Goal: Task Accomplishment & Management: Use online tool/utility

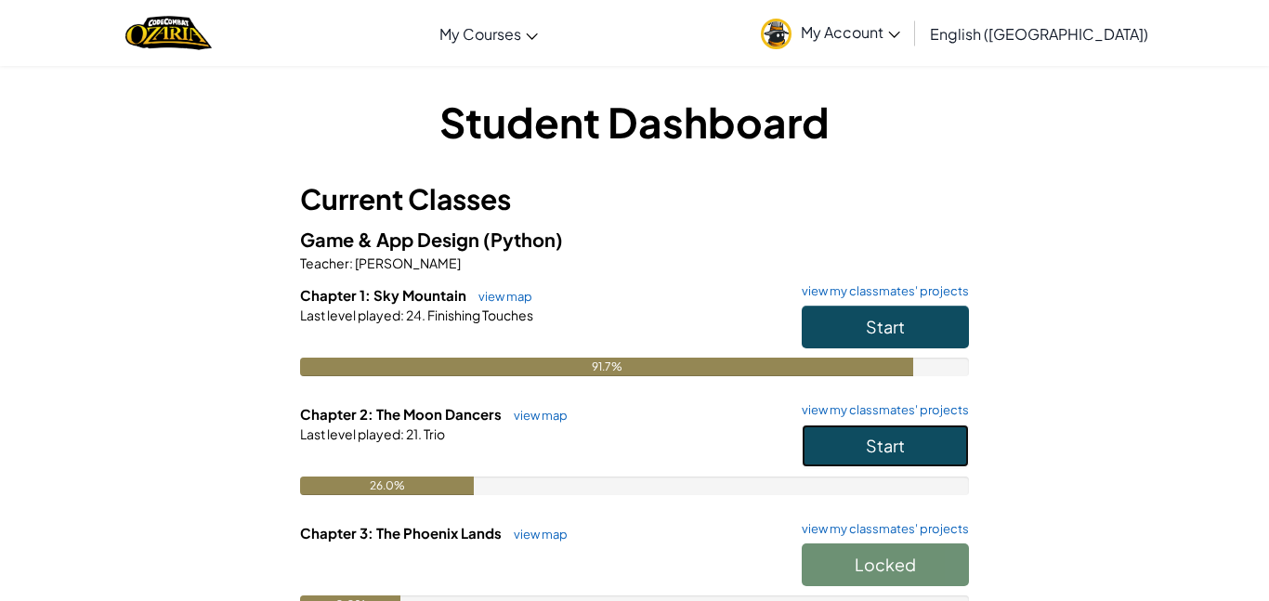
click at [845, 457] on button "Start" at bounding box center [884, 445] width 167 height 43
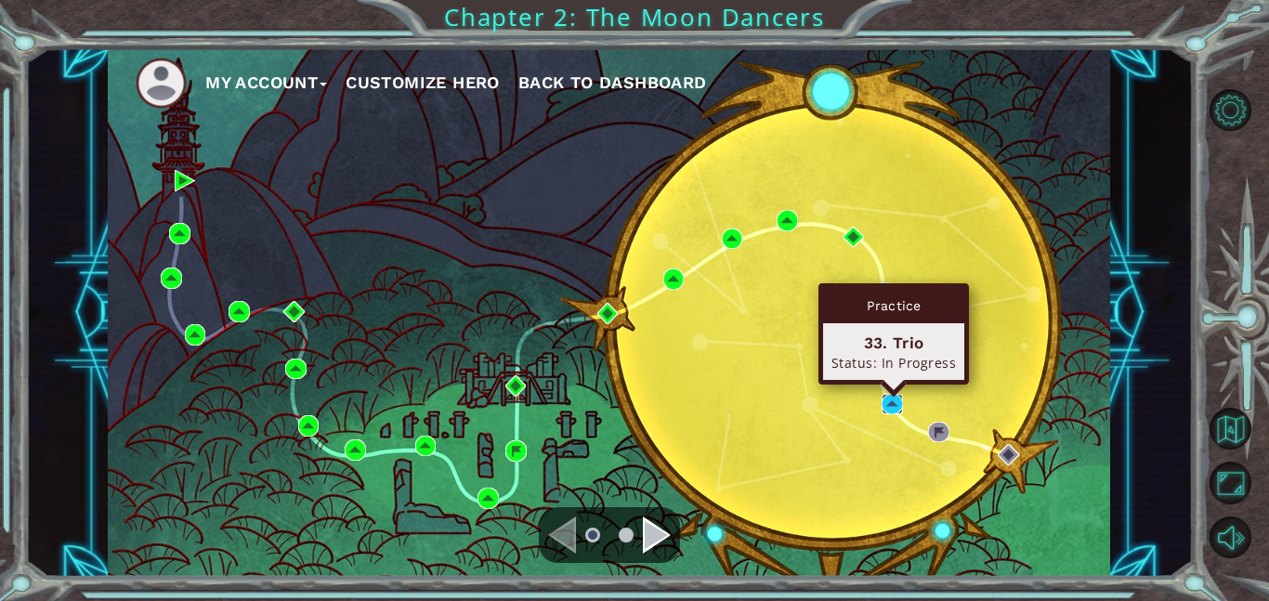
click at [898, 407] on img at bounding box center [891, 404] width 21 height 21
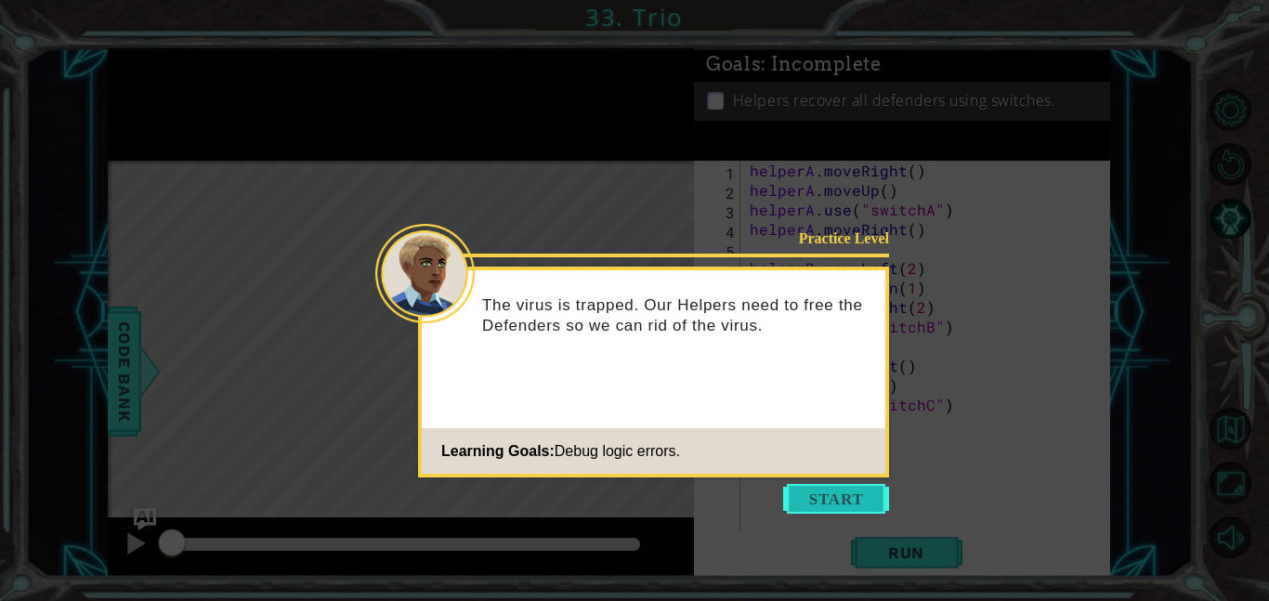
click at [858, 503] on button "Start" at bounding box center [836, 499] width 106 height 30
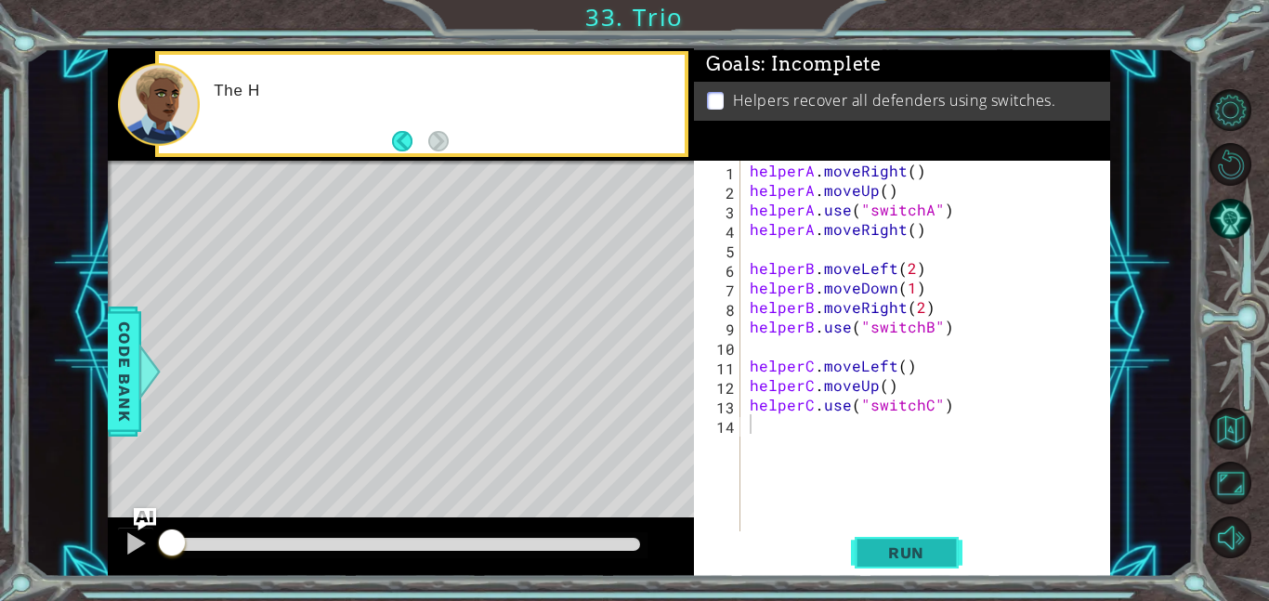
click at [873, 532] on button "Run" at bounding box center [906, 552] width 111 height 42
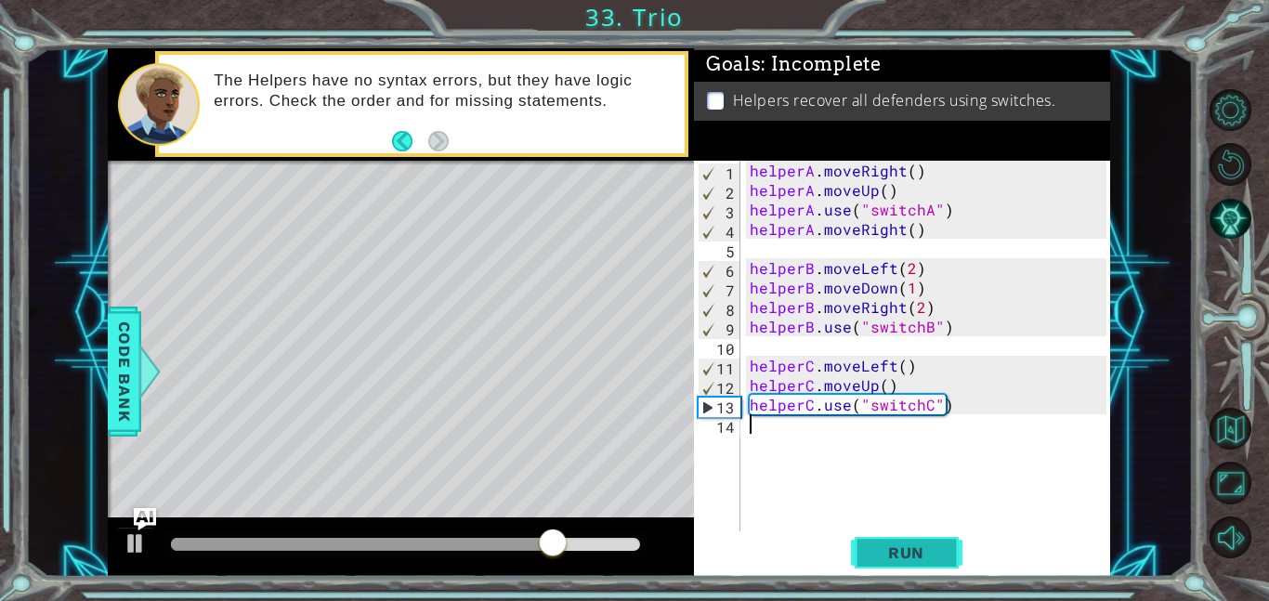
click at [939, 540] on button "Run" at bounding box center [906, 552] width 111 height 42
click at [957, 331] on div "helperA . moveRight ( ) helperA . moveUp ( ) helperA . use ( "switchA" ) helper…" at bounding box center [931, 366] width 370 height 410
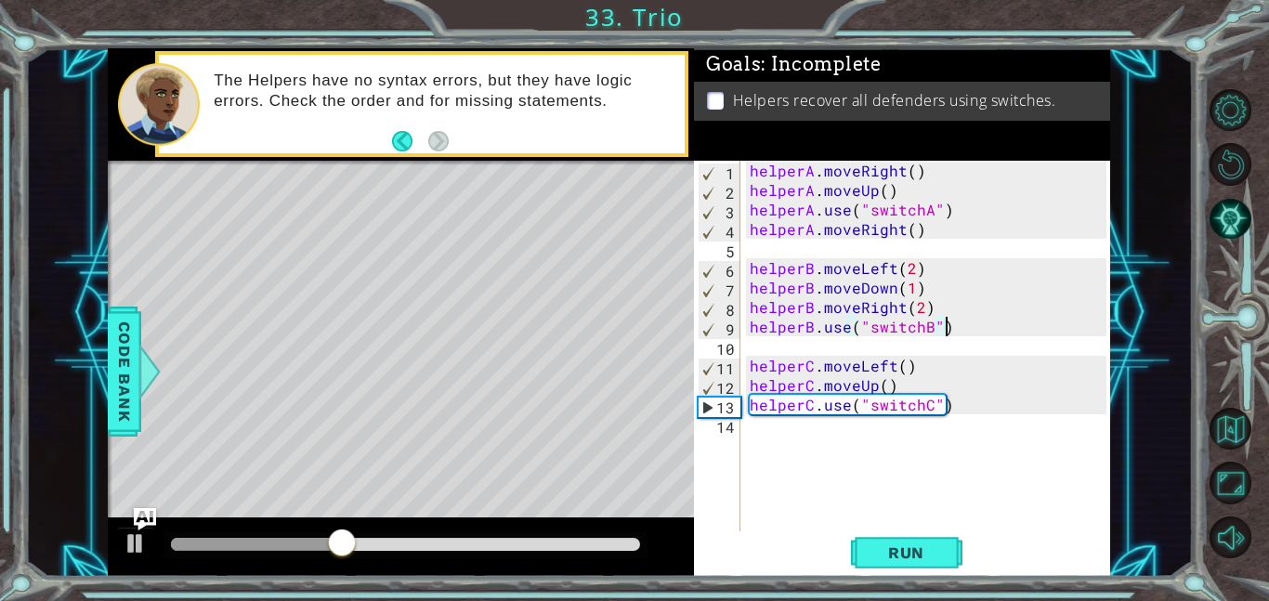
click at [937, 305] on div "helperA . moveRight ( ) helperA . moveUp ( ) helperA . use ( "switchA" ) helper…" at bounding box center [931, 366] width 370 height 410
click at [915, 303] on div "helperA . moveRight ( ) helperA . moveUp ( ) helperA . use ( "switchA" ) helper…" at bounding box center [931, 366] width 370 height 410
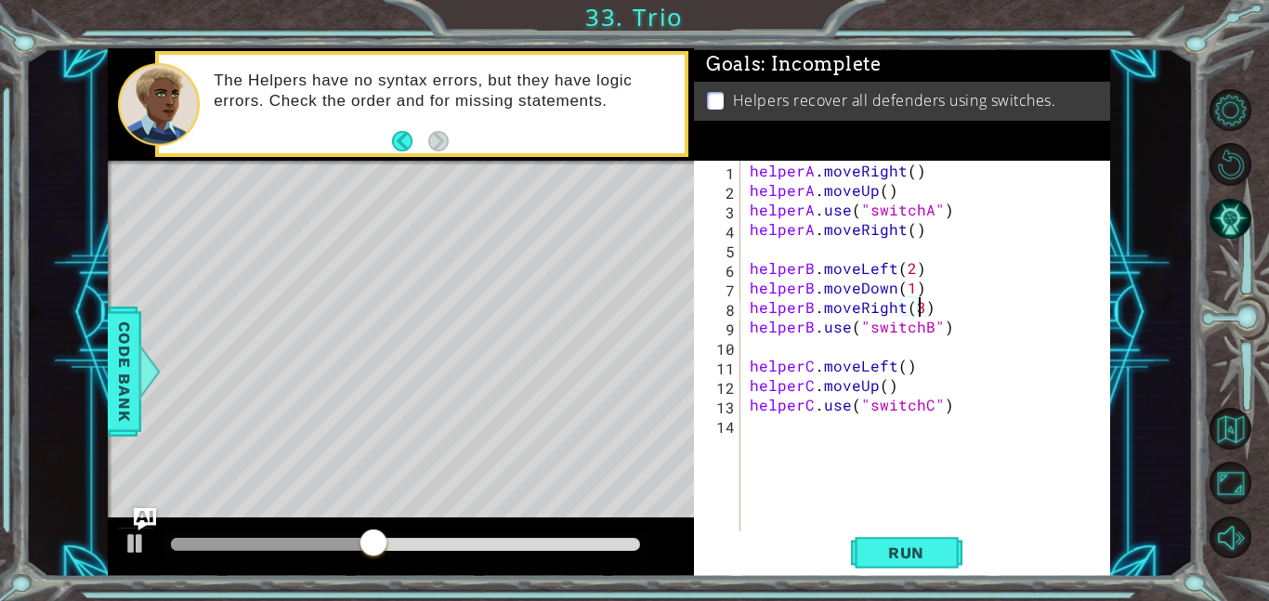
scroll to position [0, 10]
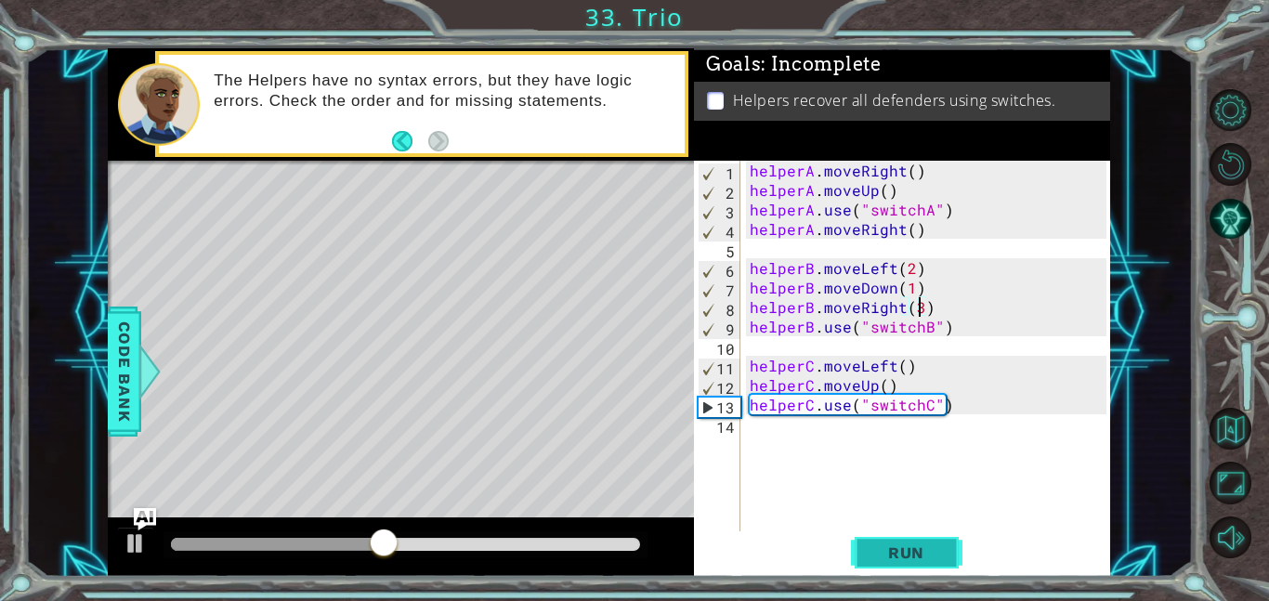
click at [916, 556] on span "Run" at bounding box center [905, 552] width 73 height 19
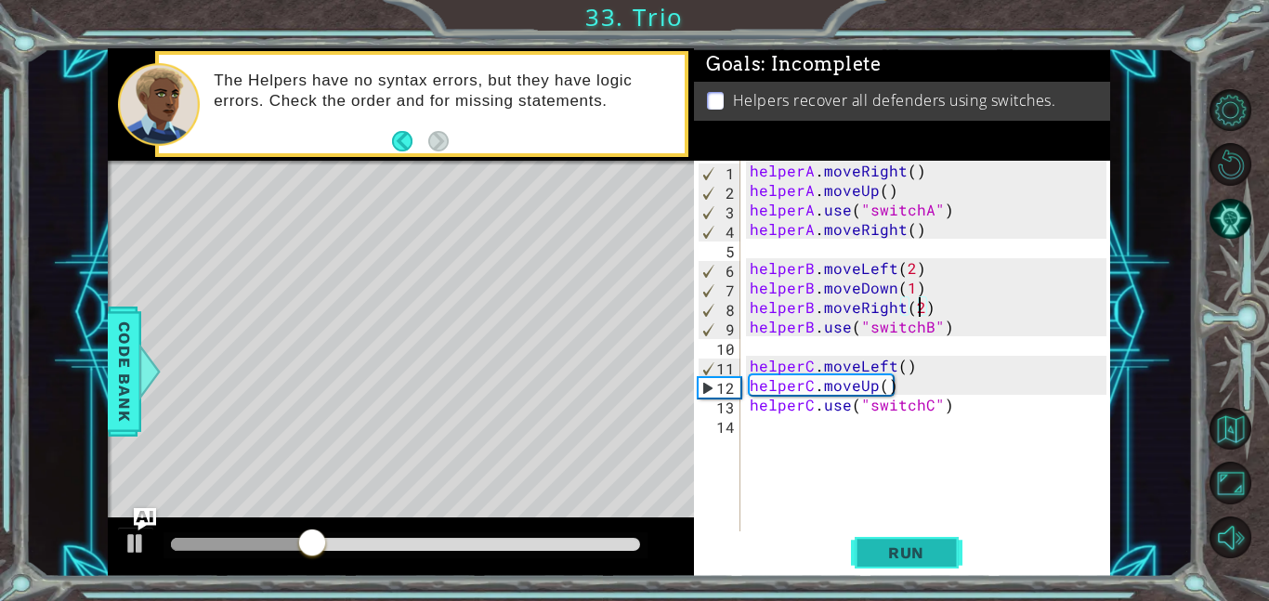
click at [909, 553] on span "Run" at bounding box center [905, 552] width 73 height 19
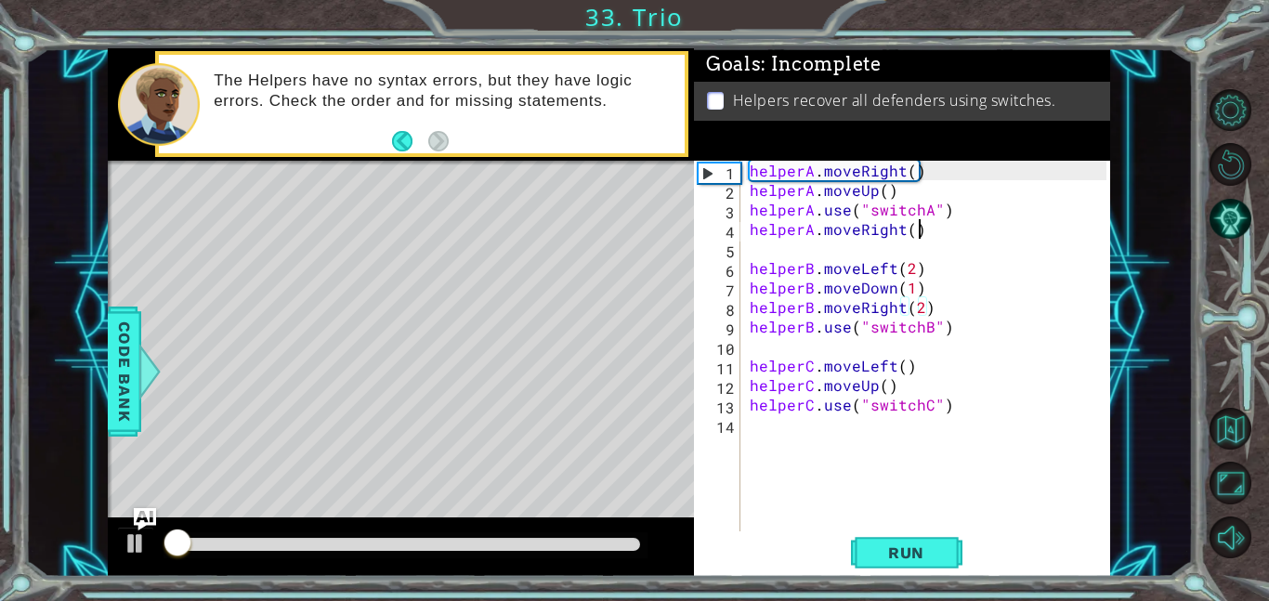
click at [925, 226] on div "helperA . moveRight ( ) helperA . moveUp ( ) helperA . use ( "switchA" ) helper…" at bounding box center [931, 366] width 370 height 410
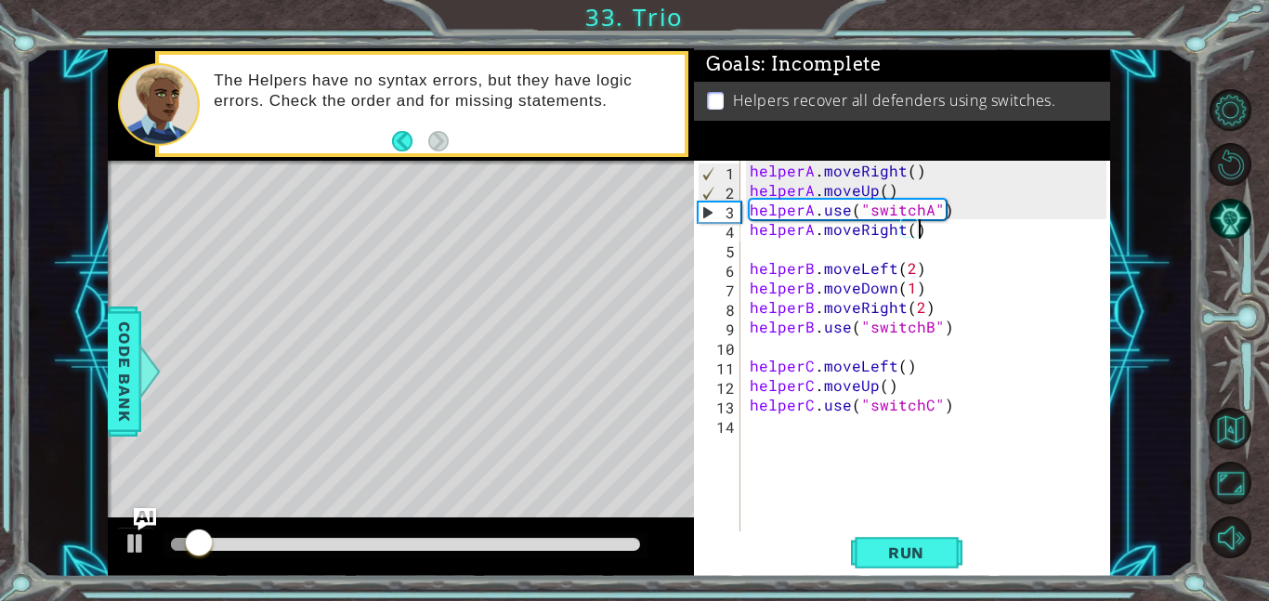
click at [918, 229] on div "helperA . moveRight ( ) helperA . moveUp ( ) helperA . use ( "switchA" ) helper…" at bounding box center [931, 366] width 370 height 410
click at [909, 228] on div "helperA . moveRight ( ) helperA . moveUp ( ) helperA . use ( "switchA" ) helper…" at bounding box center [931, 366] width 370 height 410
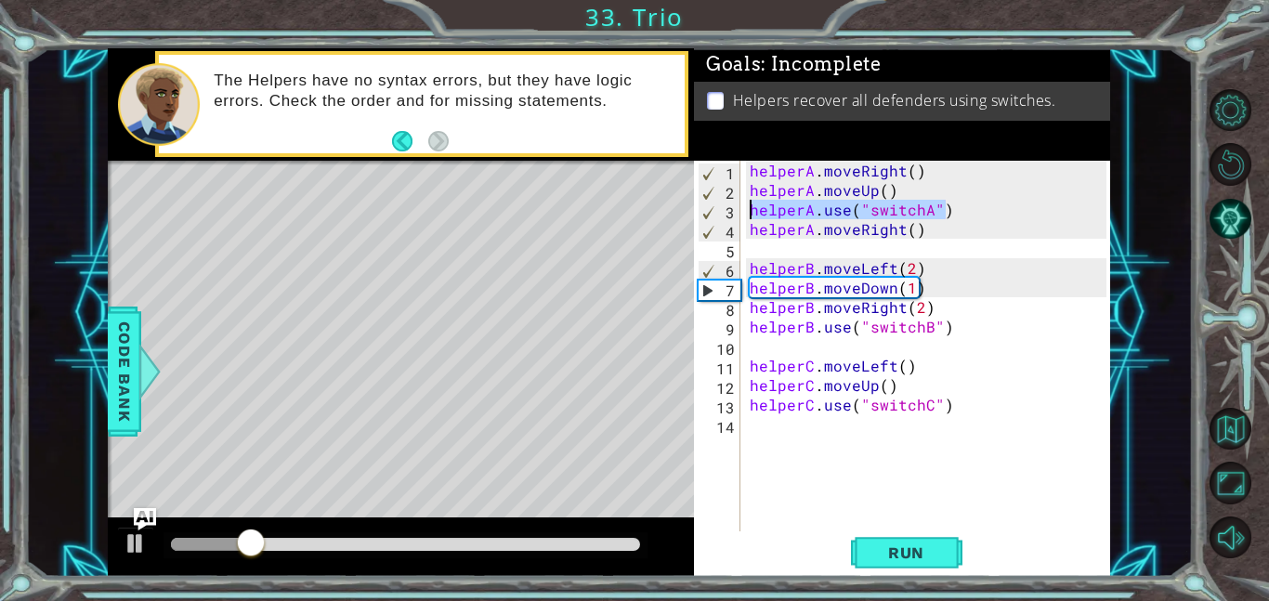
drag, startPoint x: 957, startPoint y: 208, endPoint x: 738, endPoint y: 212, distance: 219.2
click at [738, 212] on div "helperA.moveRight() 1 2 3 4 5 6 7 8 9 10 11 12 13 14 helperA . moveRight ( ) he…" at bounding box center [900, 346] width 412 height 371
type textarea "helperA.use("switchA")"
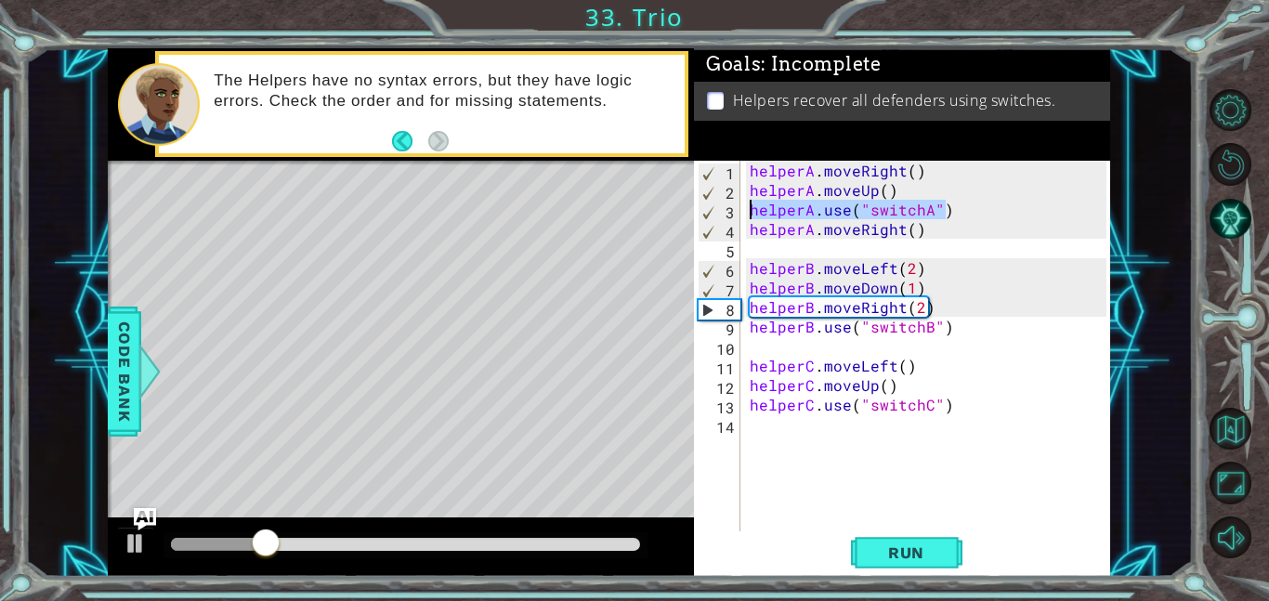
scroll to position [0, 0]
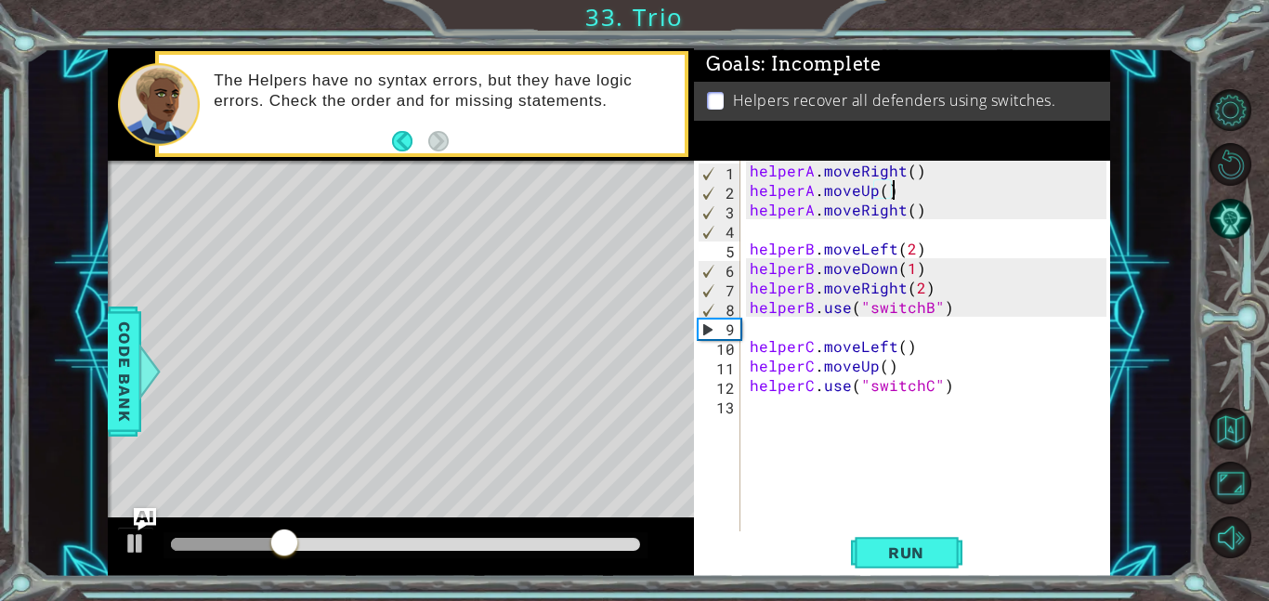
click at [753, 218] on div "helperA . moveRight ( ) helperA . moveUp ( ) helperA . moveRight ( ) helperB . …" at bounding box center [931, 366] width 370 height 410
type textarea "helperA.moveRight()"
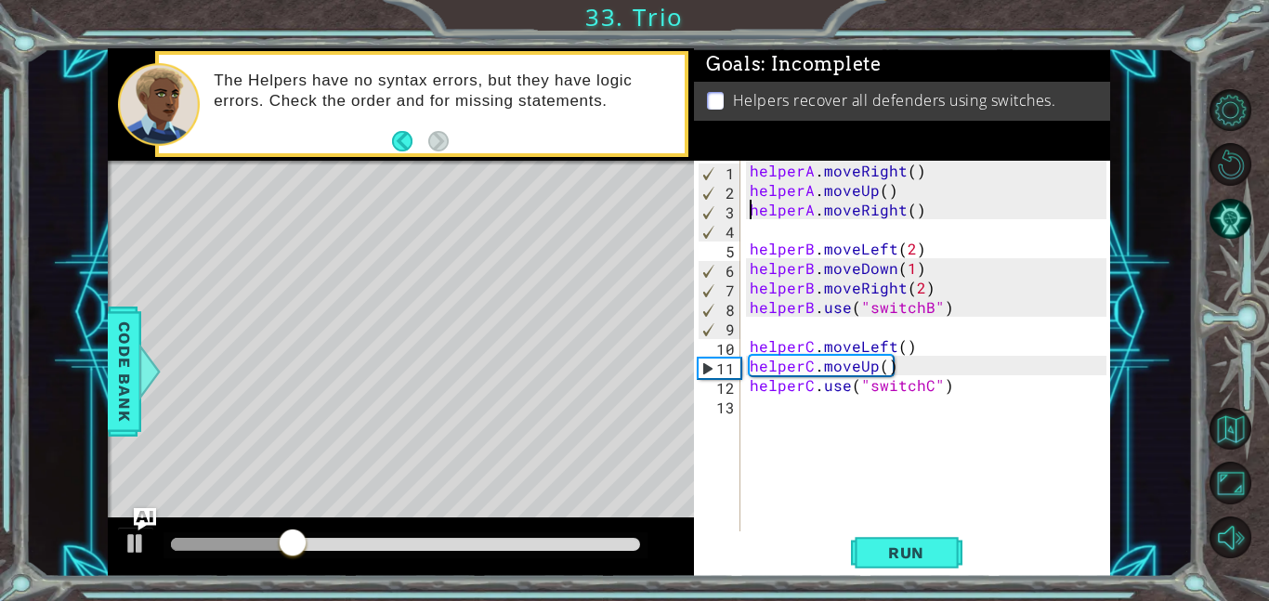
click at [766, 220] on div "helperA . moveRight ( ) helperA . moveUp ( ) helperA . moveRight ( ) helperB . …" at bounding box center [931, 366] width 370 height 410
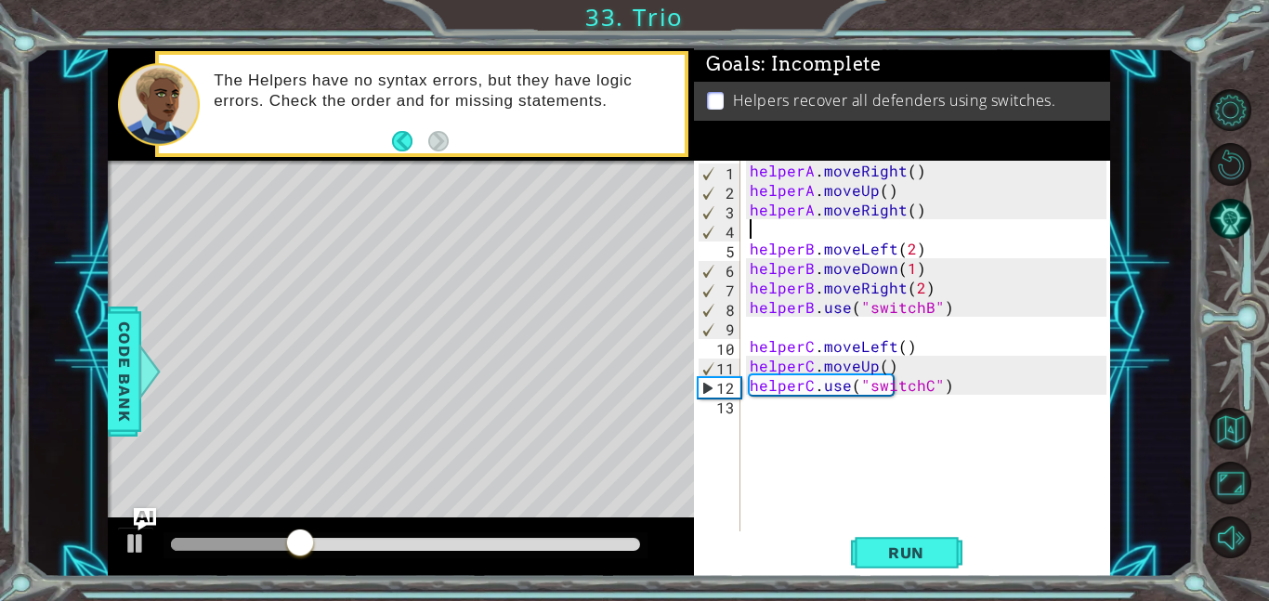
paste textarea "helperA.use("switchA")"
type textarea "helperA.use("switchA")"
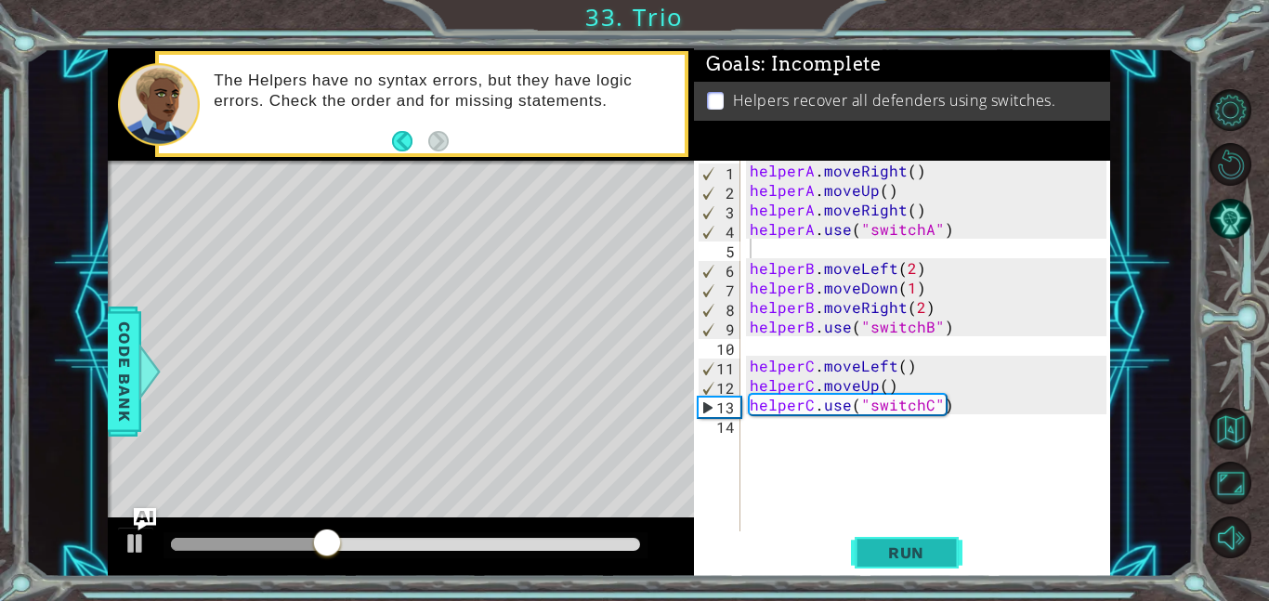
click at [926, 558] on span "Run" at bounding box center [905, 552] width 73 height 19
click at [924, 379] on div "helperA . moveRight ( ) helperA . moveUp ( ) helperA . moveRight ( ) helperA . …" at bounding box center [931, 366] width 370 height 410
type textarea "helperC.moveUp()"
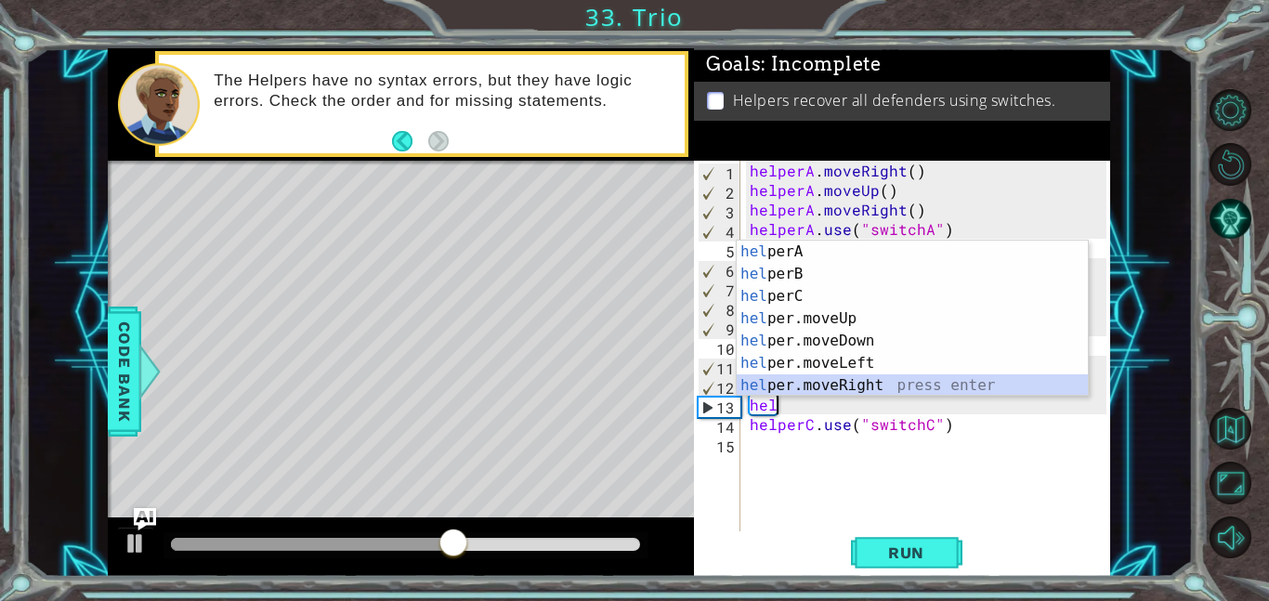
click at [892, 379] on div "hel perA press enter hel perB press enter hel perC press enter hel per.moveUp p…" at bounding box center [911, 341] width 351 height 201
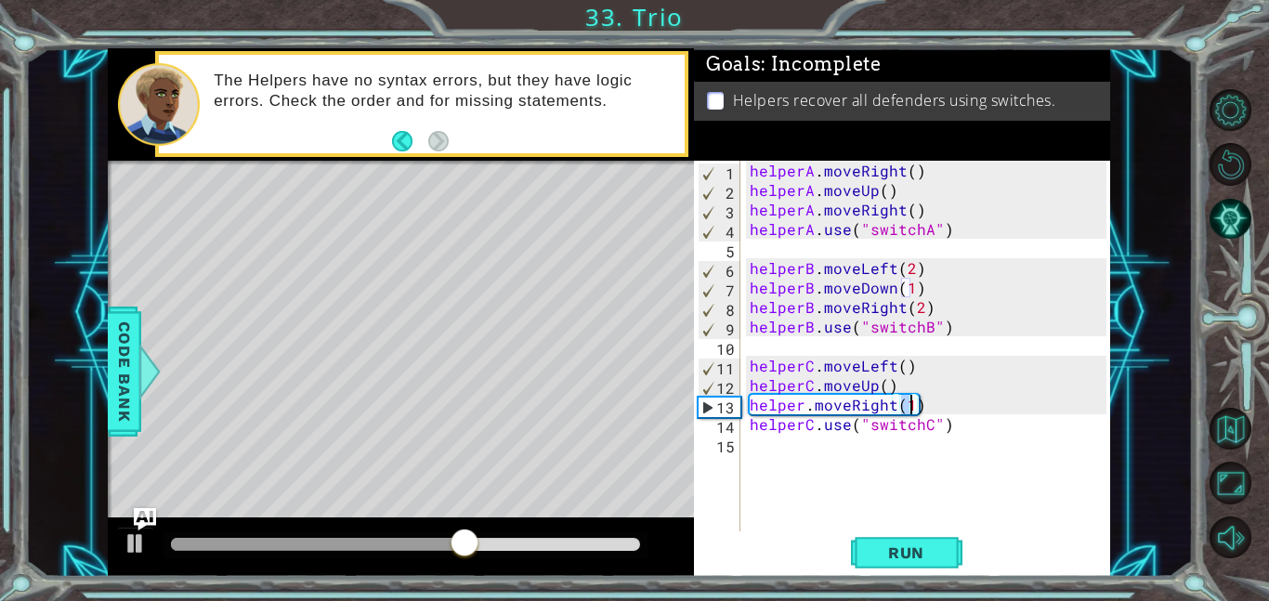
click at [810, 402] on div "helperA . moveRight ( ) helperA . moveUp ( ) helperA . moveRight ( ) helperA . …" at bounding box center [931, 366] width 370 height 410
click at [801, 400] on div "helperA . moveRight ( ) helperA . moveUp ( ) helperA . moveRight ( ) helperA . …" at bounding box center [931, 366] width 370 height 410
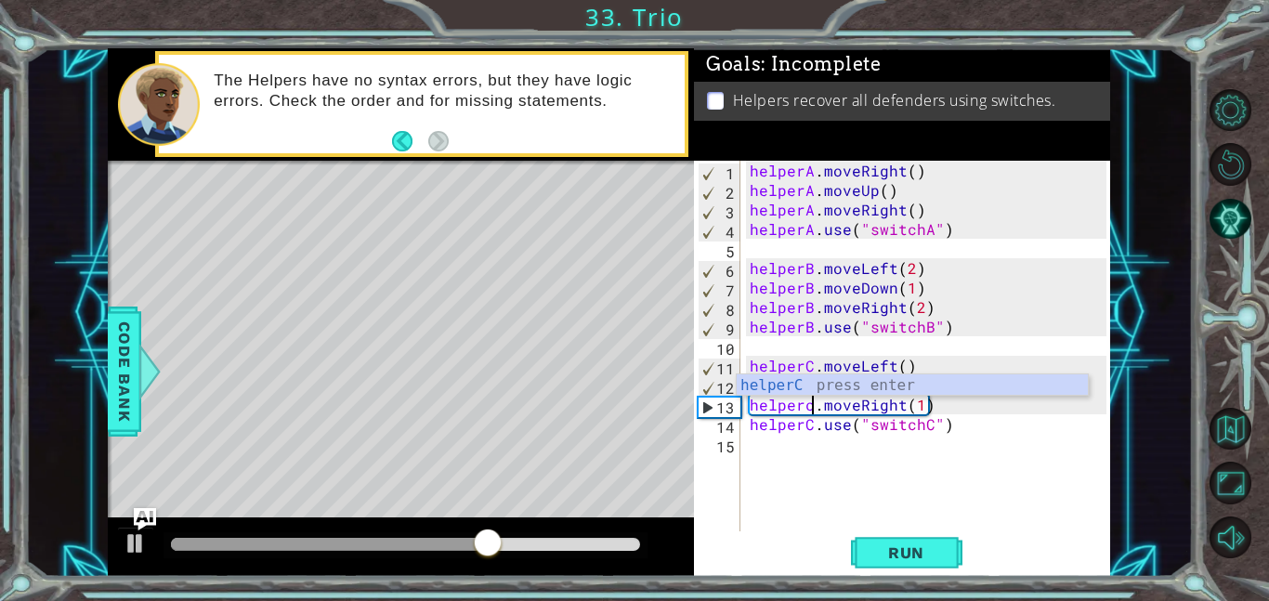
click at [819, 397] on div "helperA . moveRight ( ) helperA . moveUp ( ) helperA . moveRight ( ) helperA . …" at bounding box center [931, 366] width 370 height 410
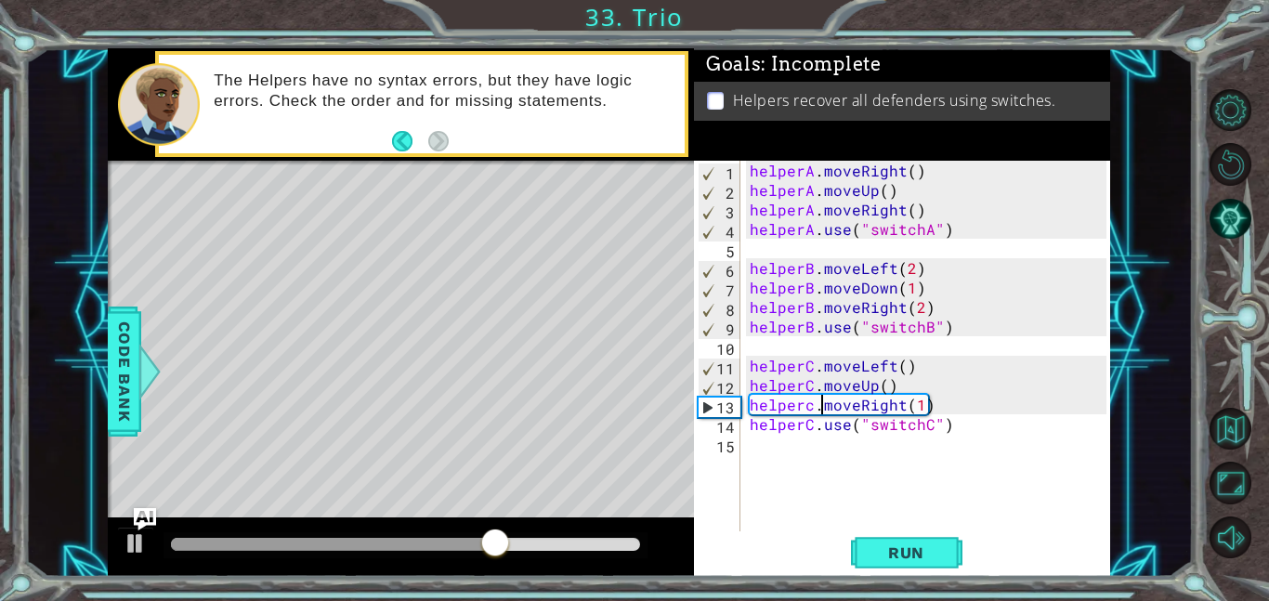
click at [807, 403] on div "helperA . moveRight ( ) helperA . moveUp ( ) helperA . moveRight ( ) helperA . …" at bounding box center [931, 366] width 370 height 410
click at [810, 404] on div "helperA . moveRight ( ) helperA . moveUp ( ) helperA . moveRight ( ) helperA . …" at bounding box center [931, 366] width 370 height 410
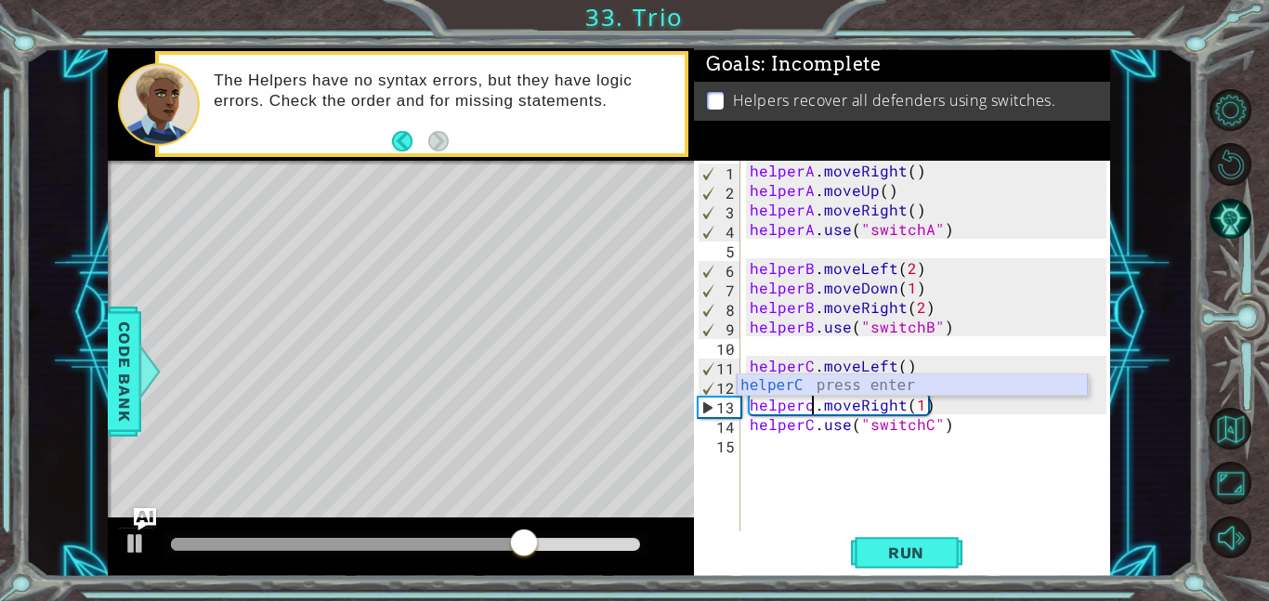
click at [843, 381] on div "helperC press enter" at bounding box center [911, 407] width 351 height 67
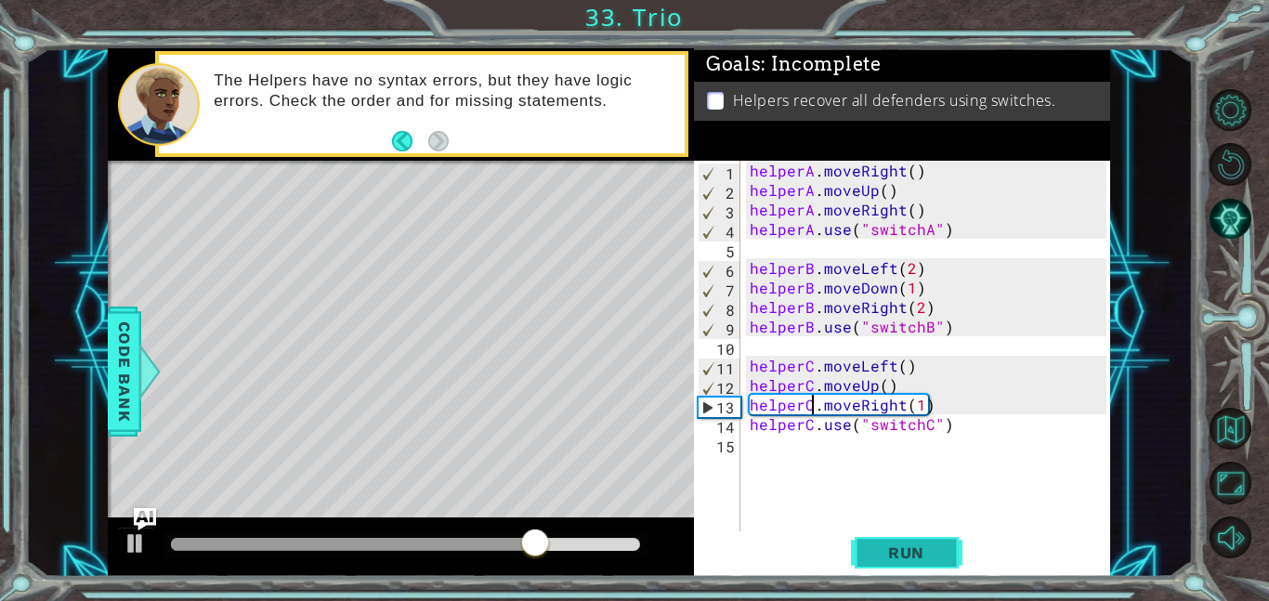
type textarea "helperC.moveRight(1)"
click at [929, 538] on button "Run" at bounding box center [906, 552] width 111 height 42
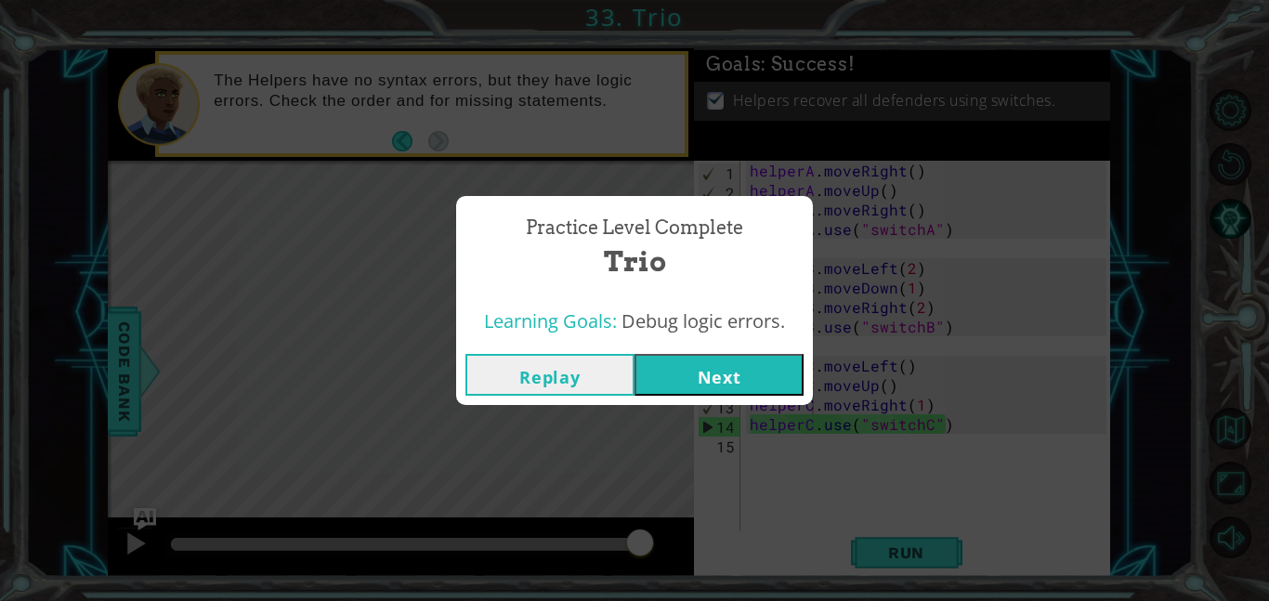
click at [746, 373] on button "Next" at bounding box center [718, 375] width 169 height 42
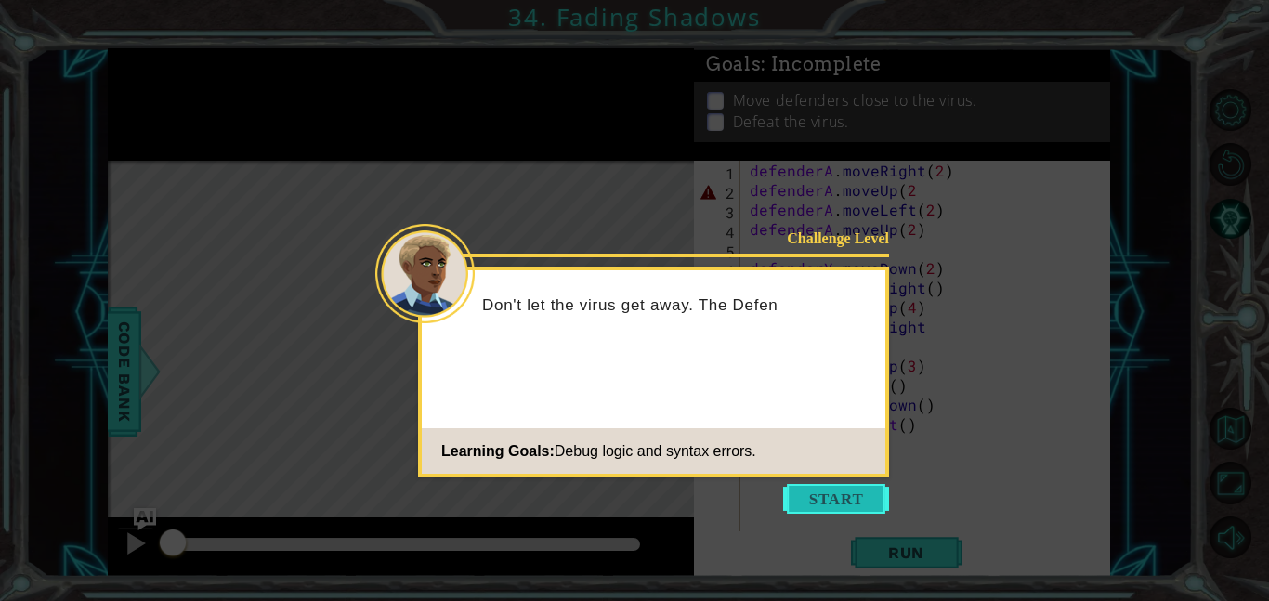
click at [813, 506] on button "Start" at bounding box center [836, 499] width 106 height 30
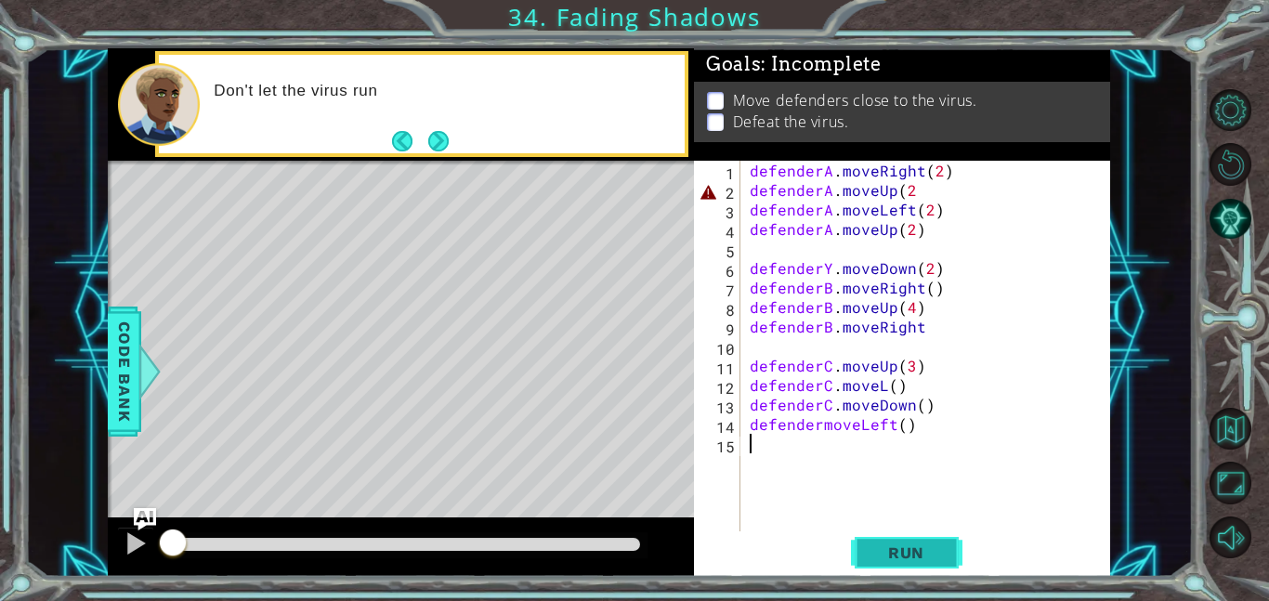
click at [888, 544] on span "Run" at bounding box center [905, 552] width 73 height 19
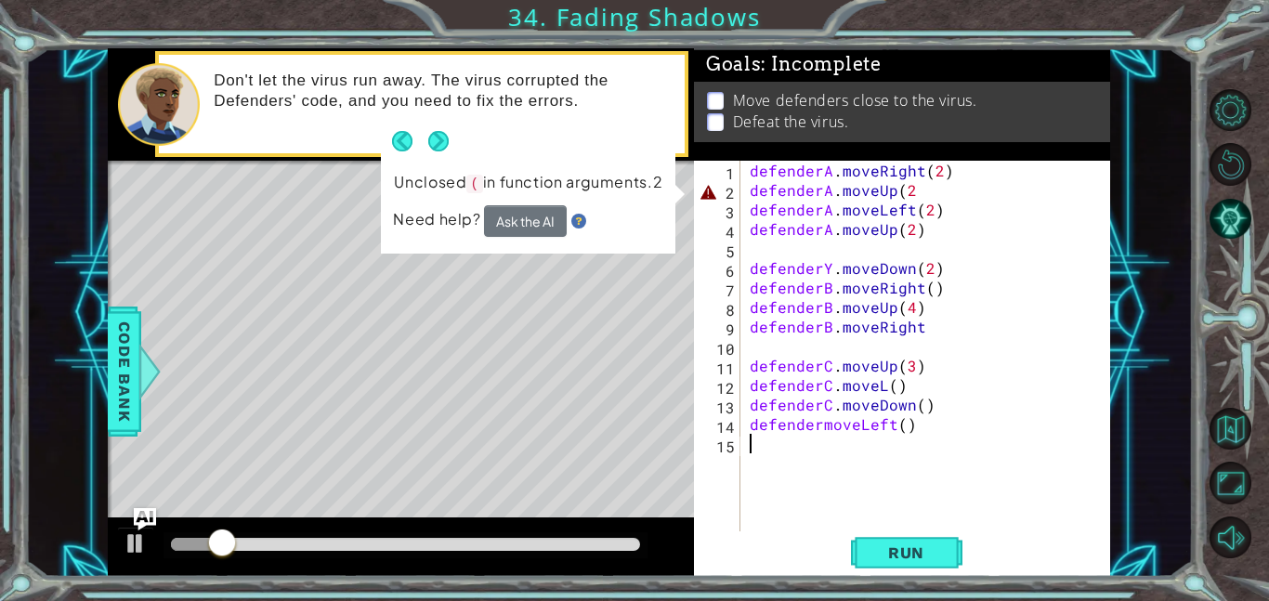
click at [916, 178] on div "defenderA . moveRight ( 2 ) defenderA . moveUp ( 2 defenderA . moveLeft ( 2 ) d…" at bounding box center [931, 366] width 370 height 410
click at [911, 189] on div "defenderA . moveRight ( 2 ) defenderA . moveUp ( 2 defenderA . moveLeft ( 2 ) d…" at bounding box center [931, 366] width 370 height 410
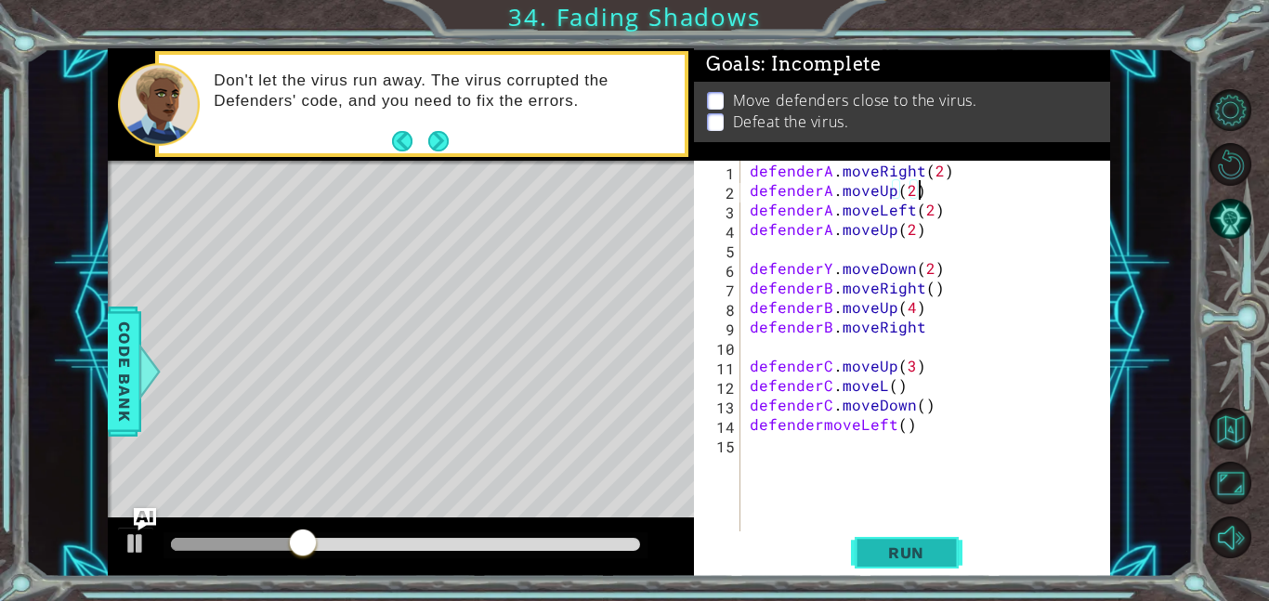
click at [892, 538] on button "Run" at bounding box center [906, 552] width 111 height 42
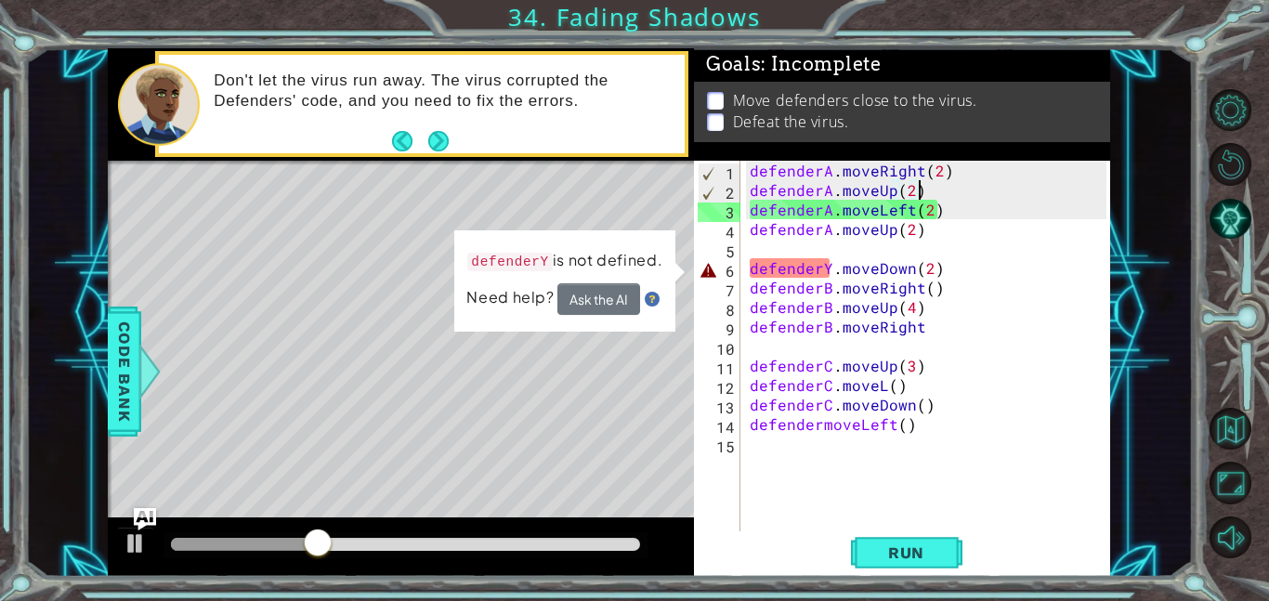
click at [950, 274] on div "defenderA . moveRight ( 2 ) defenderA . moveUp ( 2 ) defenderA . moveLeft ( 2 )…" at bounding box center [931, 366] width 370 height 410
click at [828, 264] on div "defenderA . moveRight ( 2 ) defenderA . moveUp ( 2 ) defenderA . moveLeft ( 2 )…" at bounding box center [931, 366] width 370 height 410
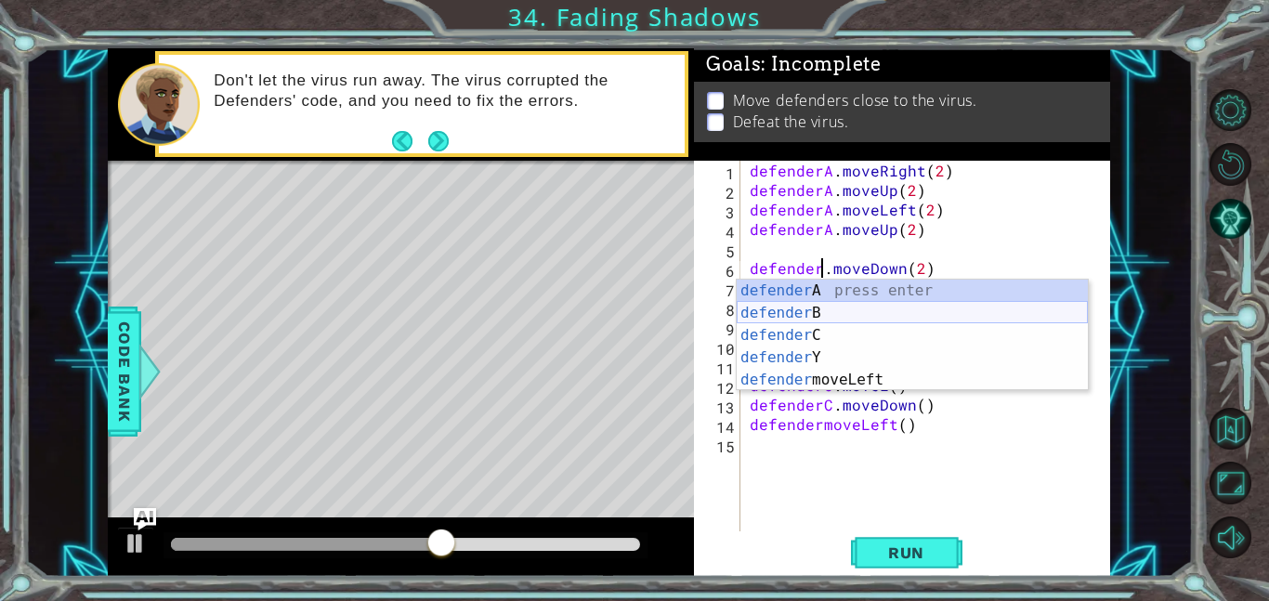
click at [838, 315] on div "defender A press enter defender B press enter defender C press enter defender Y…" at bounding box center [911, 358] width 351 height 156
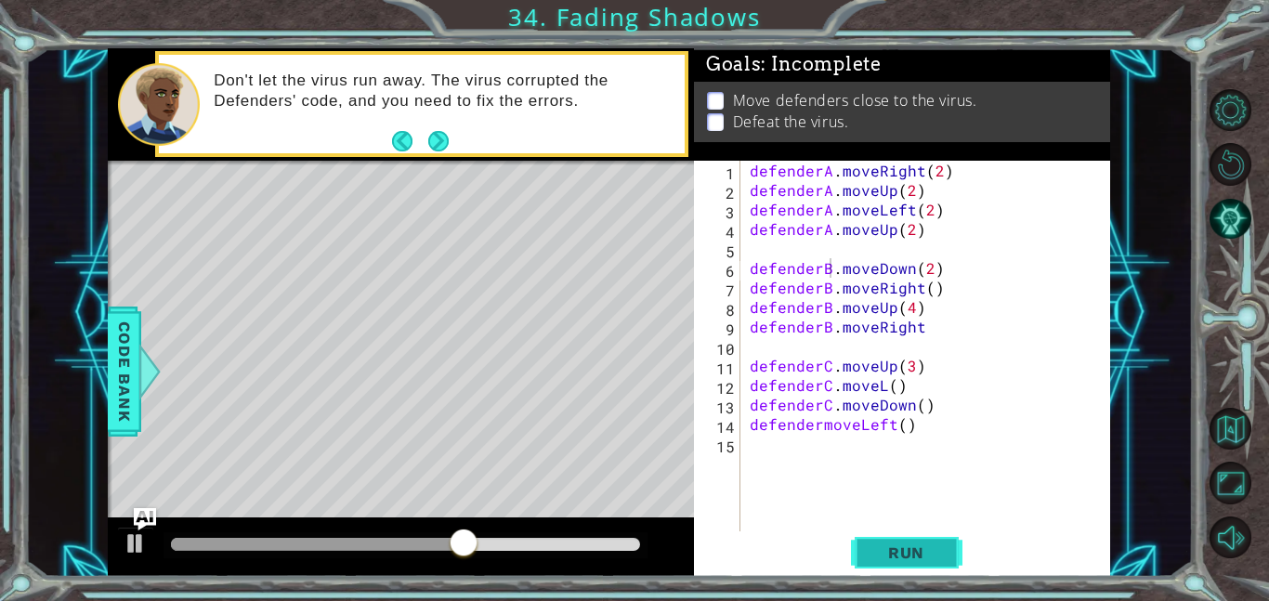
click at [918, 548] on span "Run" at bounding box center [905, 552] width 73 height 19
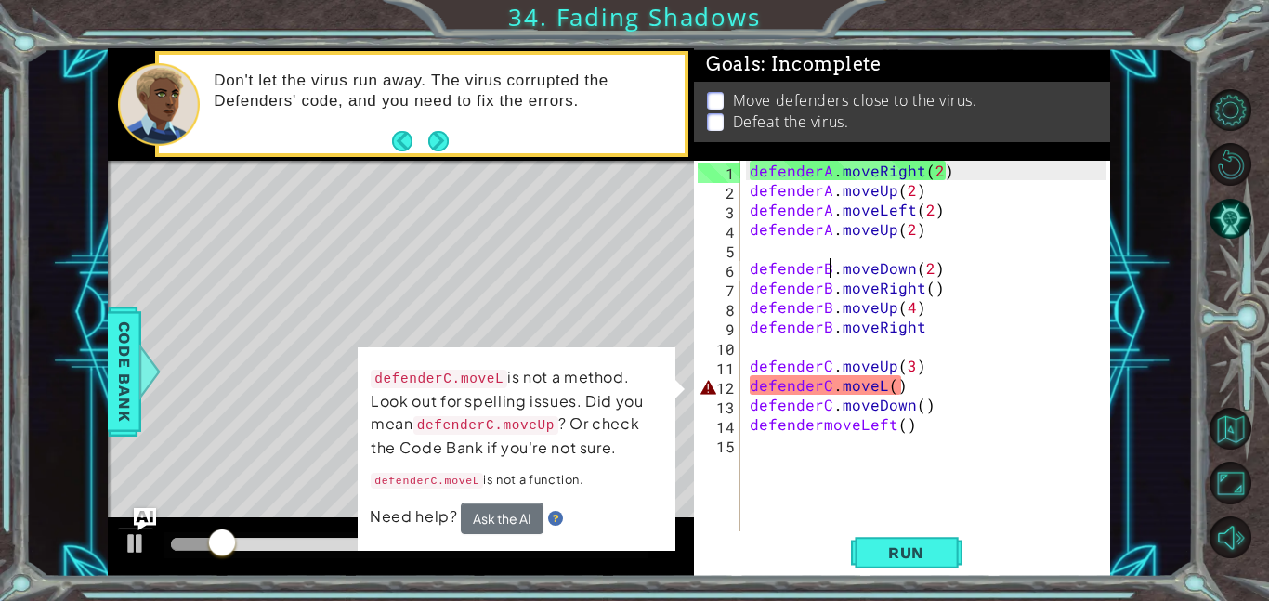
click at [879, 382] on div "defenderA . moveRight ( 2 ) defenderA . moveUp ( 2 ) defenderA . moveLeft ( 2 )…" at bounding box center [931, 366] width 370 height 410
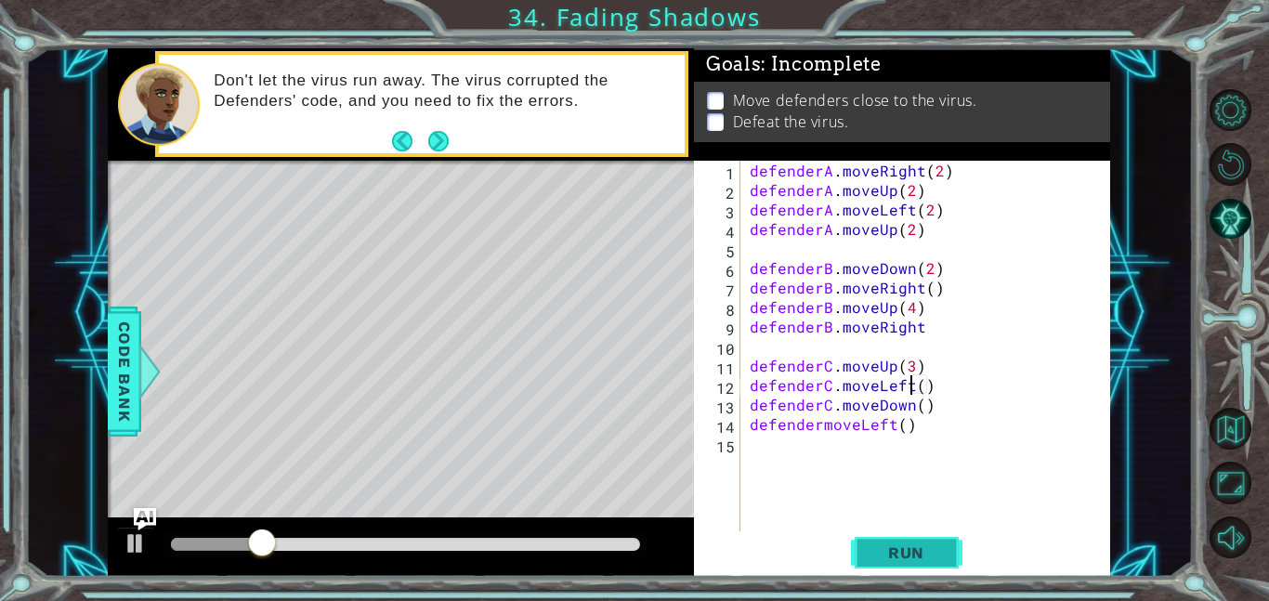
click at [898, 558] on span "Run" at bounding box center [905, 552] width 73 height 19
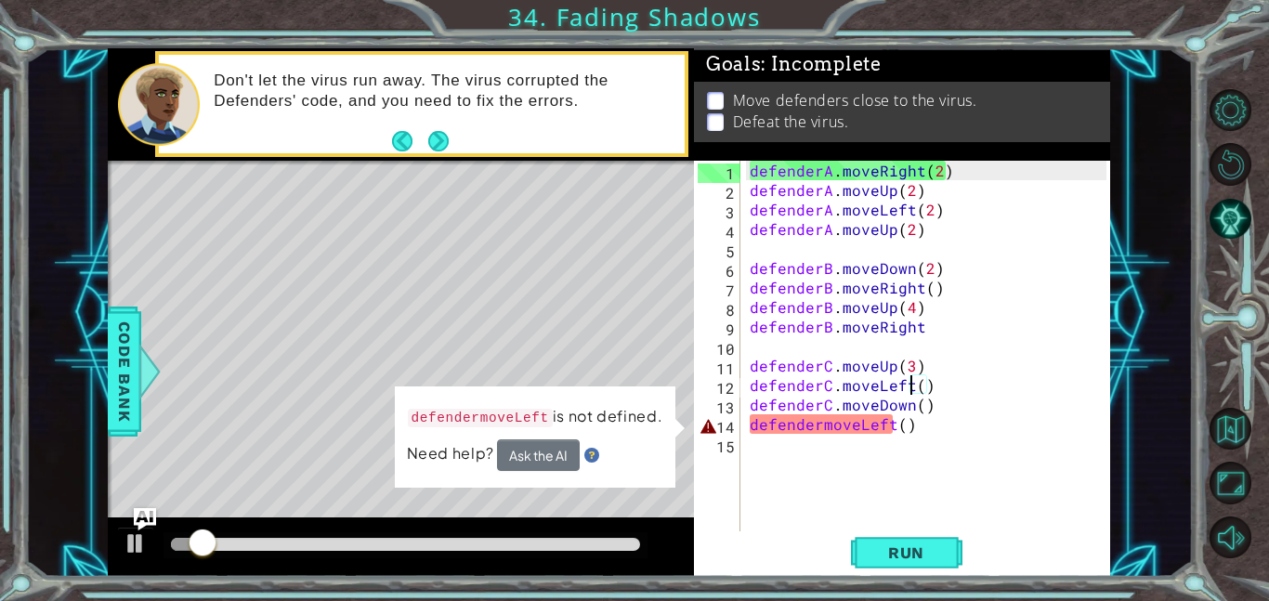
click at [926, 434] on div "defenderA . moveRight ( 2 ) defenderA . moveUp ( 2 ) defenderA . moveLeft ( 2 )…" at bounding box center [931, 366] width 370 height 410
click at [817, 423] on div "defenderA . moveRight ( 2 ) defenderA . moveUp ( 2 ) defenderA . moveLeft ( 2 )…" at bounding box center [931, 366] width 370 height 410
click at [814, 423] on div "defenderA . moveRight ( 2 ) defenderA . moveUp ( 2 ) defenderA . moveLeft ( 2 )…" at bounding box center [931, 366] width 370 height 410
click at [821, 427] on div "defenderA . moveRight ( 2 ) defenderA . moveUp ( 2 ) defenderA . moveLeft ( 2 )…" at bounding box center [931, 366] width 370 height 410
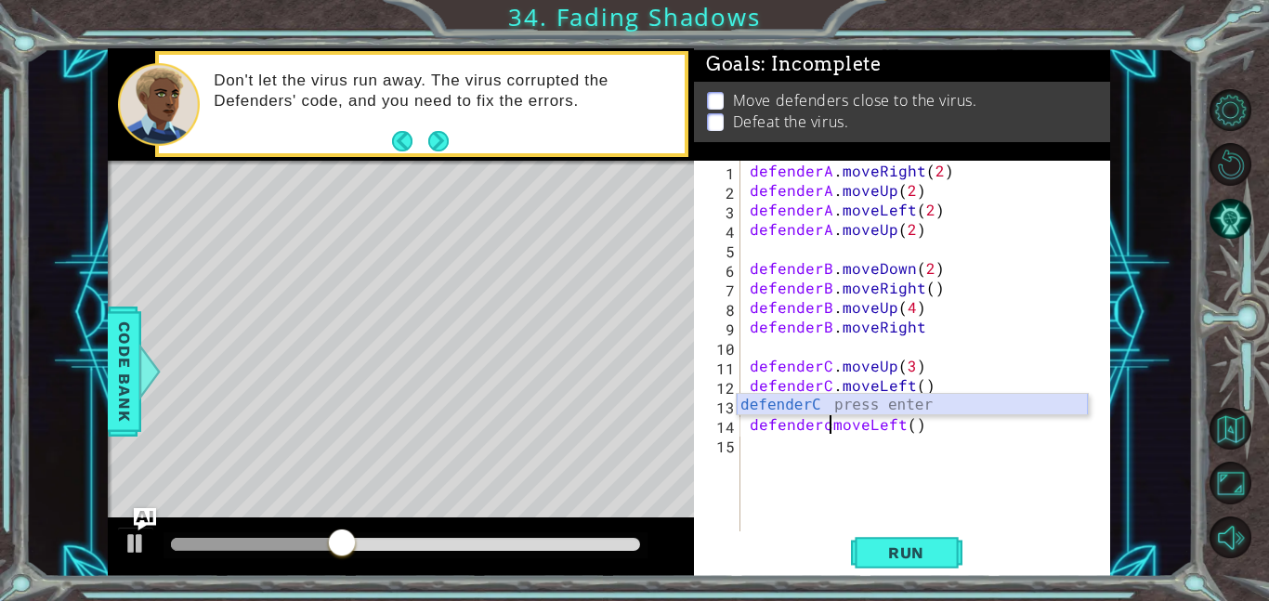
click at [828, 409] on div "defenderC press enter" at bounding box center [911, 427] width 351 height 67
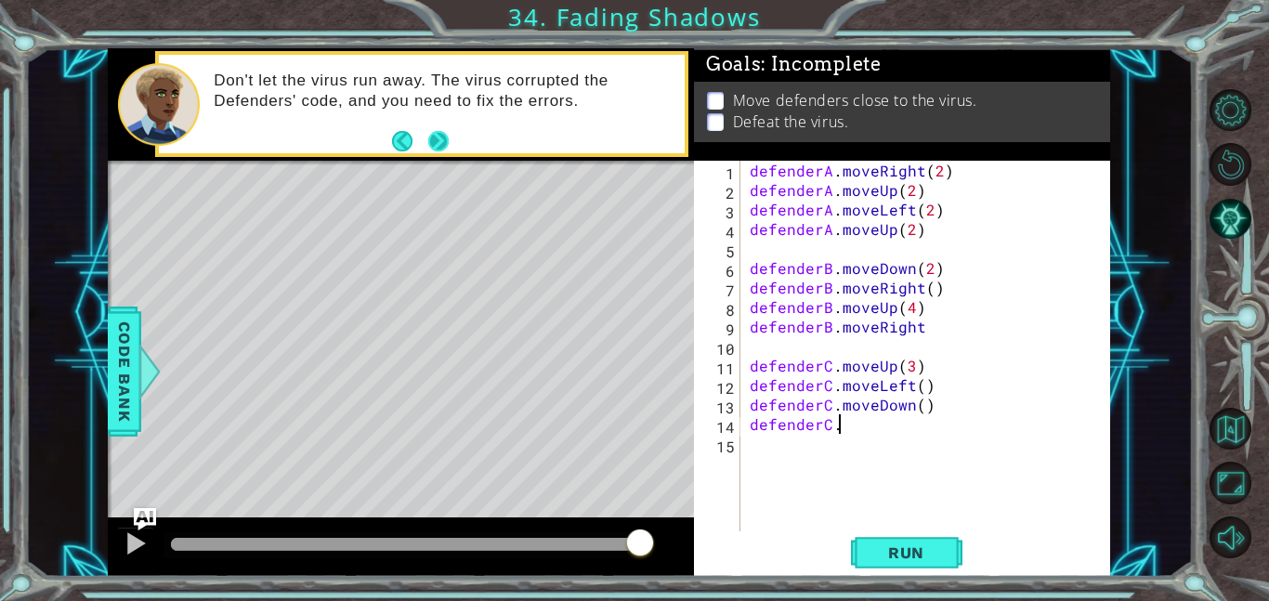
click at [437, 142] on button "Next" at bounding box center [438, 141] width 20 height 20
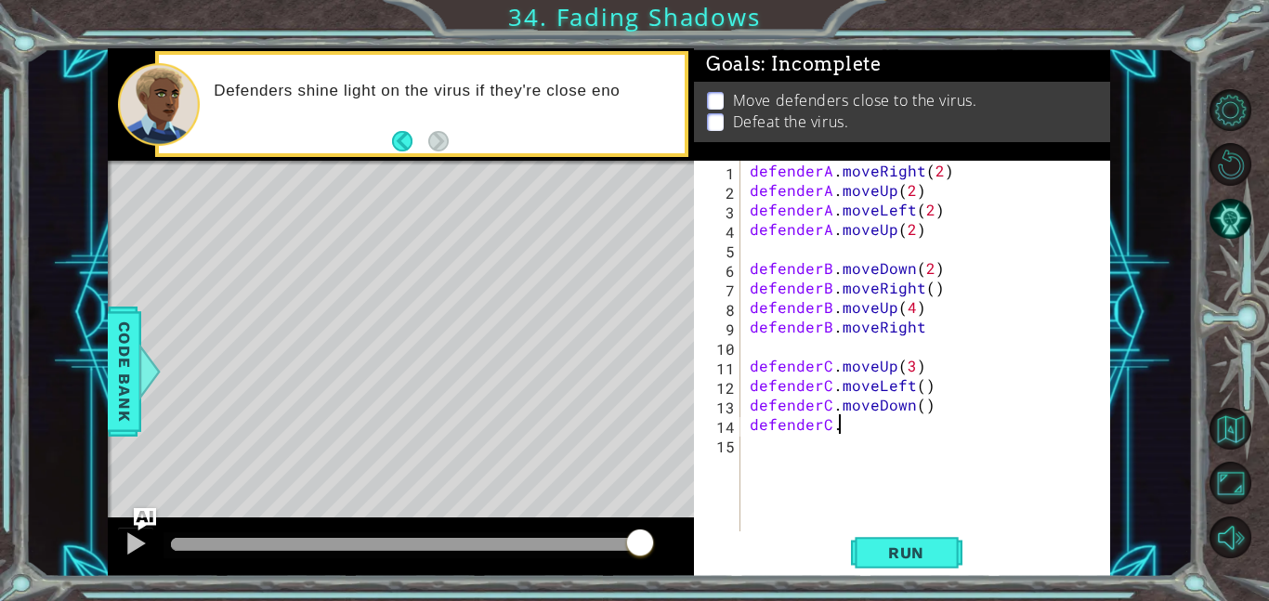
click at [215, 558] on div at bounding box center [401, 546] width 586 height 59
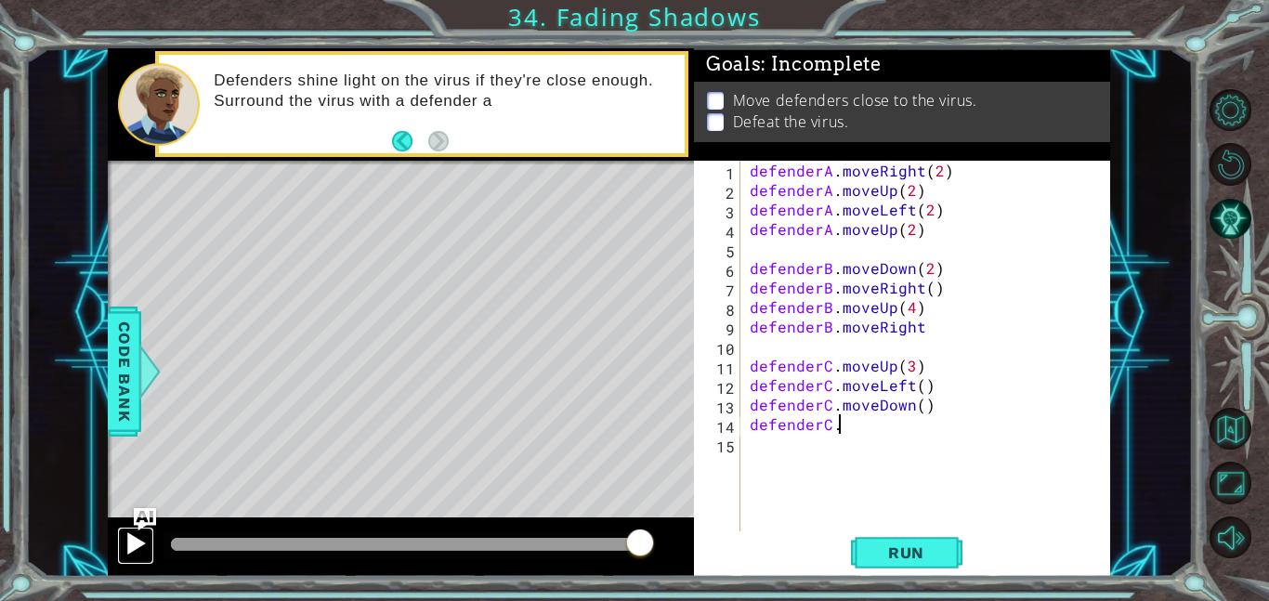
click at [136, 551] on div at bounding box center [136, 543] width 24 height 24
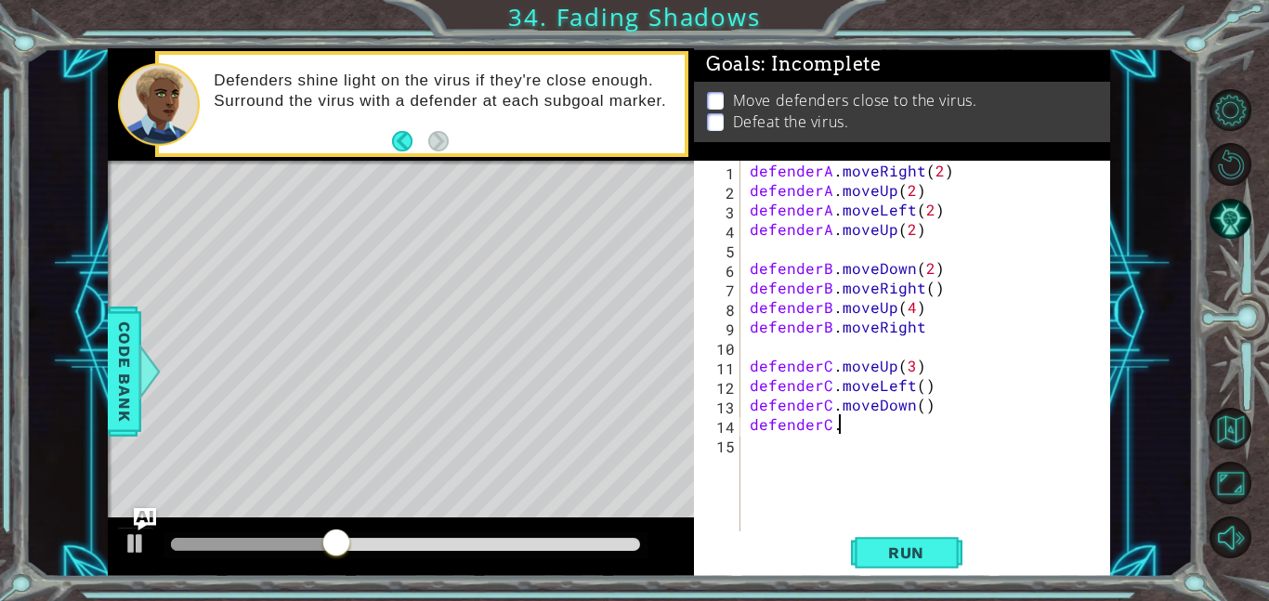
click at [908, 228] on div "defenderA . moveRight ( 2 ) defenderA . moveUp ( 2 ) defenderA . moveLeft ( 2 )…" at bounding box center [931, 366] width 370 height 410
type textarea "defenderA.moveUp()"
click at [941, 447] on div "defenderA . moveRight ( 2 ) defenderA . moveUp ( 2 ) defenderA . moveLeft ( 2 )…" at bounding box center [931, 366] width 370 height 410
click at [918, 431] on div "defenderA . moveRight ( 2 ) defenderA . moveUp ( 2 ) defenderA . moveLeft ( 2 )…" at bounding box center [931, 366] width 370 height 410
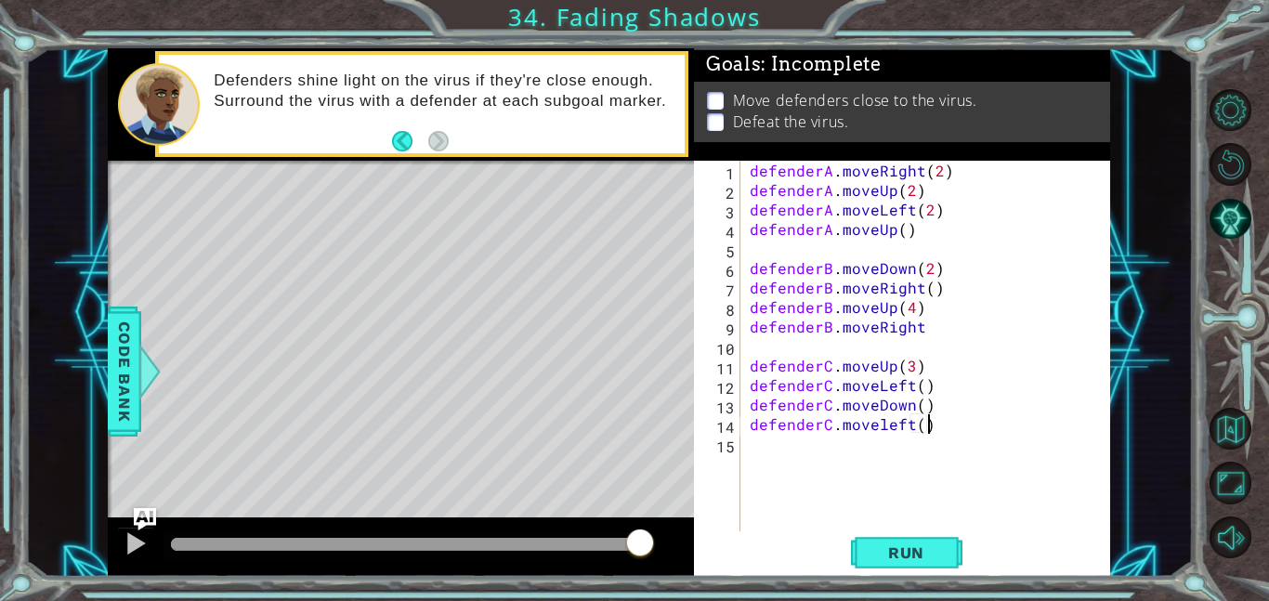
scroll to position [0, 10]
click at [928, 543] on span "Run" at bounding box center [905, 552] width 73 height 19
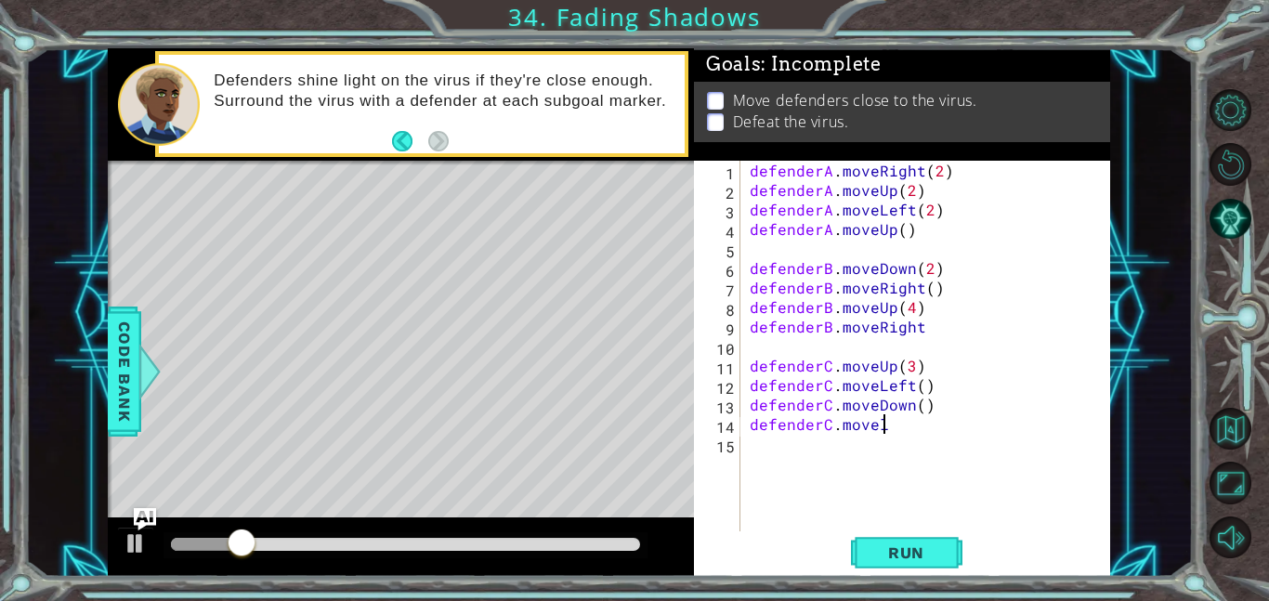
scroll to position [0, 7]
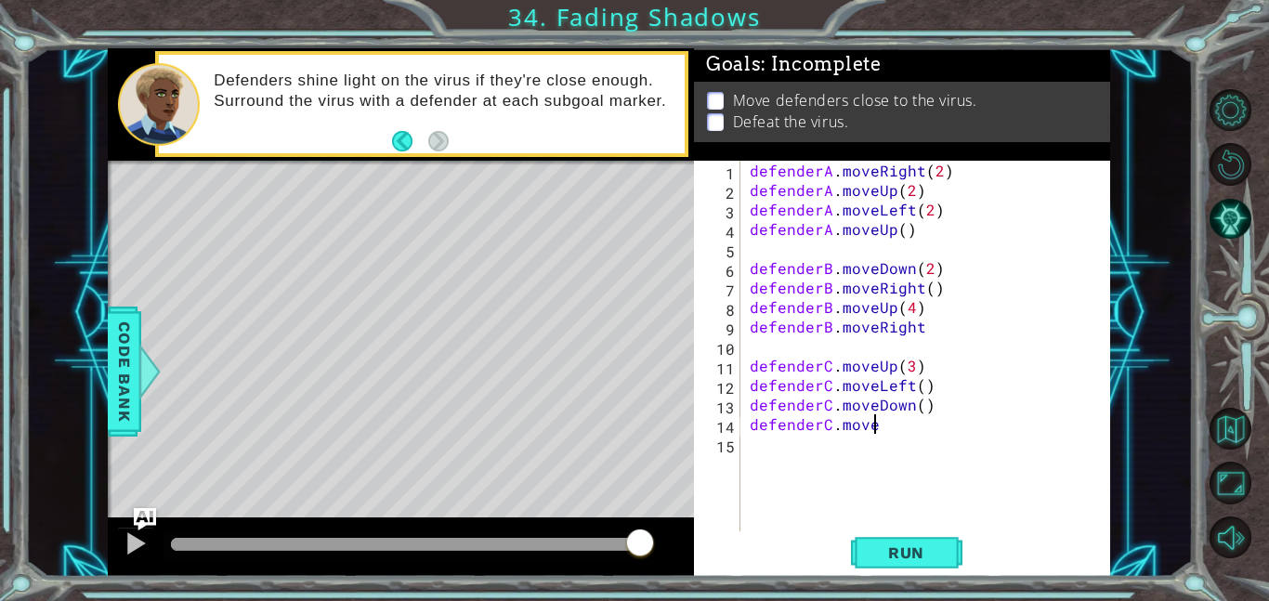
click at [896, 232] on div "defenderA . moveRight ( 2 ) defenderA . moveUp ( 2 ) defenderA . moveLeft ( 2 )…" at bounding box center [931, 366] width 370 height 410
click at [900, 232] on div "defenderA . moveRight ( 2 ) defenderA . moveUp ( 2 ) defenderA . moveLeft ( 2 )…" at bounding box center [931, 366] width 370 height 410
click at [918, 407] on div "defenderA . moveRight ( 2 ) defenderA . moveUp ( 2 ) defenderA . moveLeft ( 2 )…" at bounding box center [931, 366] width 370 height 410
click at [913, 420] on div "defenderA . moveRight ( 2 ) defenderA . moveUp ( 2 ) defenderA . moveLeft ( 2 )…" at bounding box center [931, 366] width 370 height 410
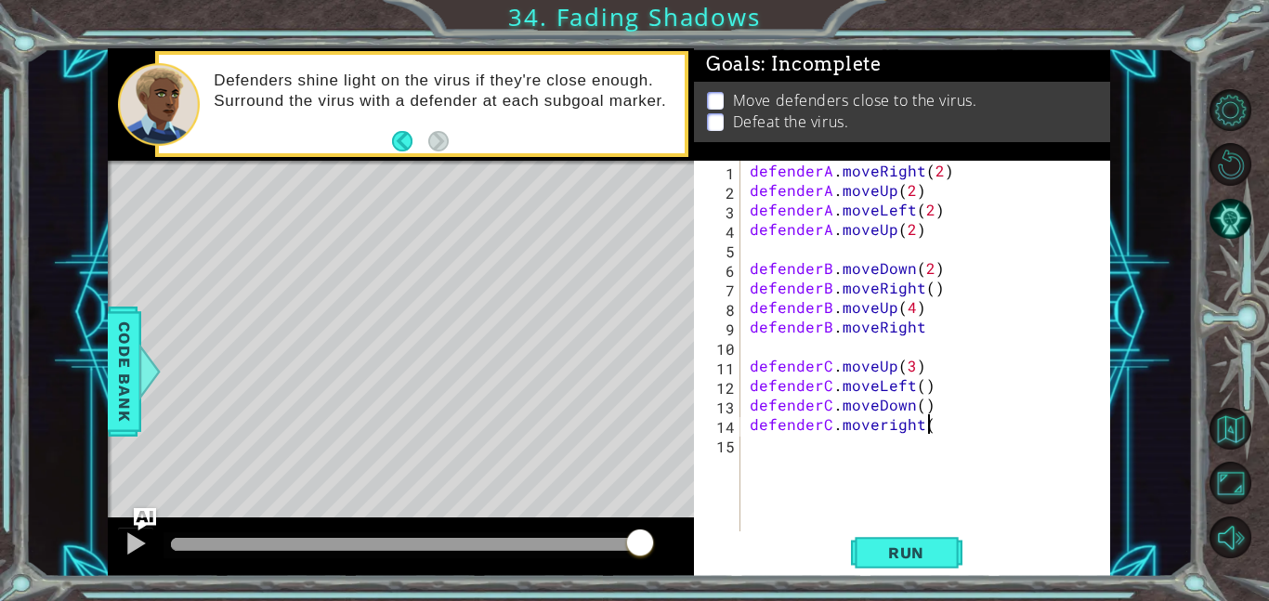
scroll to position [0, 10]
click at [957, 560] on button "Run" at bounding box center [906, 552] width 111 height 42
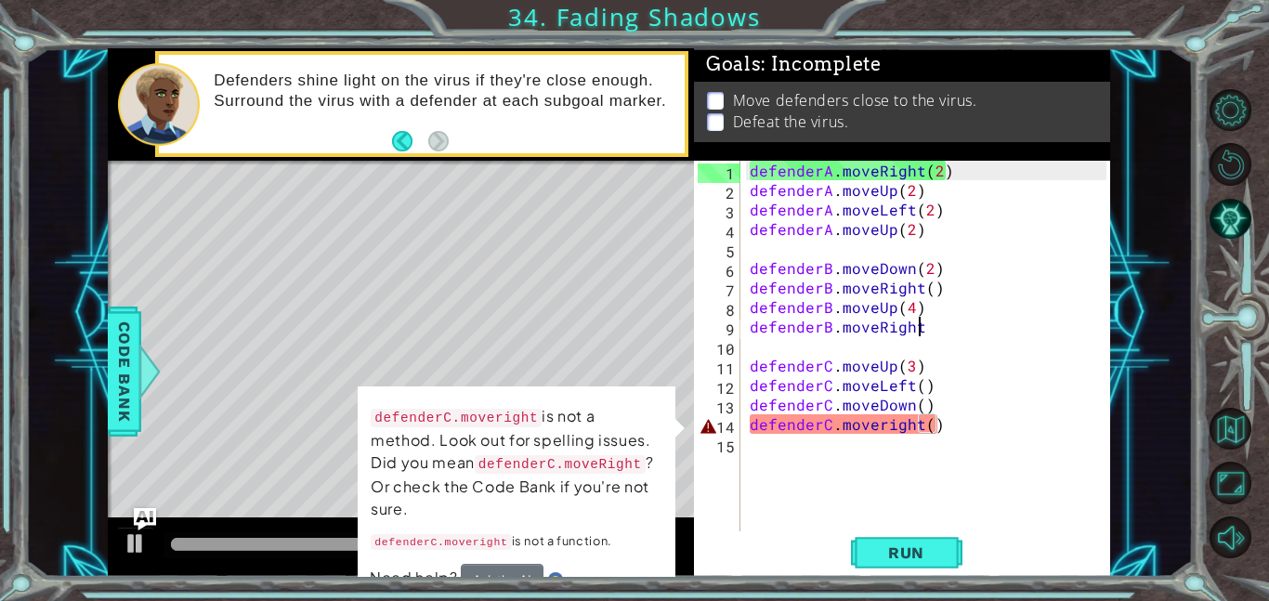
click at [927, 322] on div "defenderA . moveRight ( 2 ) defenderA . moveUp ( 2 ) defenderA . moveLeft ( 2 )…" at bounding box center [931, 366] width 370 height 410
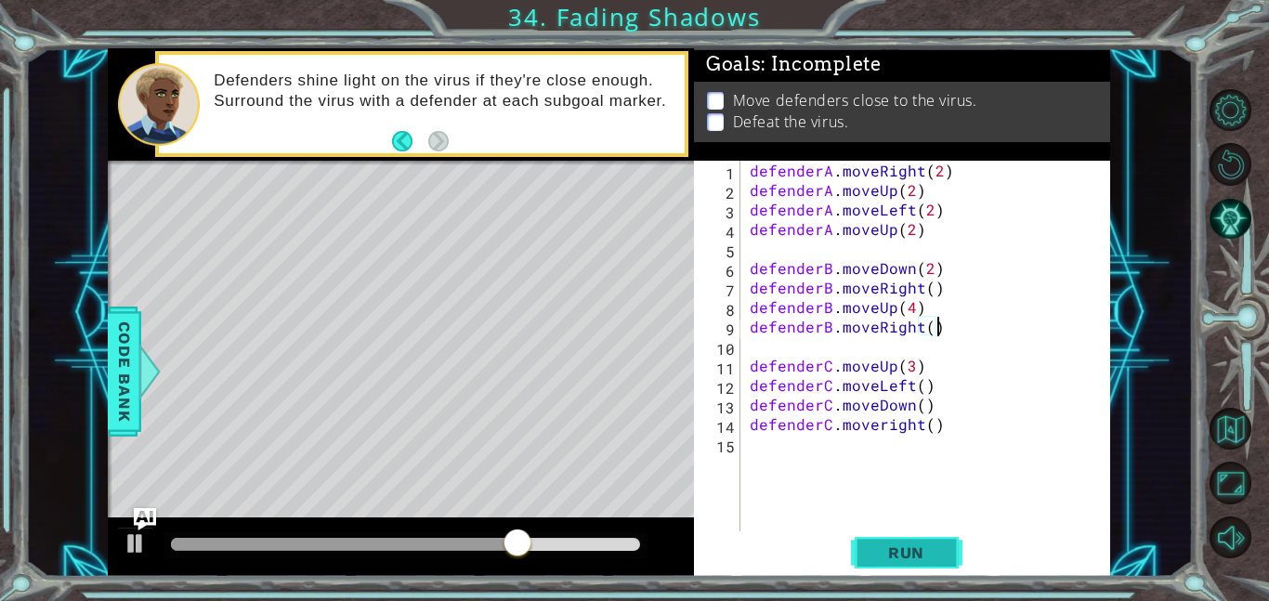
click at [922, 548] on span "Run" at bounding box center [905, 552] width 73 height 19
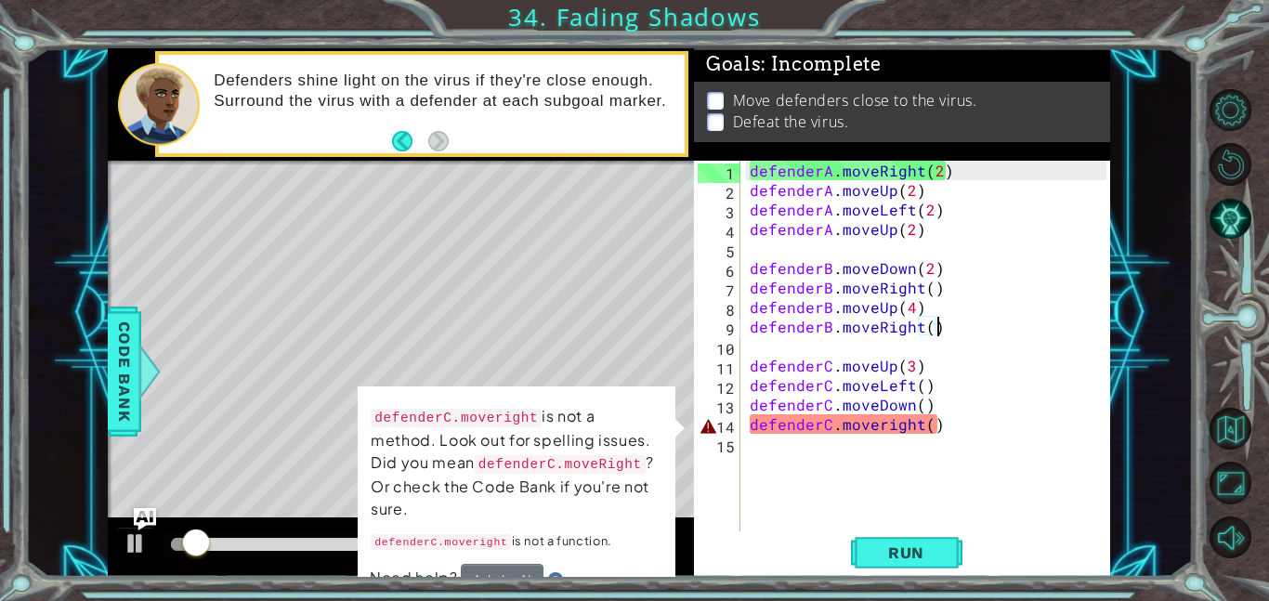
click at [944, 420] on div "defenderA . moveRight ( 2 ) defenderA . moveUp ( 2 ) defenderA . moveLeft ( 2 )…" at bounding box center [931, 366] width 370 height 410
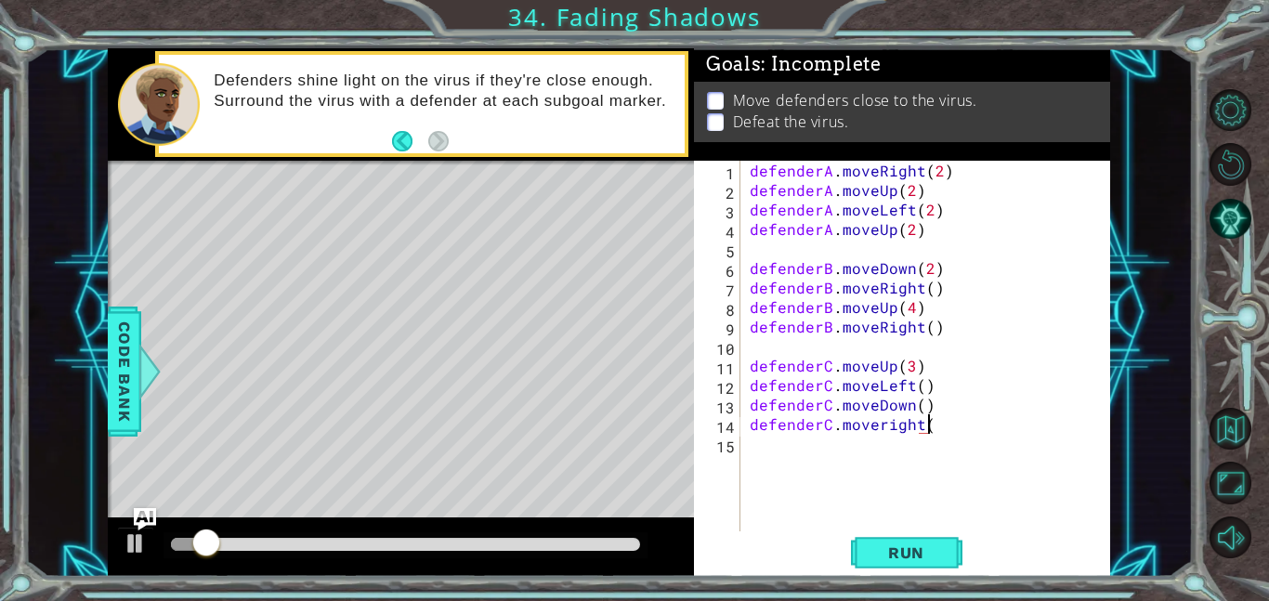
scroll to position [0, 9]
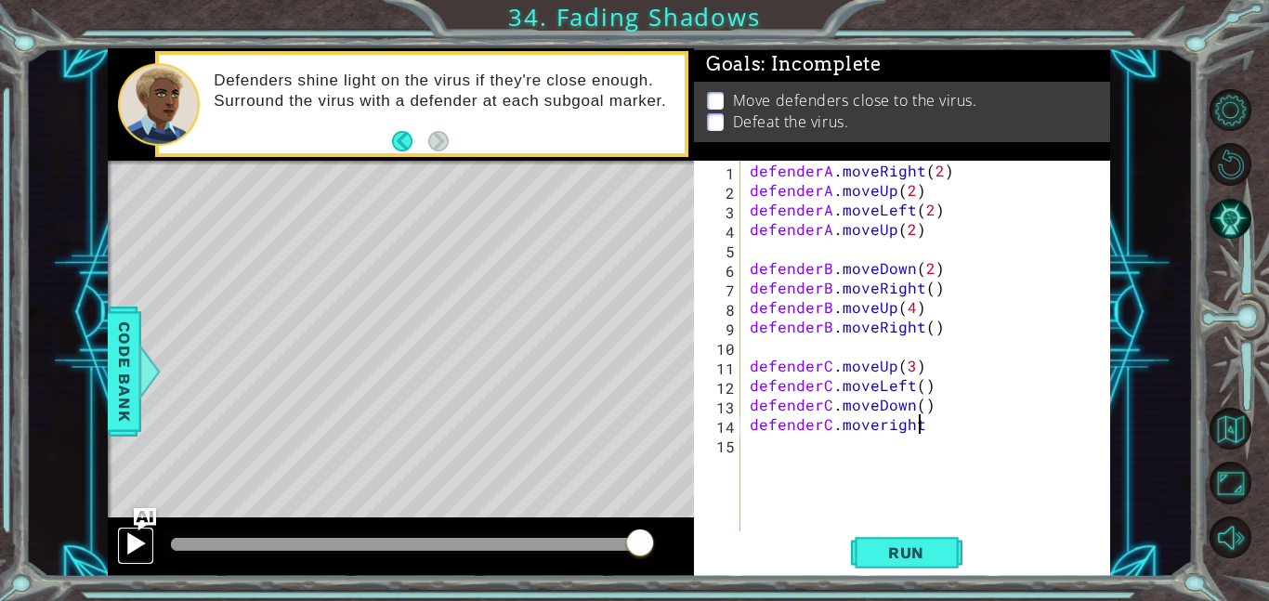
click at [135, 546] on div at bounding box center [136, 543] width 24 height 24
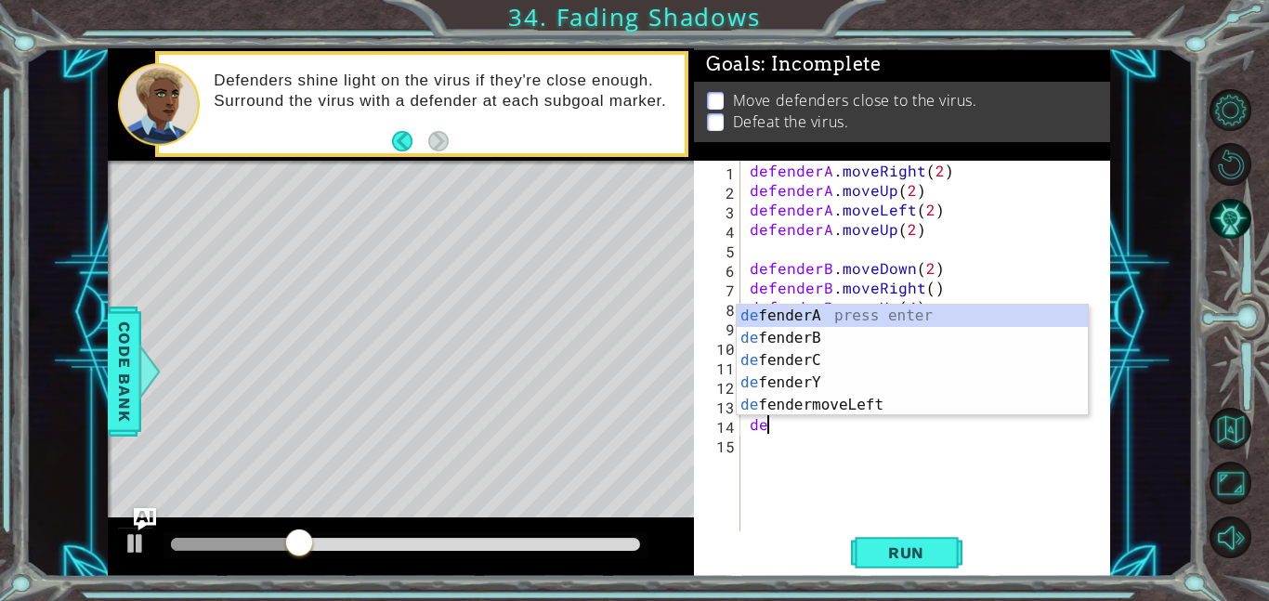
scroll to position [0, 0]
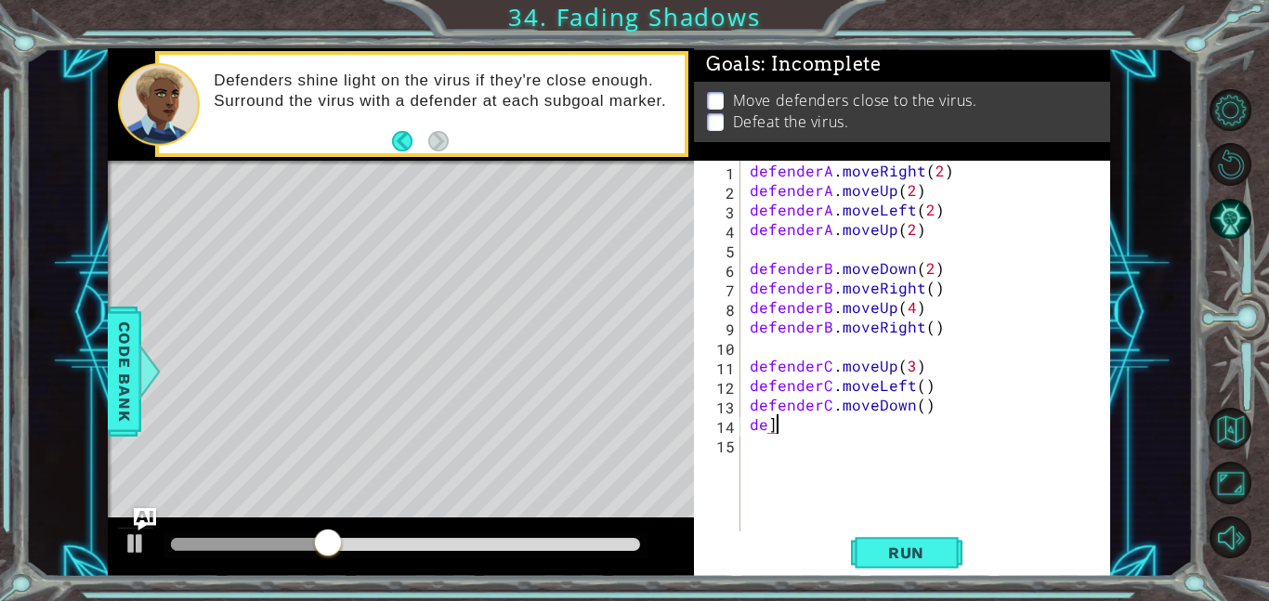
type textarea "d"
type textarea "h"
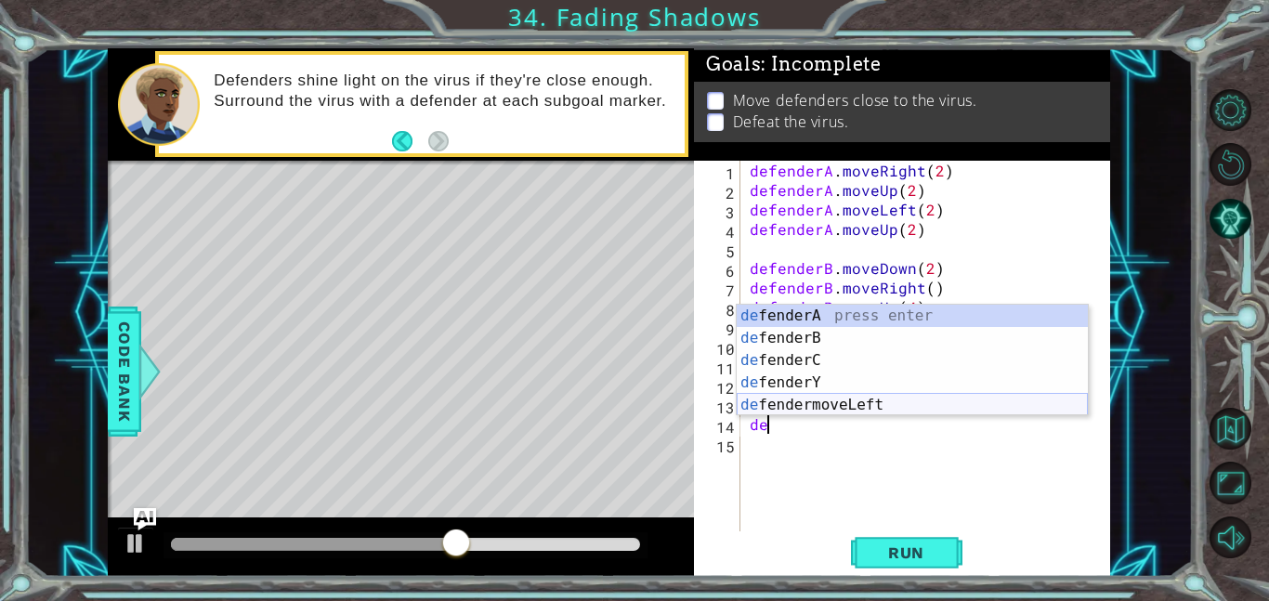
click at [890, 404] on div "de fenderA press enter de fenderB press enter de fenderC press enter de fenderY…" at bounding box center [911, 383] width 351 height 156
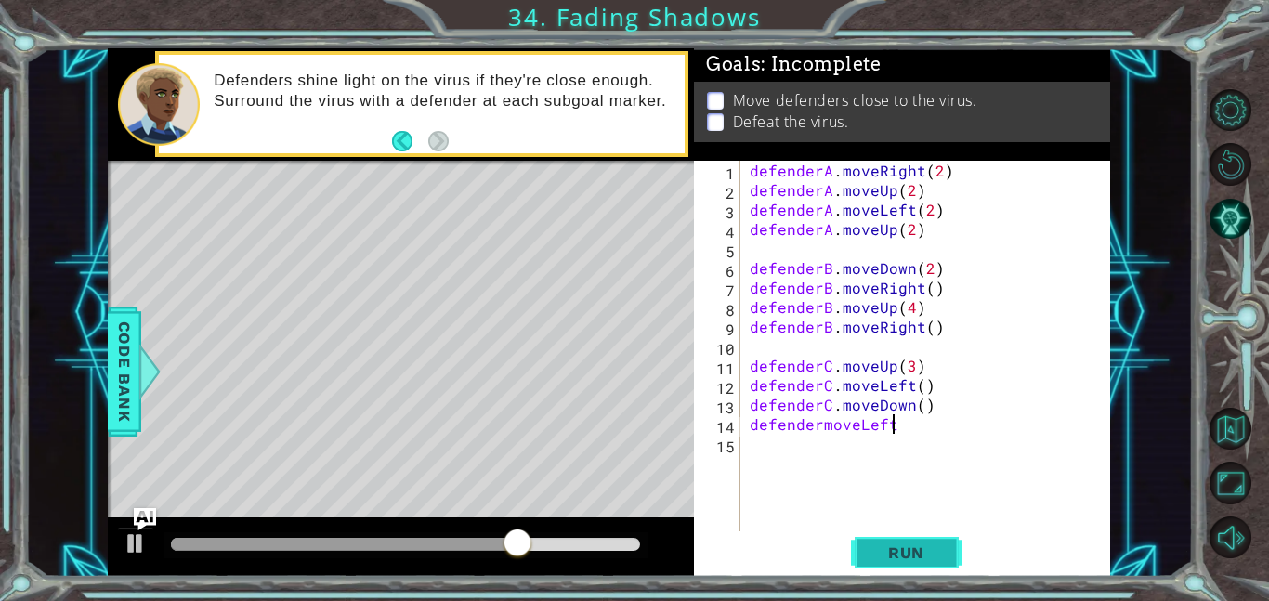
click at [906, 538] on button "Run" at bounding box center [906, 552] width 111 height 42
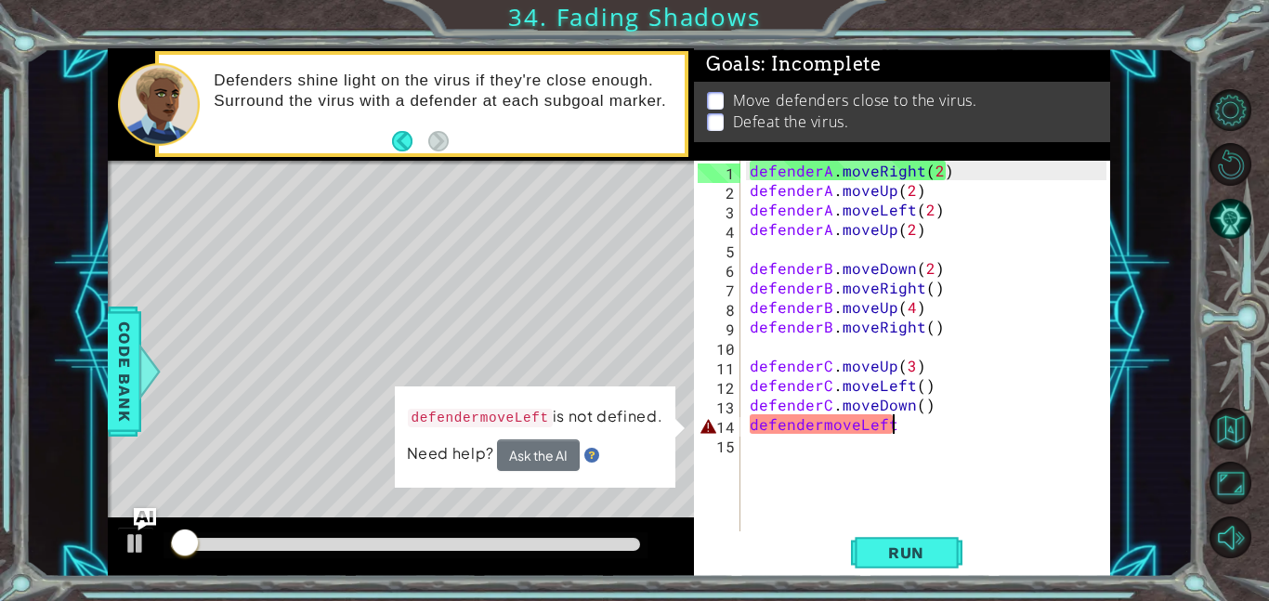
click at [820, 429] on div "defenderA . moveRight ( 2 ) defenderA . moveUp ( 2 ) defenderA . moveLeft ( 2 )…" at bounding box center [931, 366] width 370 height 410
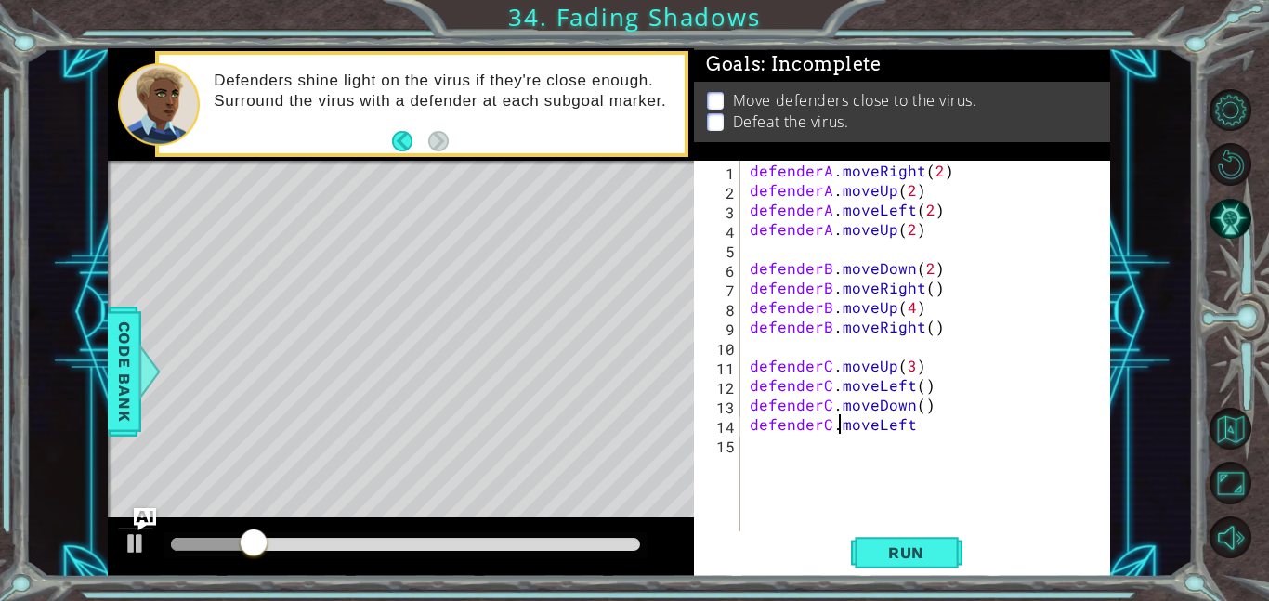
scroll to position [0, 6]
click at [832, 429] on div "defenderA . moveRight ( 2 ) defenderA . moveUp ( 2 ) defenderA . moveLeft ( 2 )…" at bounding box center [931, 366] width 370 height 410
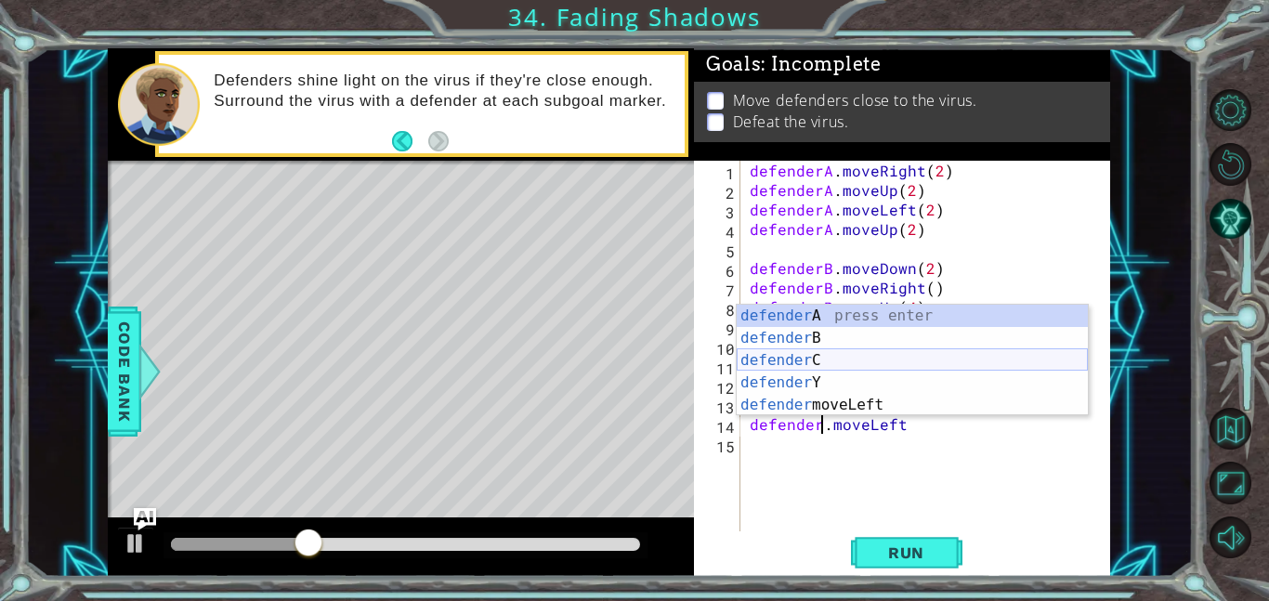
click at [832, 360] on div "defender A press enter defender B press enter defender C press enter defender Y…" at bounding box center [911, 383] width 351 height 156
type textarea "defenderC.moveLeft"
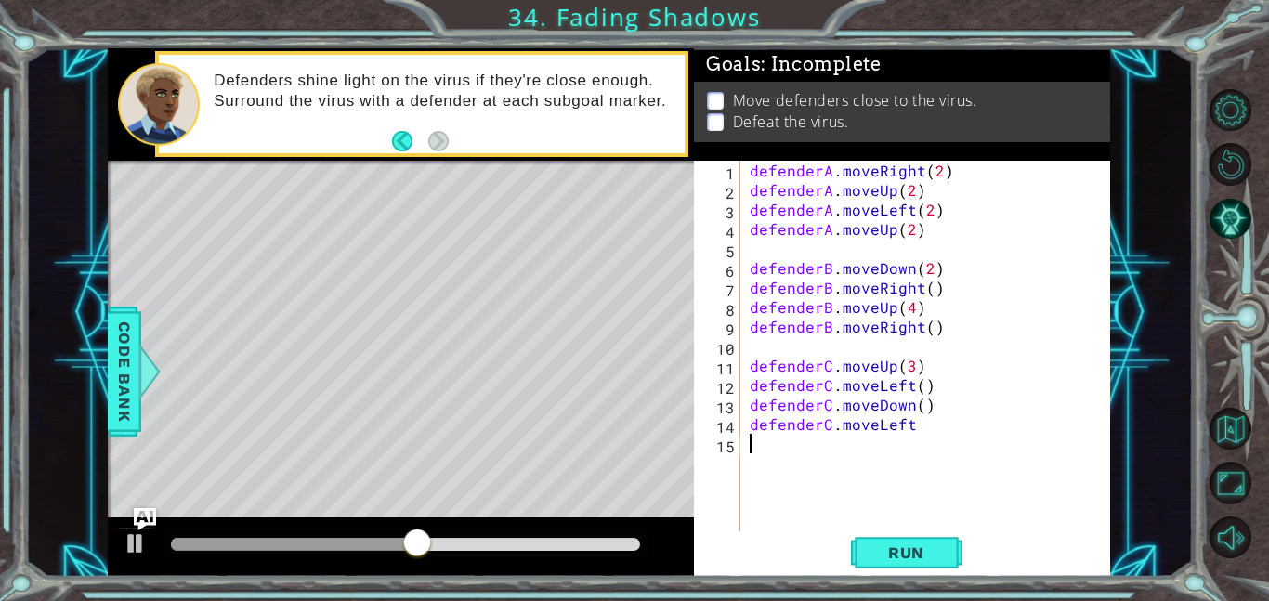
click at [890, 436] on div "defenderA . moveRight ( 2 ) defenderA . moveUp ( 2 ) defenderA . moveLeft ( 2 )…" at bounding box center [931, 366] width 370 height 410
click at [921, 430] on div "defenderA . moveRight ( 2 ) defenderA . moveUp ( 2 ) defenderA . moveLeft ( 2 )…" at bounding box center [931, 366] width 370 height 410
type textarea "defenderC.moveLeft()"
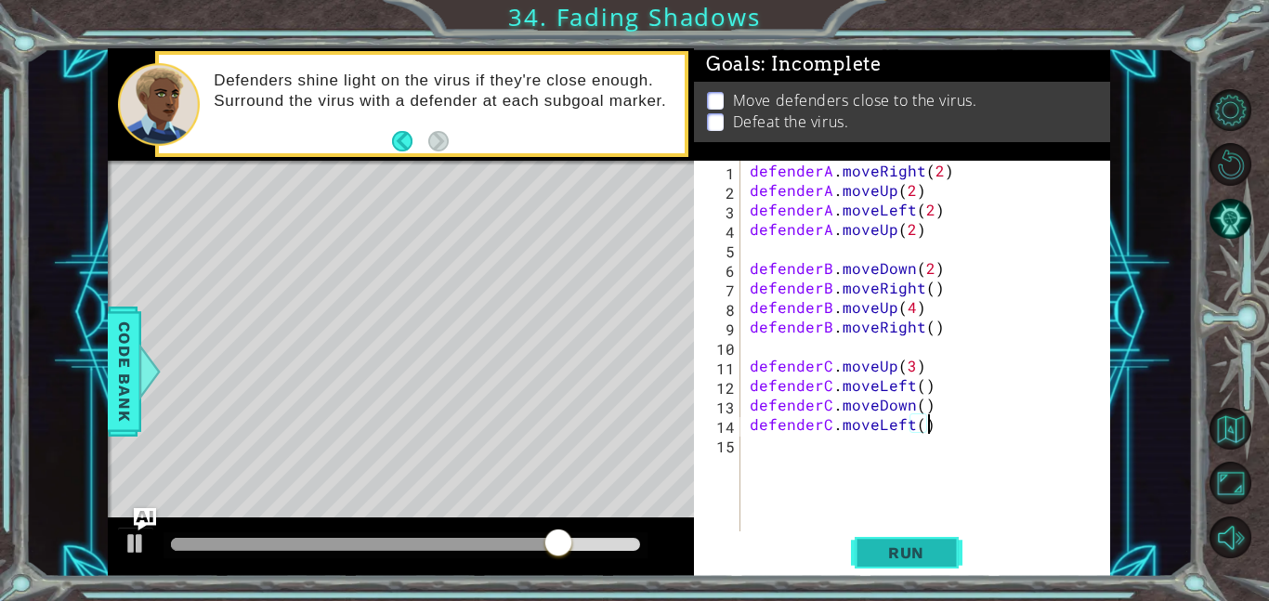
click at [888, 560] on span "Run" at bounding box center [905, 552] width 73 height 19
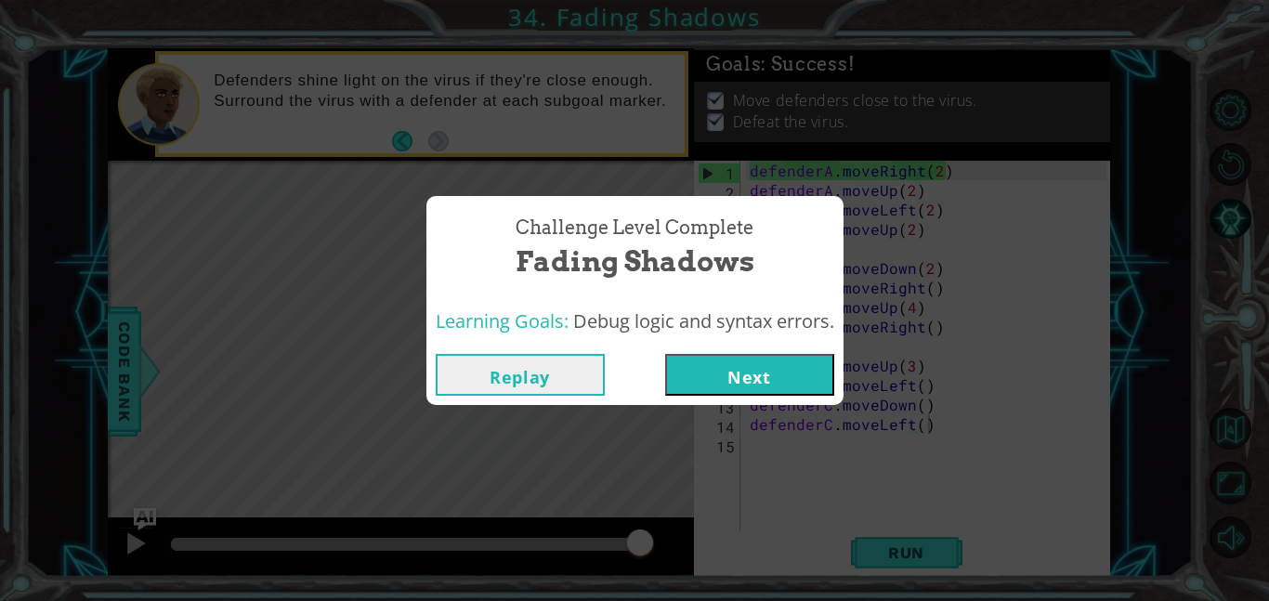
click at [798, 371] on button "Next" at bounding box center [749, 375] width 169 height 42
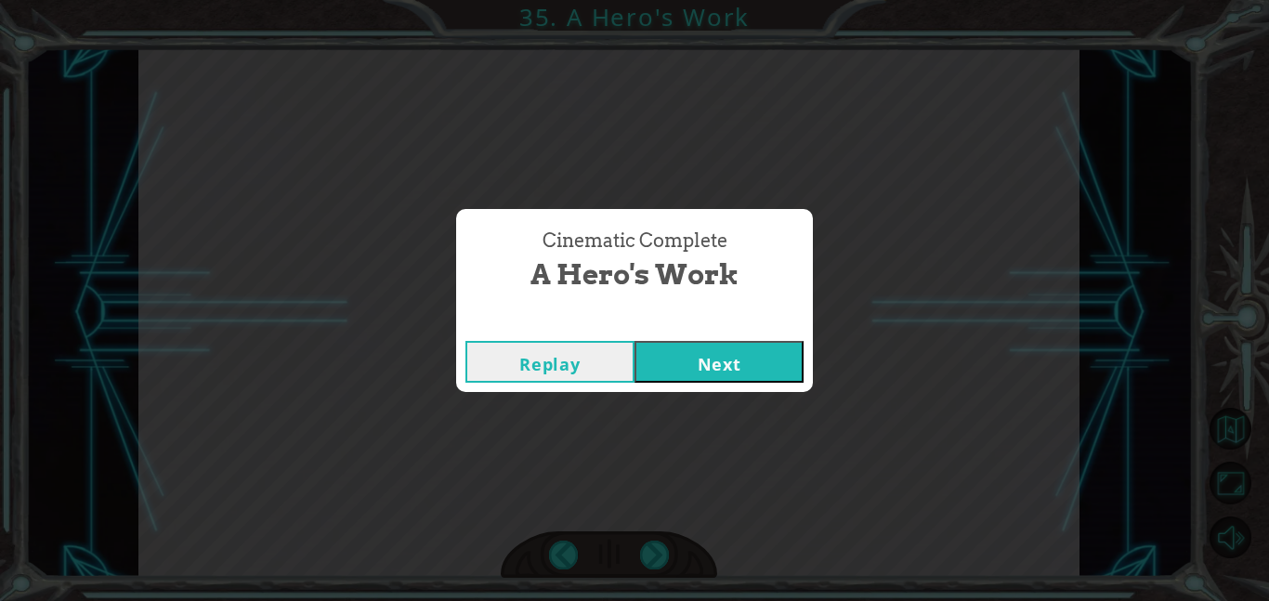
click at [730, 363] on button "Next" at bounding box center [718, 362] width 169 height 42
click at [692, 344] on button "Next" at bounding box center [718, 362] width 169 height 42
click at [701, 360] on button "Next" at bounding box center [718, 362] width 169 height 42
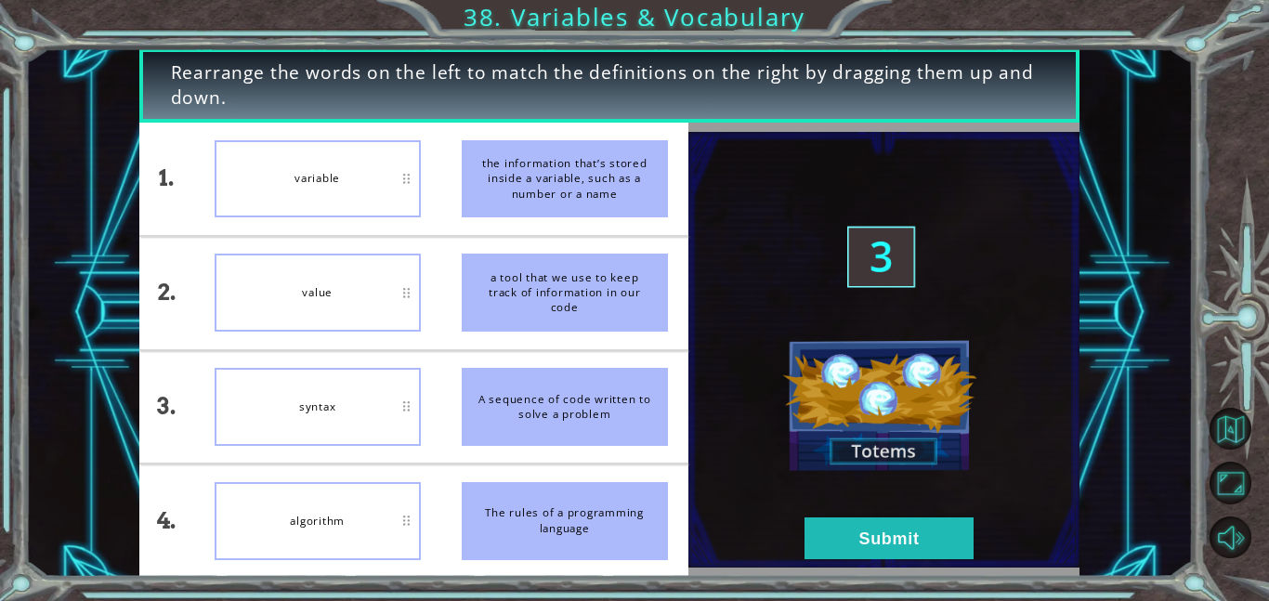
click at [795, 516] on img at bounding box center [883, 350] width 391 height 436
click at [807, 529] on button "Submit" at bounding box center [888, 538] width 169 height 42
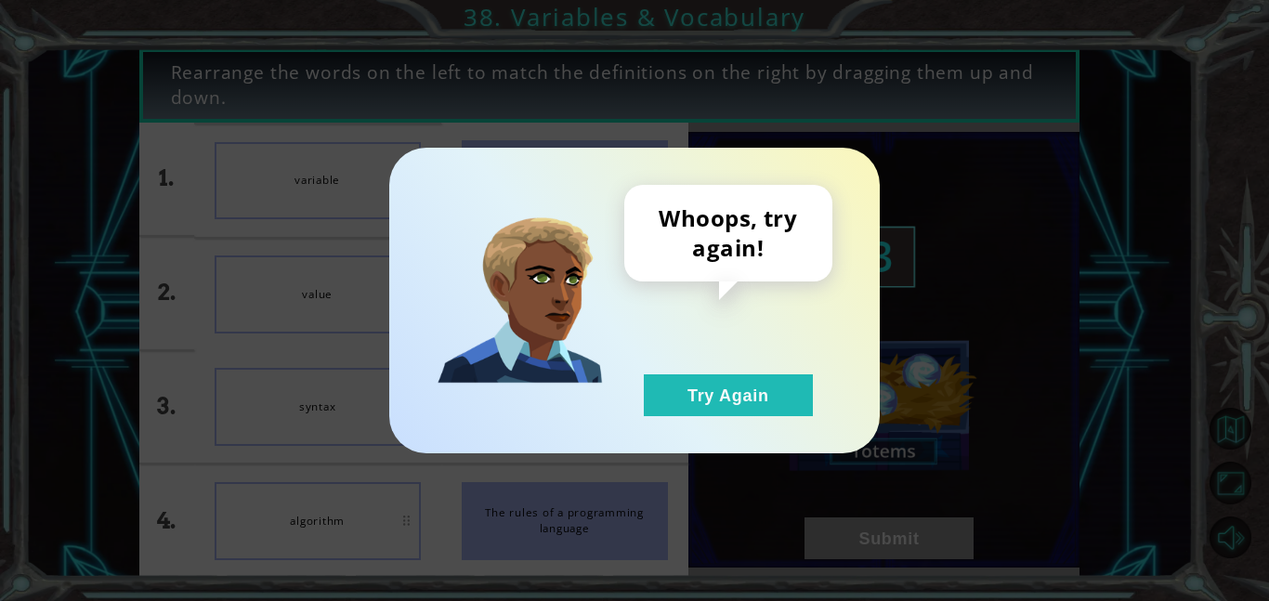
click at [692, 368] on div "Whoops, try again! Try Again" at bounding box center [728, 300] width 208 height 231
click at [692, 380] on button "Try Again" at bounding box center [728, 395] width 169 height 42
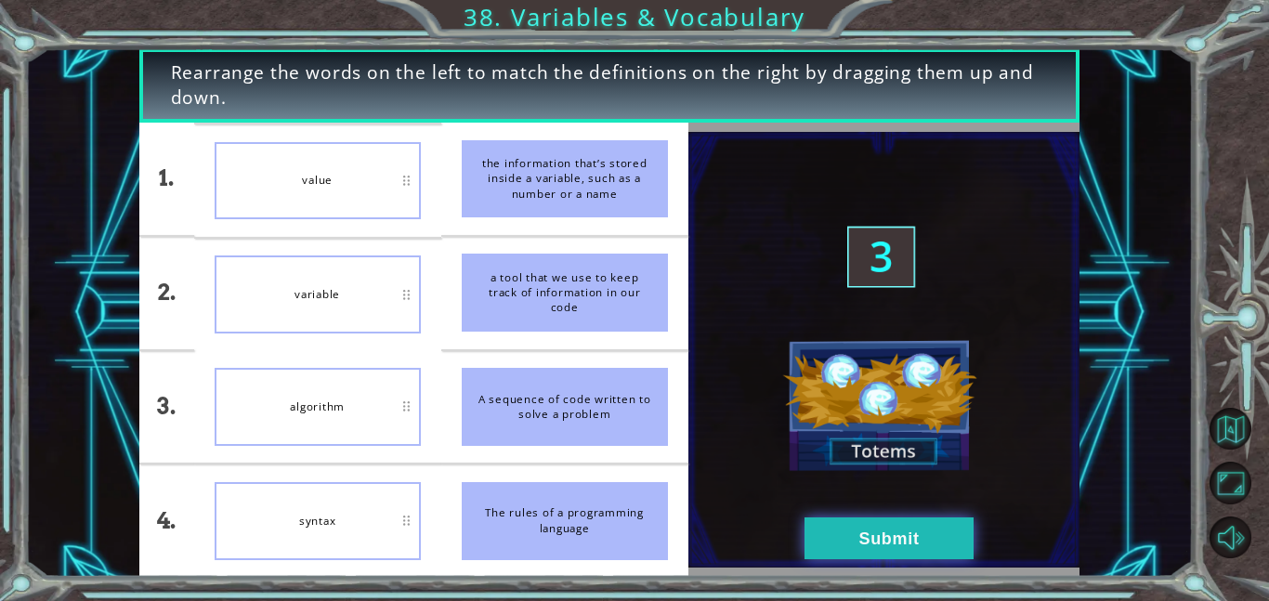
click at [918, 541] on button "Submit" at bounding box center [888, 538] width 169 height 42
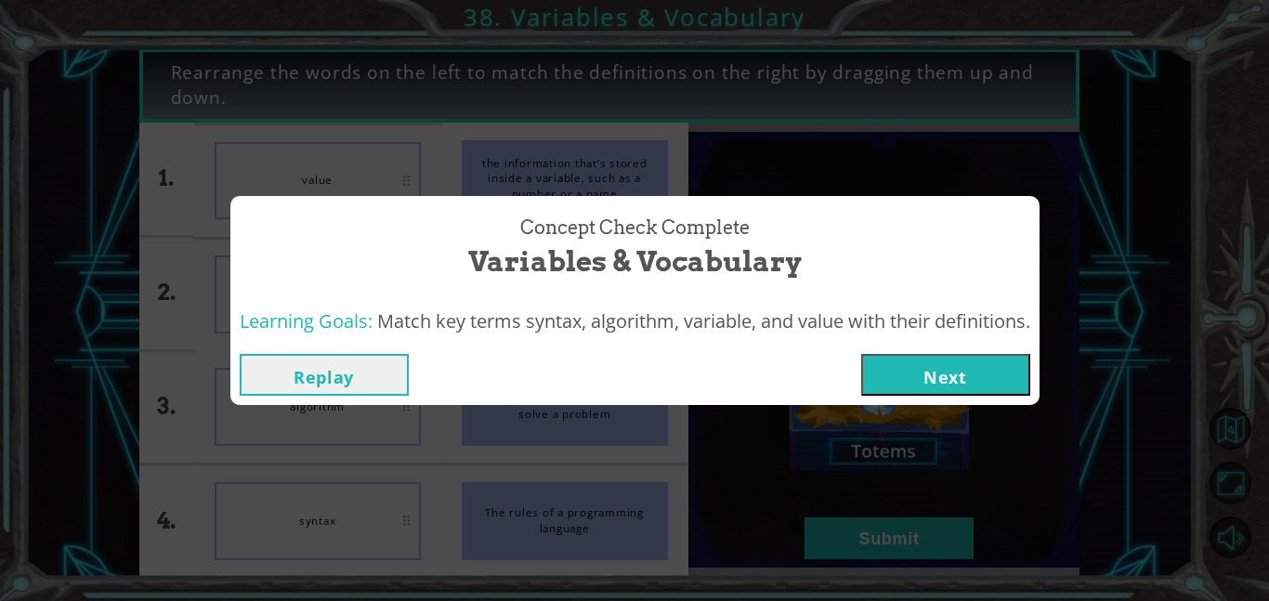
click at [348, 384] on button "Replay" at bounding box center [324, 375] width 169 height 42
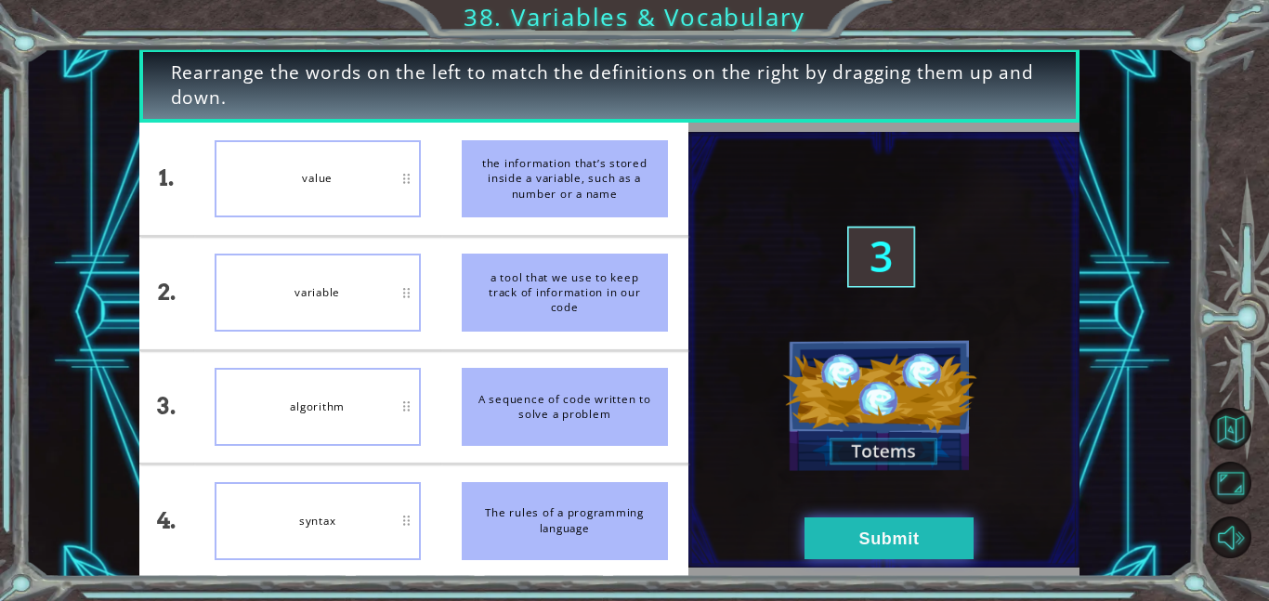
click at [827, 540] on button "Submit" at bounding box center [888, 538] width 169 height 42
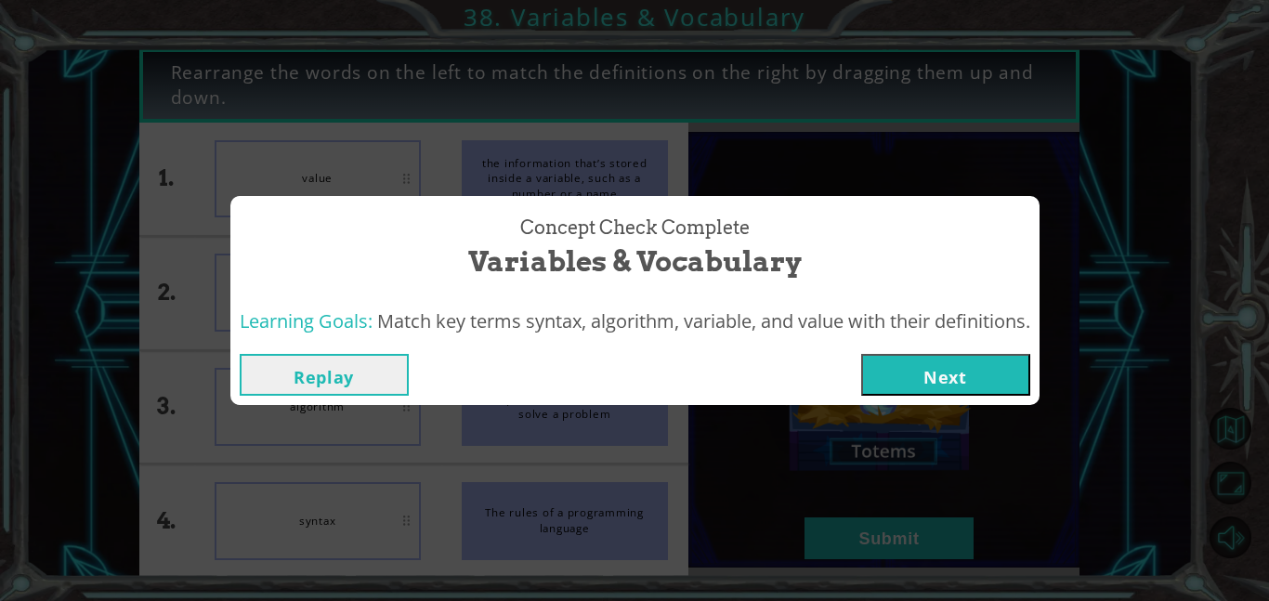
click at [954, 359] on button "Next" at bounding box center [945, 375] width 169 height 42
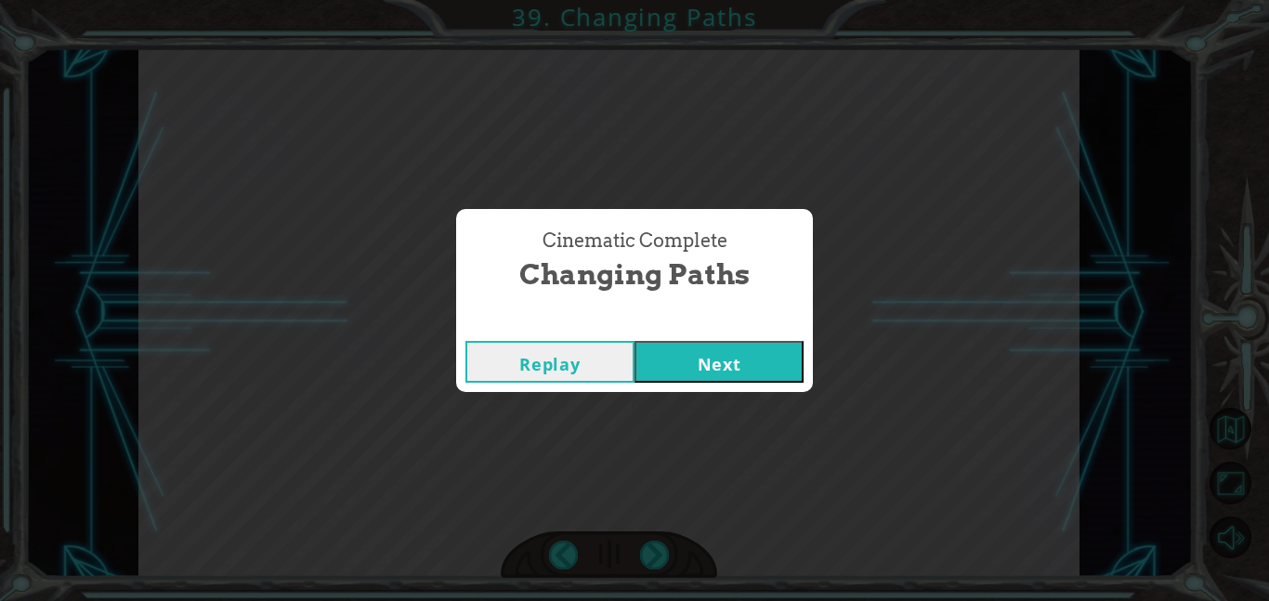
click at [739, 353] on button "Next" at bounding box center [718, 362] width 169 height 42
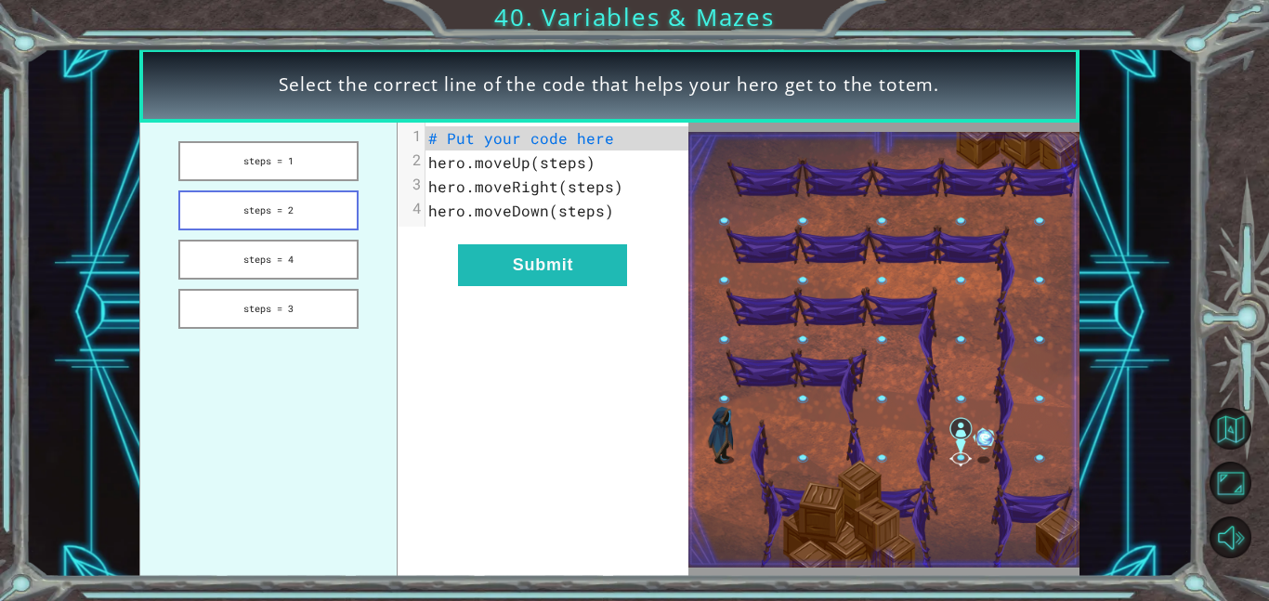
drag, startPoint x: 301, startPoint y: 168, endPoint x: 309, endPoint y: 202, distance: 35.4
click at [309, 202] on ul "steps = 1 steps = 2 steps = 4 steps = 3" at bounding box center [268, 350] width 259 height 454
click at [309, 202] on button "steps = 2" at bounding box center [268, 210] width 180 height 40
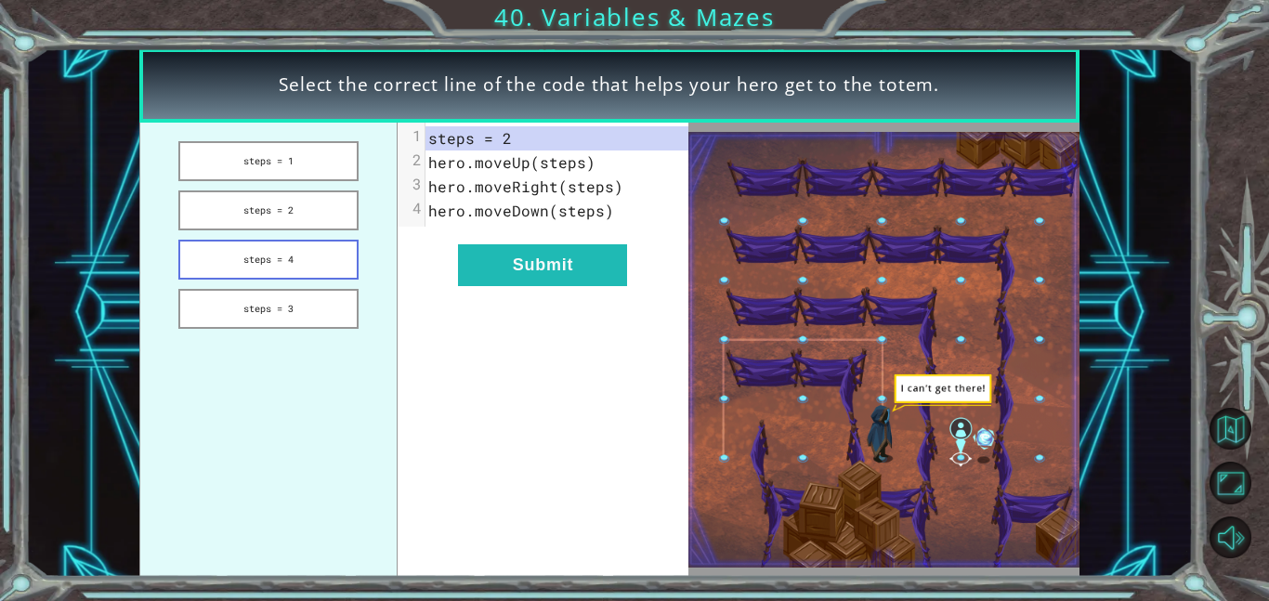
click at [293, 256] on button "steps = 4" at bounding box center [268, 260] width 180 height 40
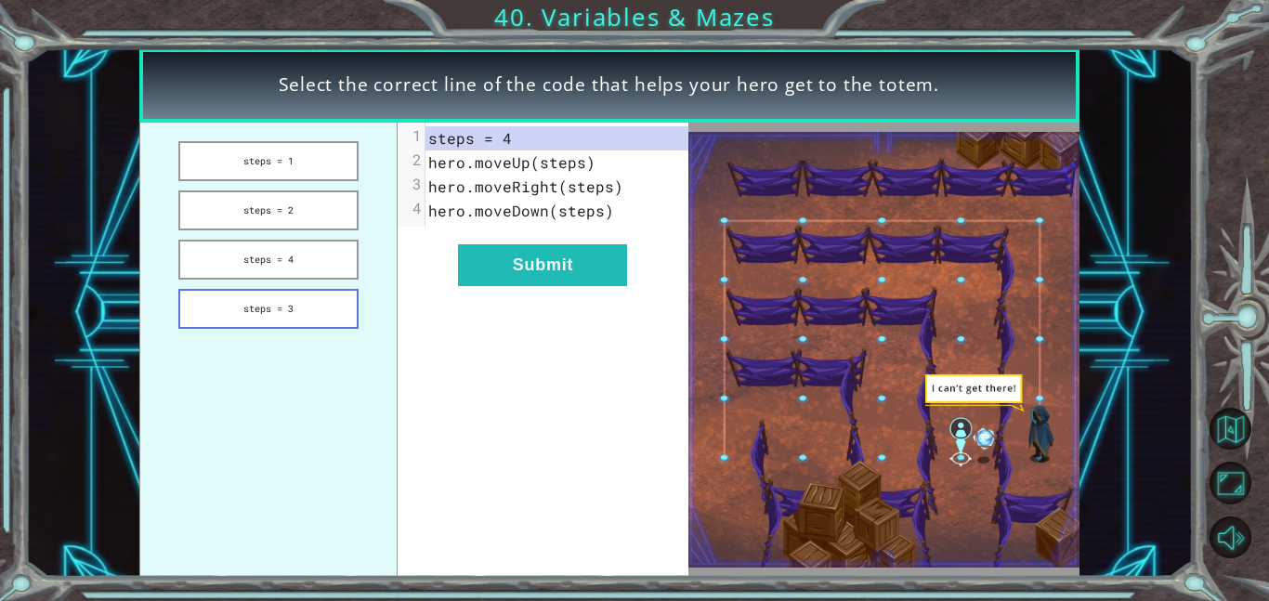
click at [299, 303] on button "steps = 3" at bounding box center [268, 309] width 180 height 40
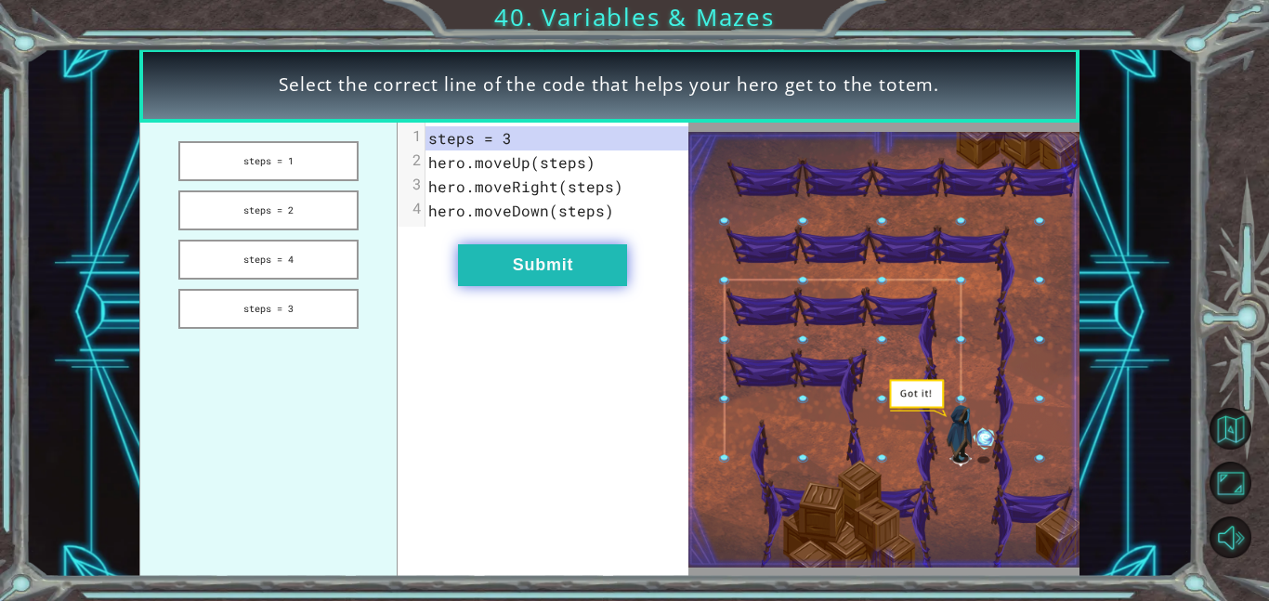
click at [558, 275] on button "Submit" at bounding box center [542, 265] width 169 height 42
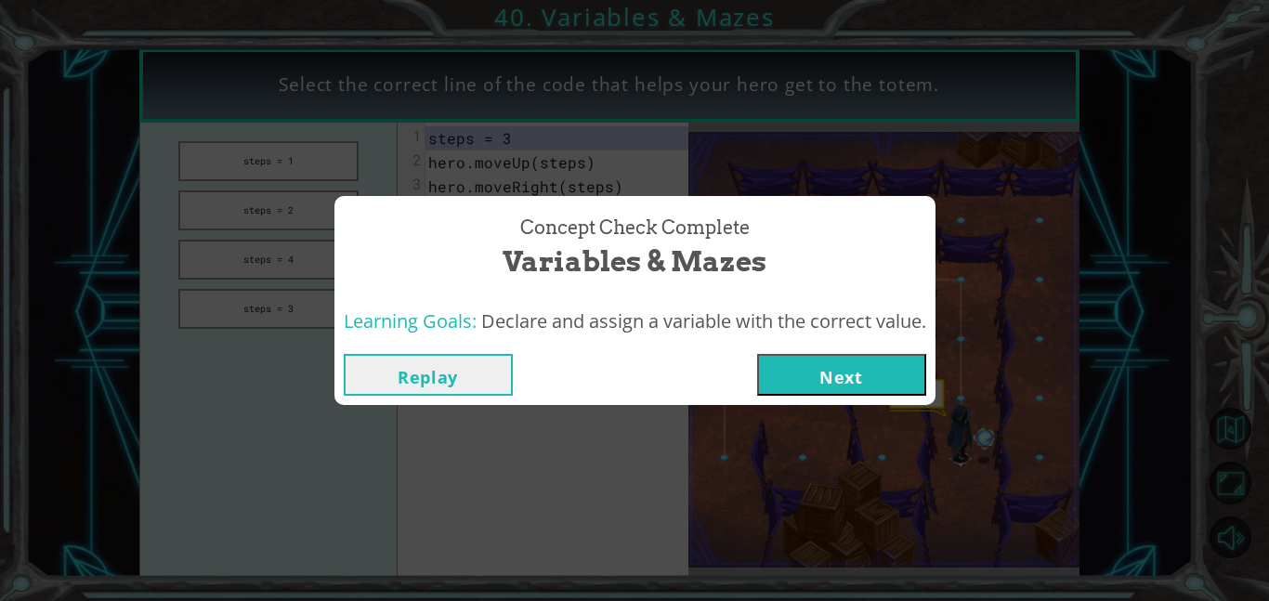
click at [822, 385] on button "Next" at bounding box center [841, 375] width 169 height 42
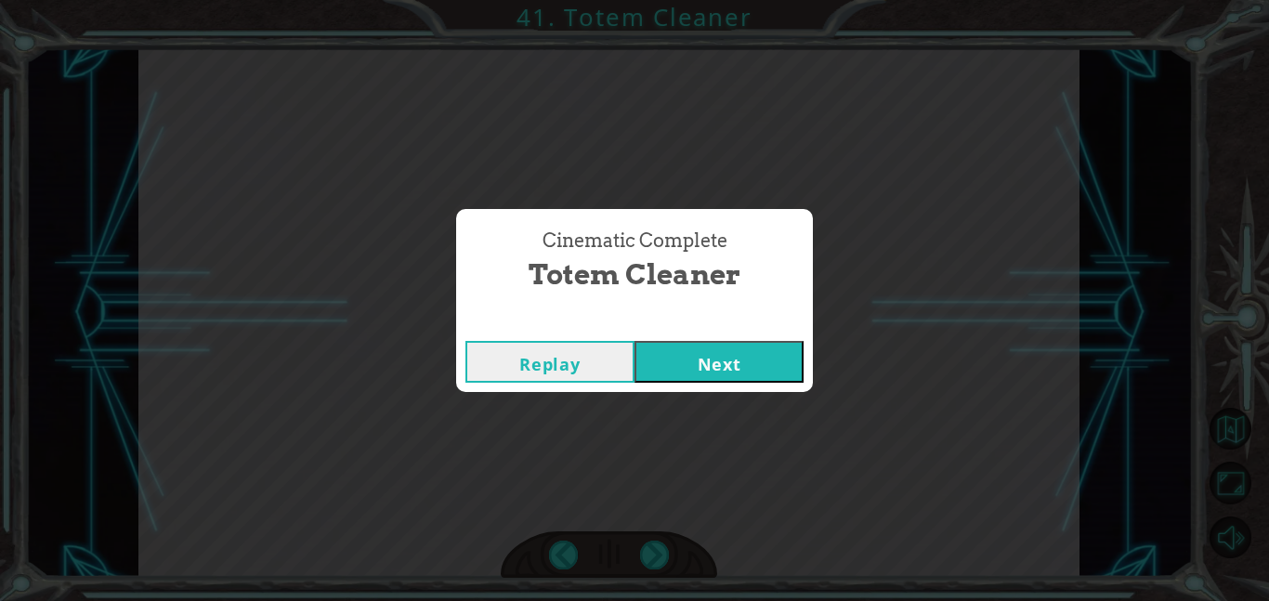
click at [690, 364] on button "Next" at bounding box center [718, 362] width 169 height 42
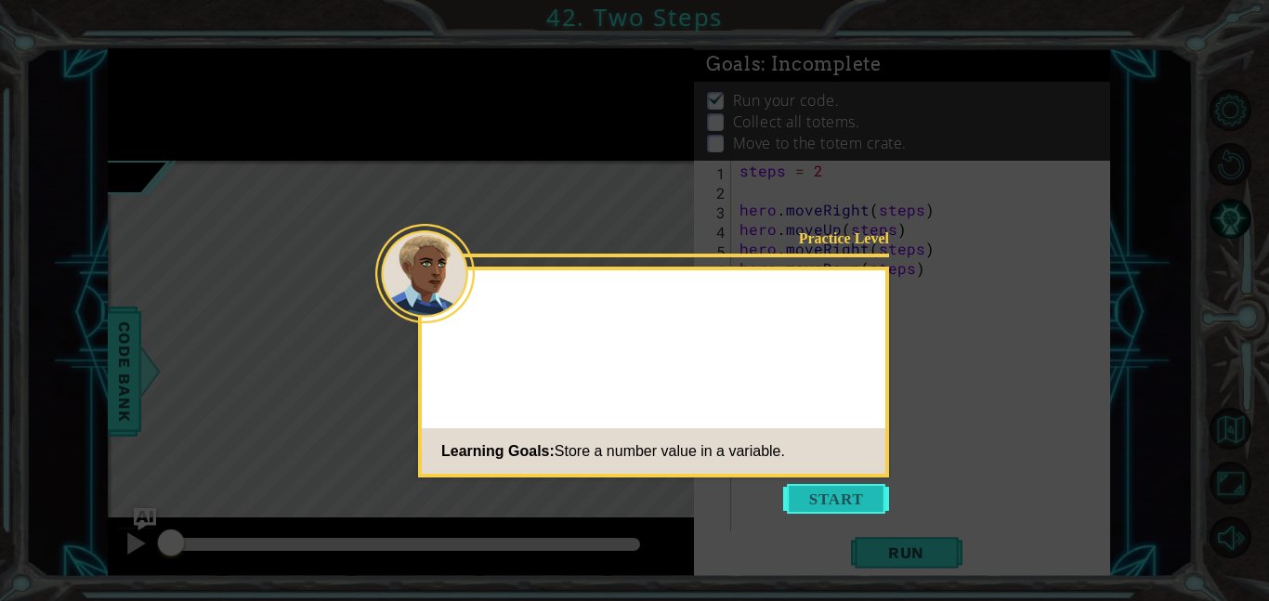
click at [821, 490] on button "Start" at bounding box center [836, 499] width 106 height 30
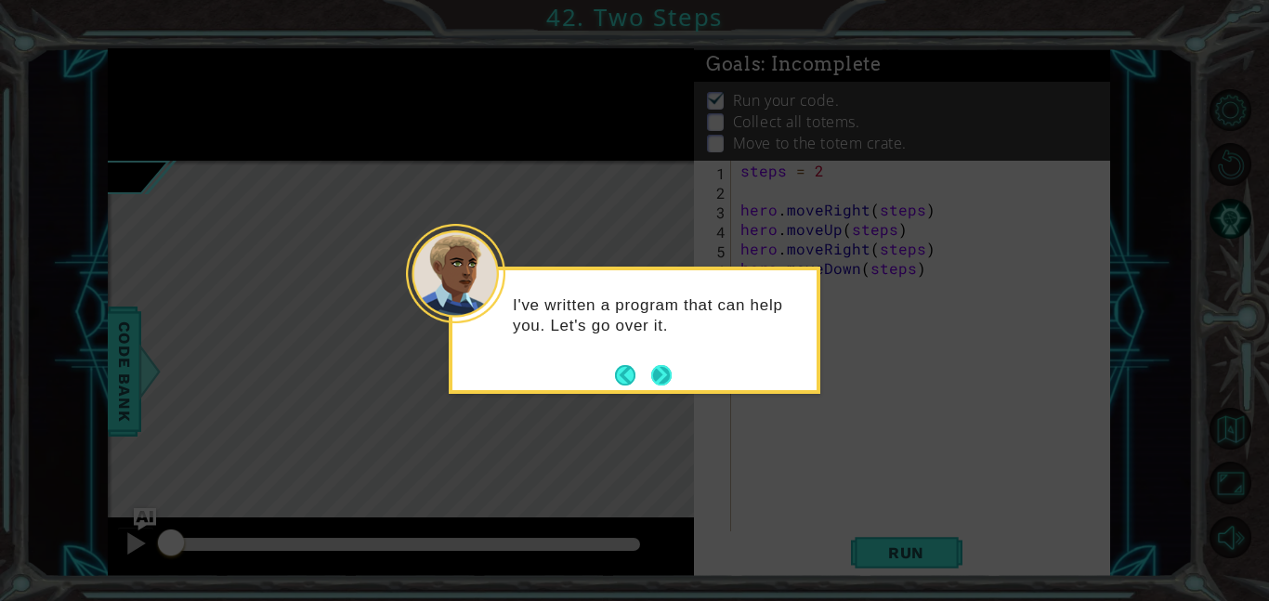
click at [654, 371] on button "Next" at bounding box center [661, 375] width 20 height 20
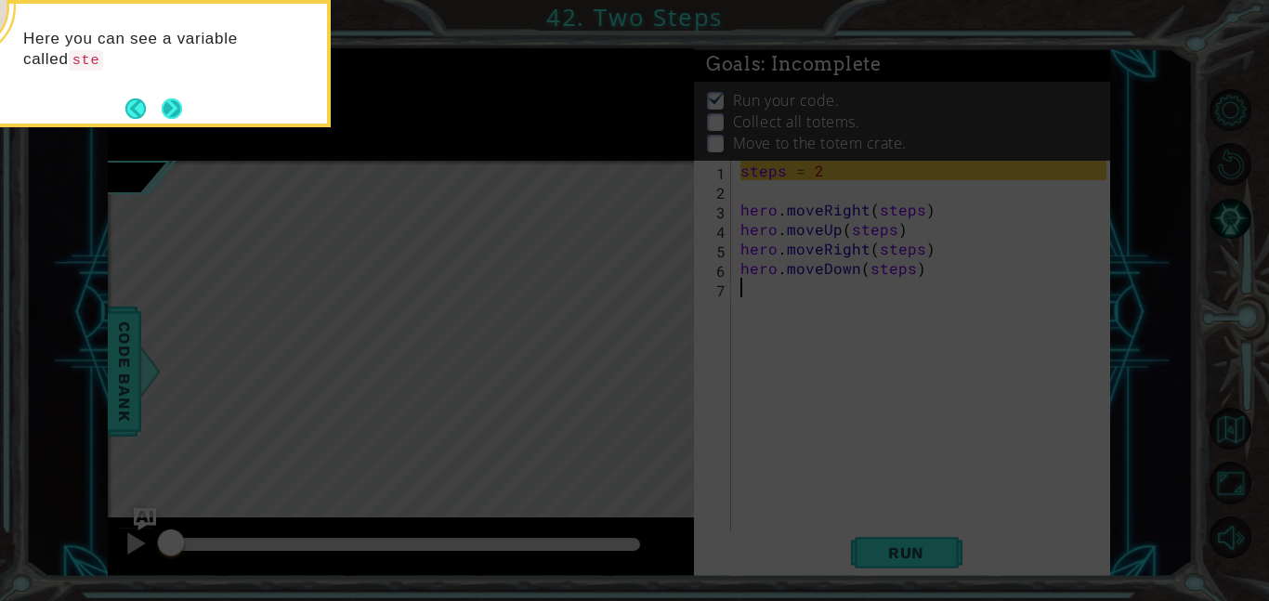
click at [175, 111] on button "Next" at bounding box center [172, 108] width 20 height 20
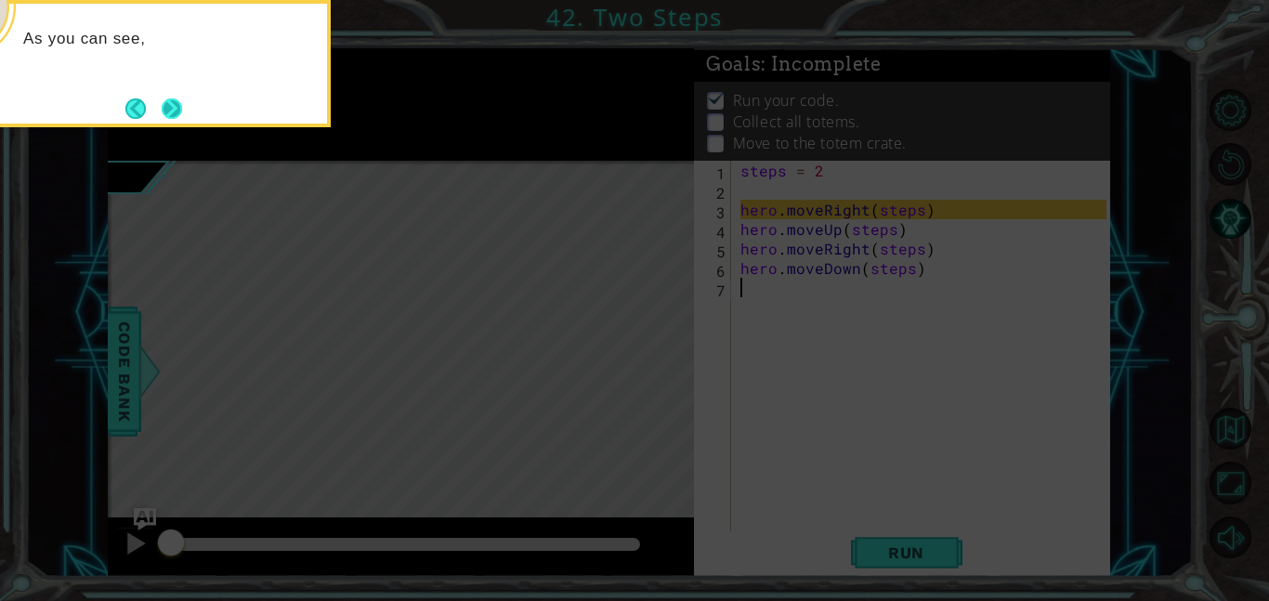
click at [174, 106] on button "Next" at bounding box center [172, 108] width 20 height 20
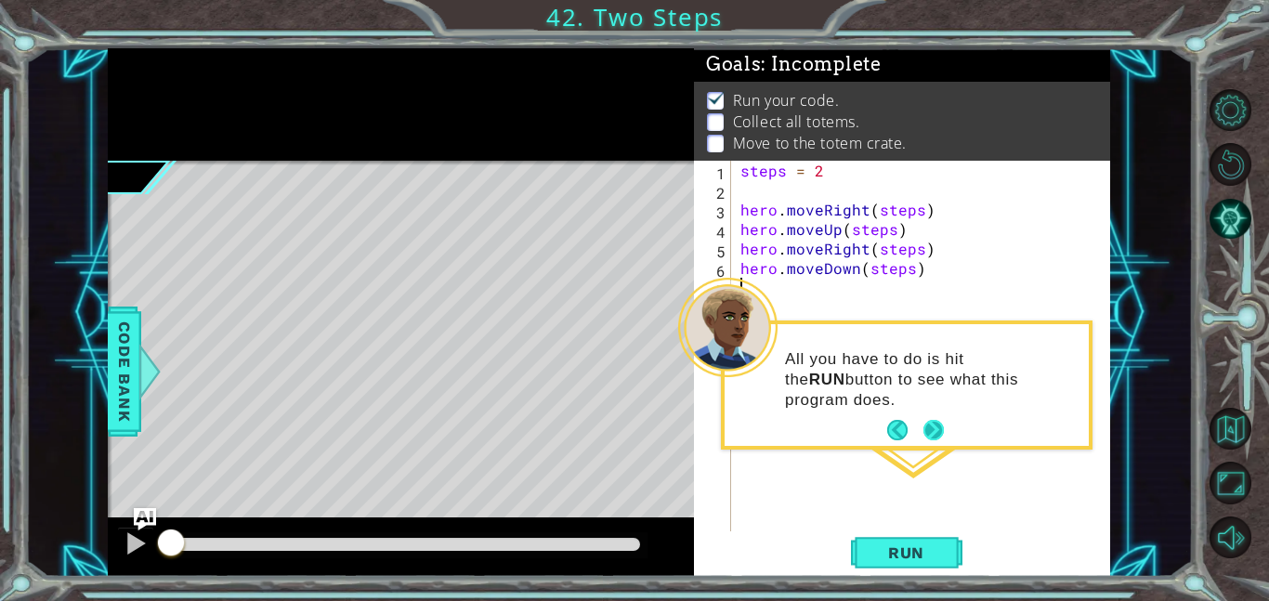
click at [923, 432] on button "Next" at bounding box center [933, 430] width 20 height 20
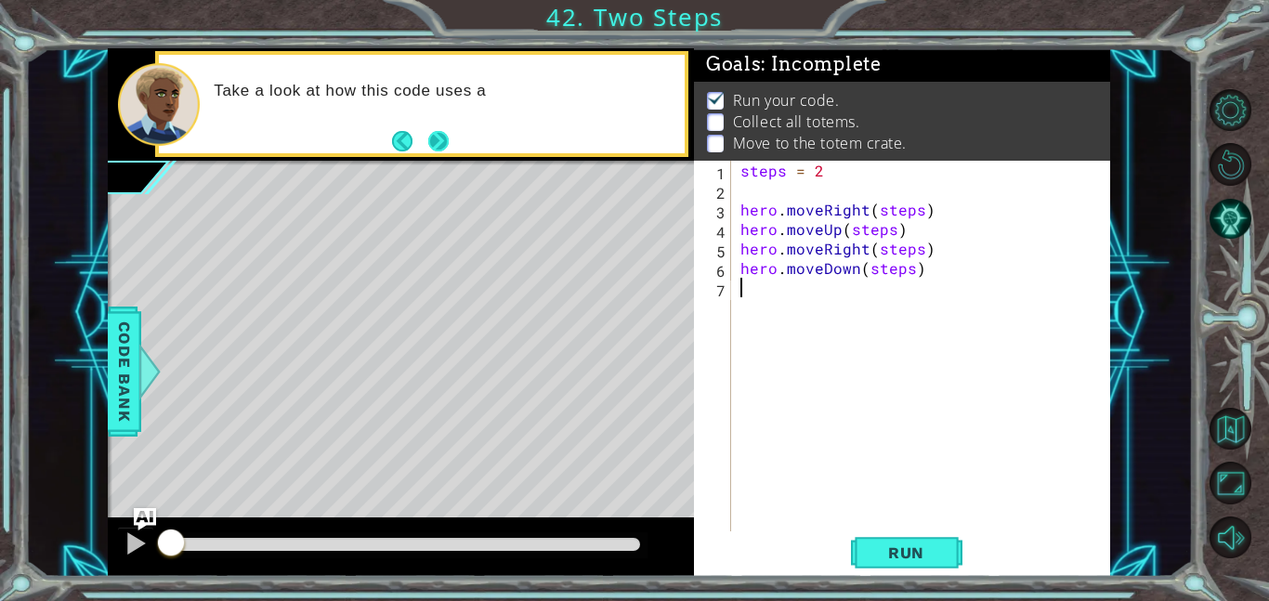
click at [436, 142] on button "Next" at bounding box center [438, 141] width 20 height 20
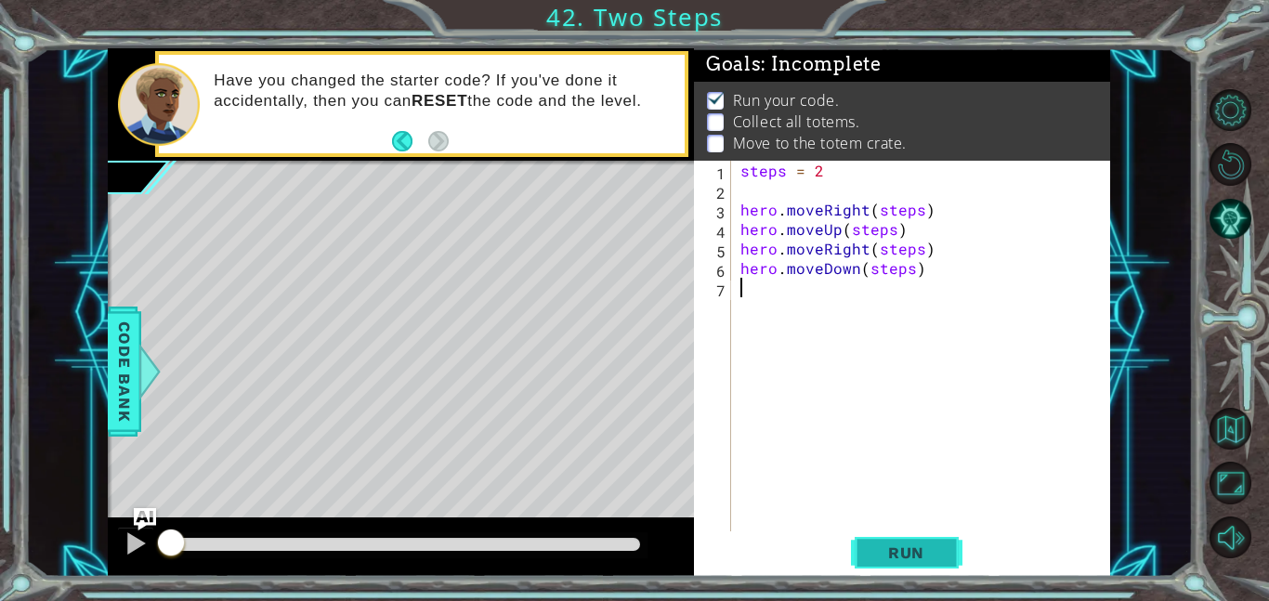
click at [905, 546] on span "Run" at bounding box center [905, 552] width 73 height 19
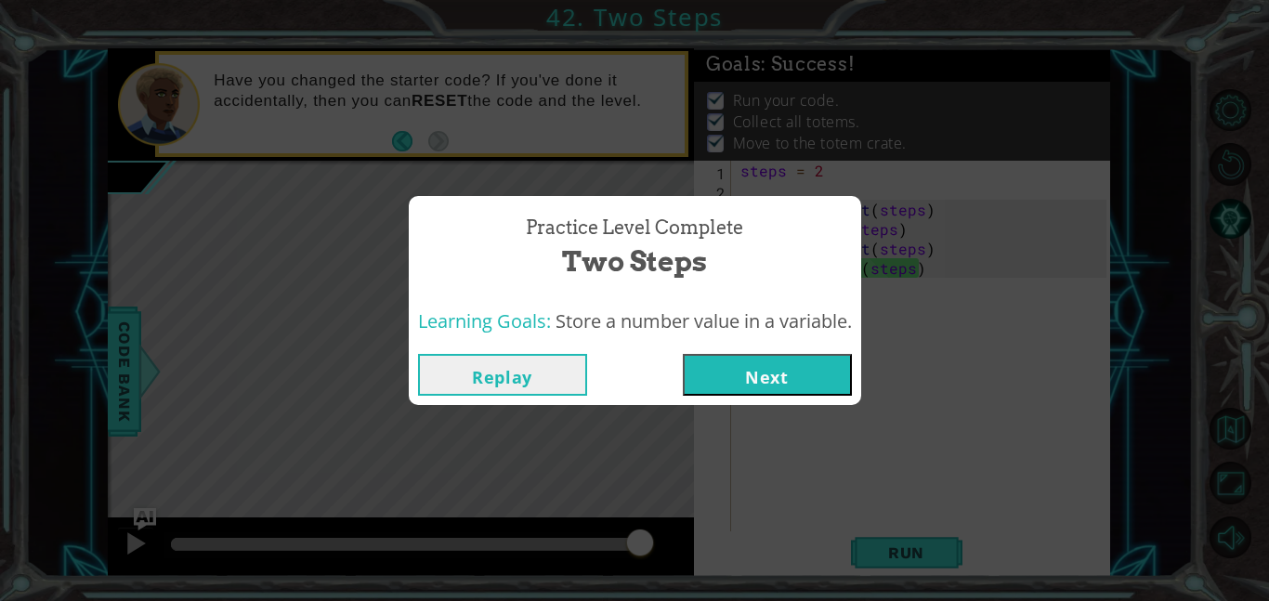
click at [731, 375] on button "Next" at bounding box center [767, 375] width 169 height 42
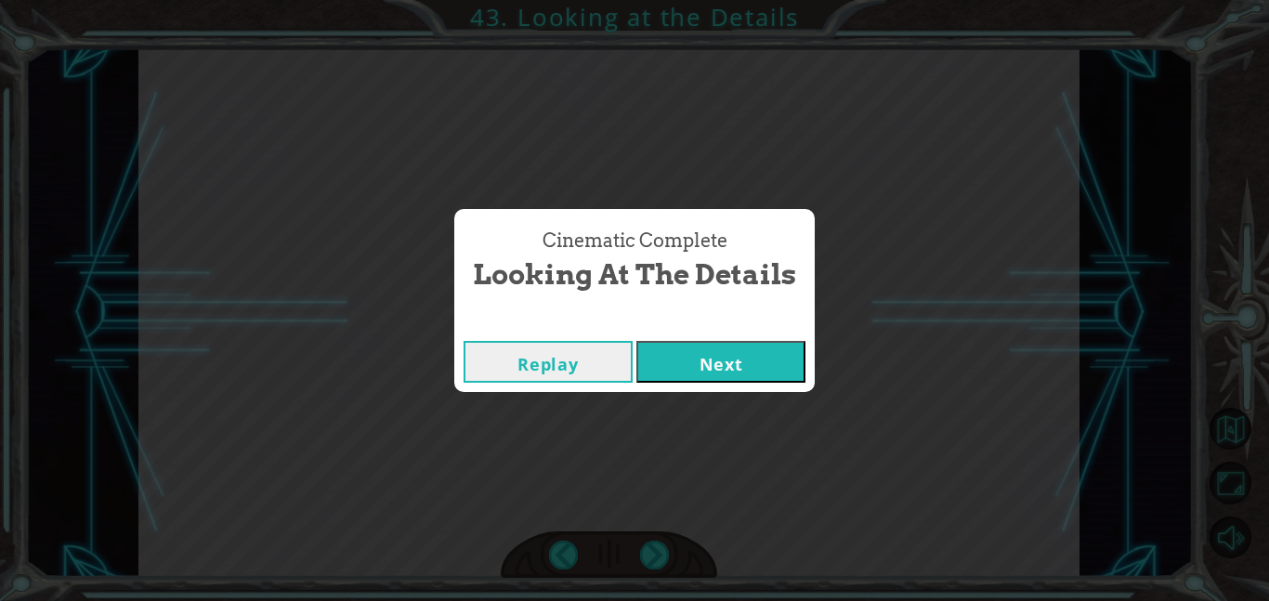
click at [706, 345] on button "Next" at bounding box center [720, 362] width 169 height 42
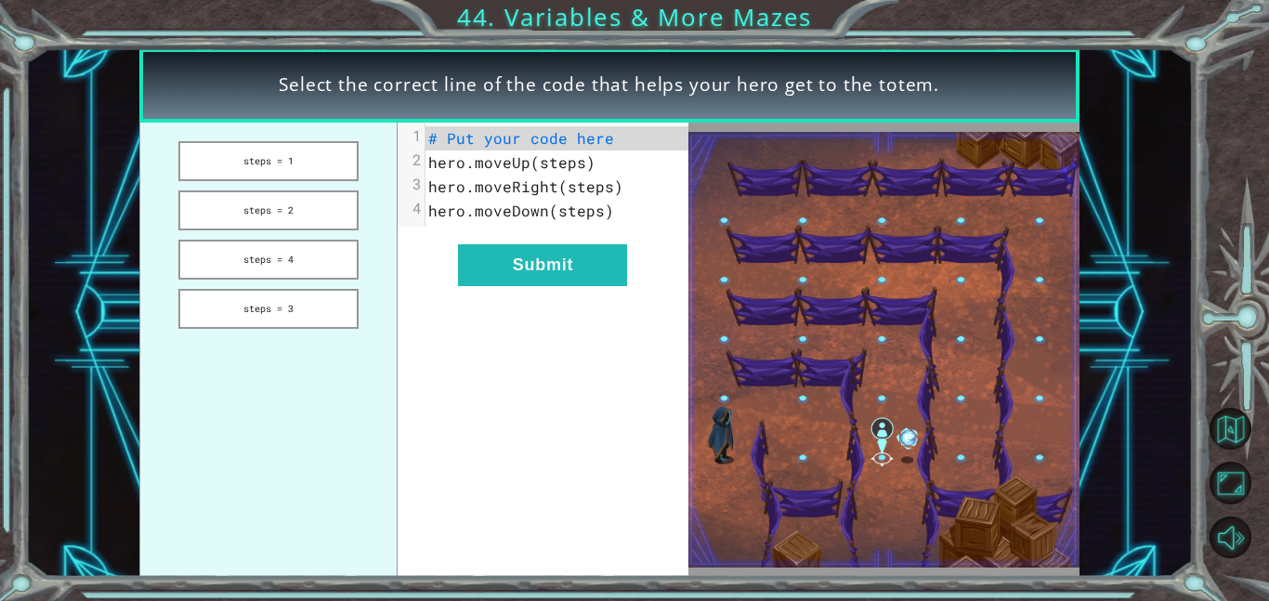
click at [708, 361] on img at bounding box center [883, 350] width 391 height 436
click at [244, 211] on button "steps = 2" at bounding box center [268, 210] width 180 height 40
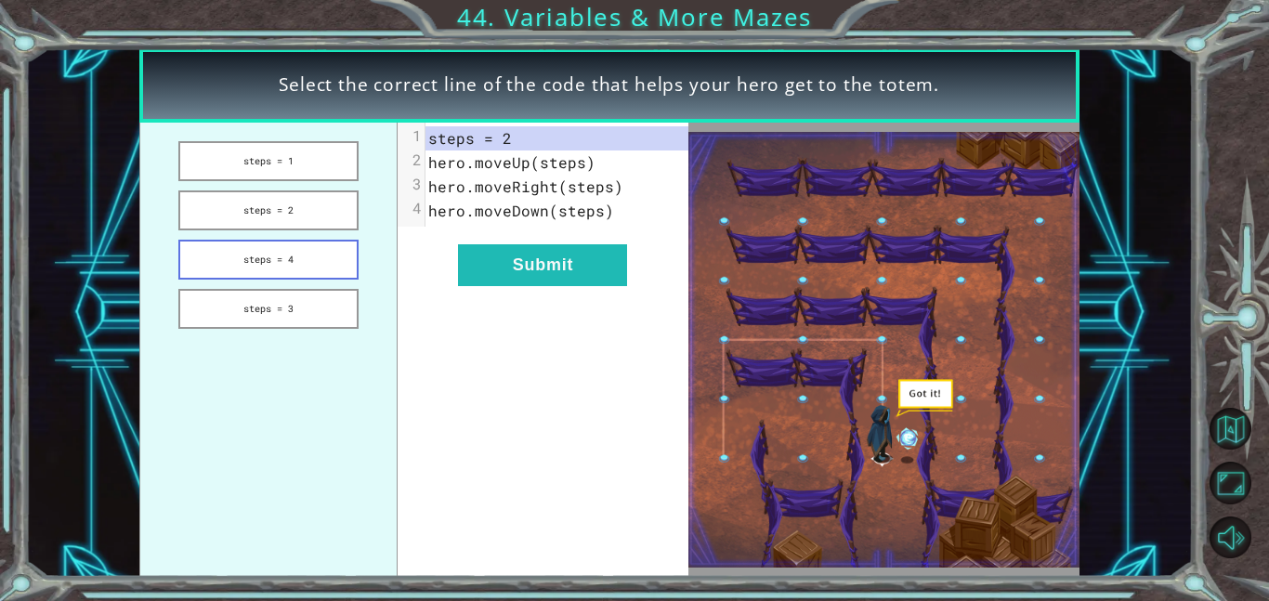
click at [260, 246] on button "steps = 4" at bounding box center [268, 260] width 180 height 40
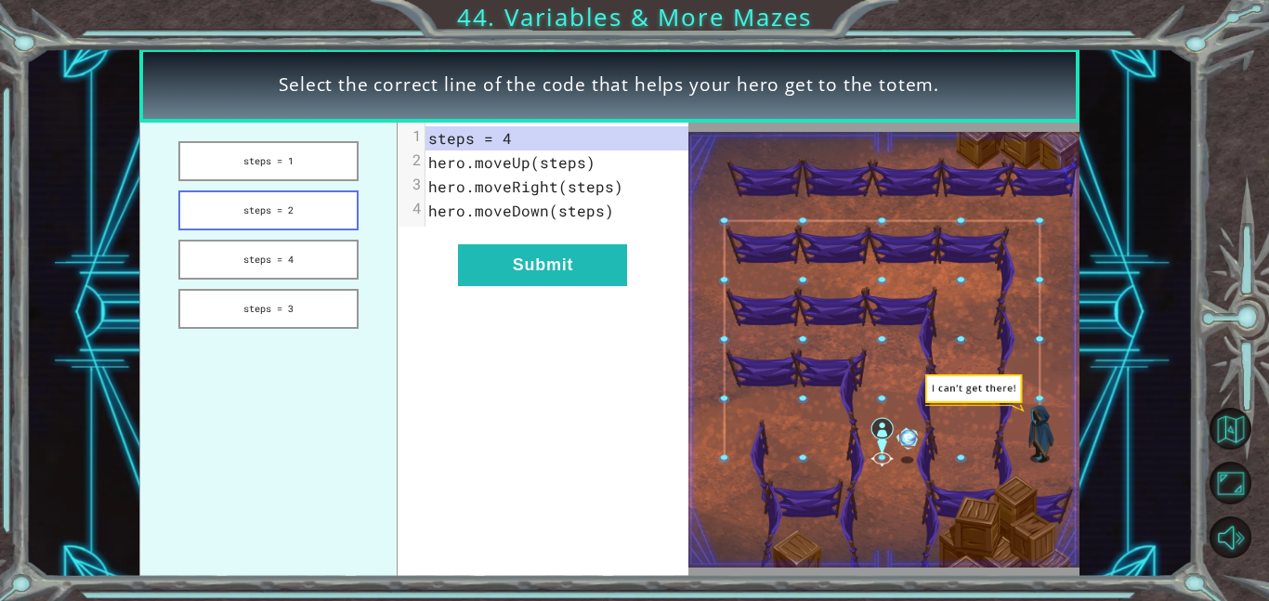
click at [240, 220] on button "steps = 2" at bounding box center [268, 210] width 180 height 40
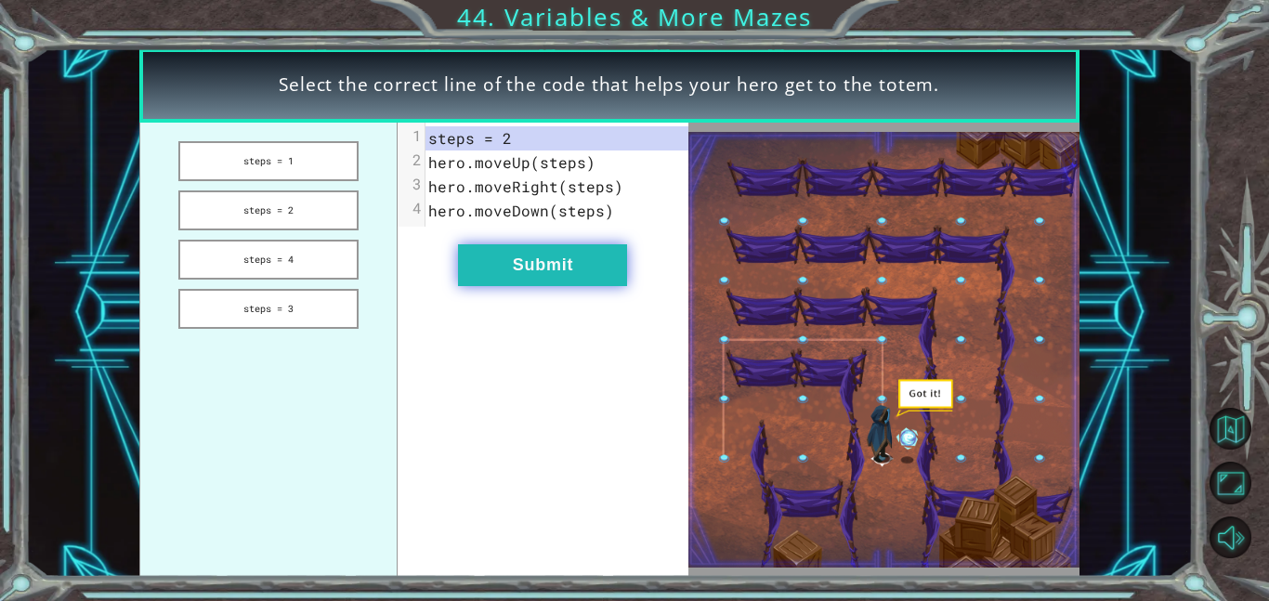
click at [495, 281] on button "Submit" at bounding box center [542, 265] width 169 height 42
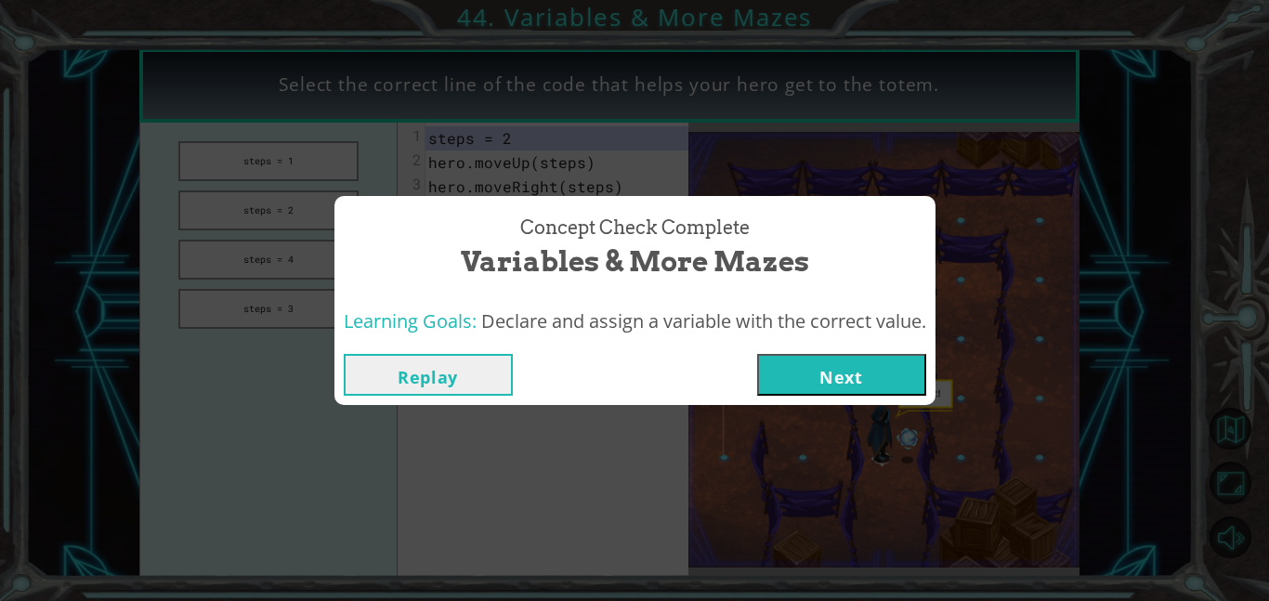
click at [769, 375] on button "Next" at bounding box center [841, 375] width 169 height 42
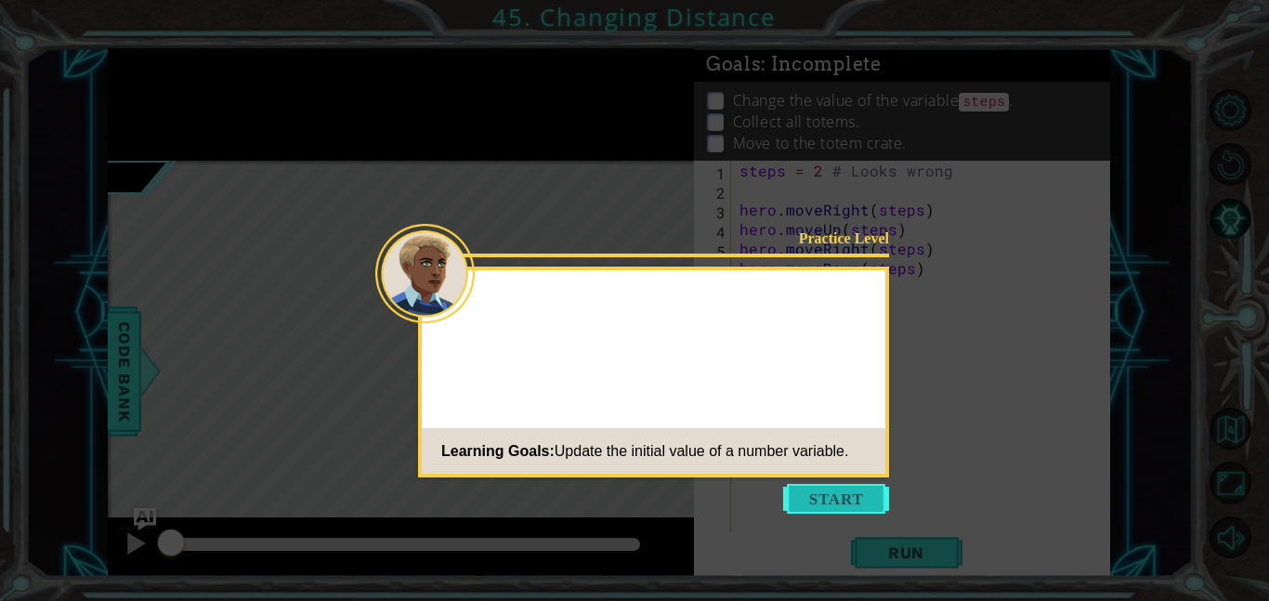
click at [814, 499] on button "Start" at bounding box center [836, 499] width 106 height 30
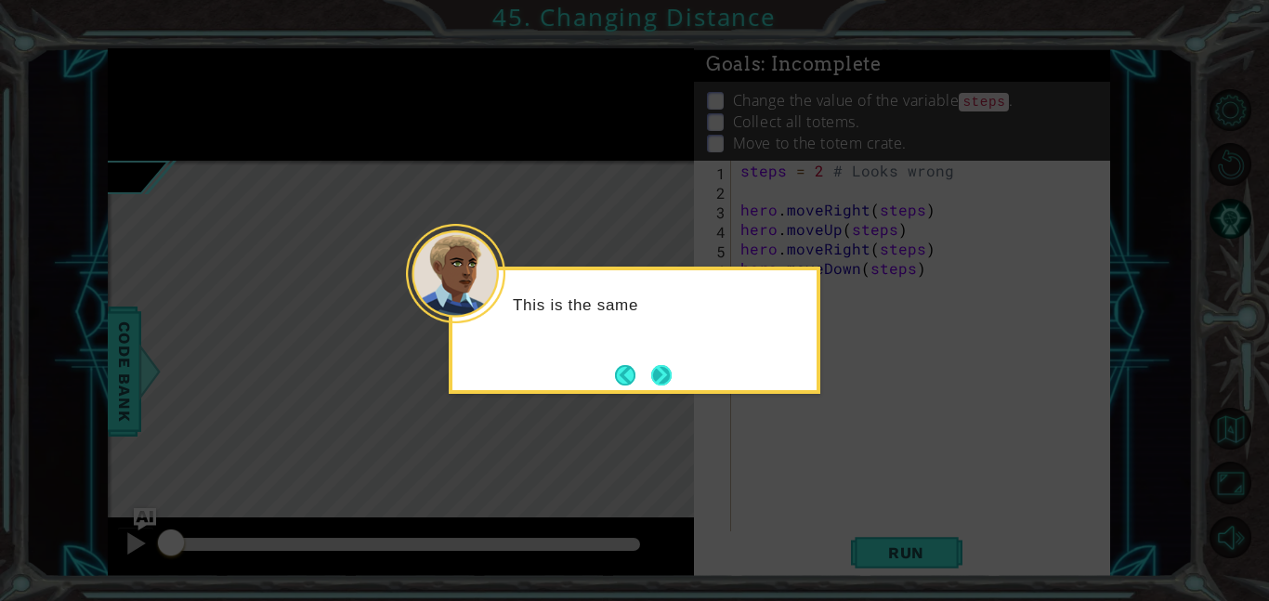
click at [666, 375] on button "Next" at bounding box center [661, 375] width 20 height 20
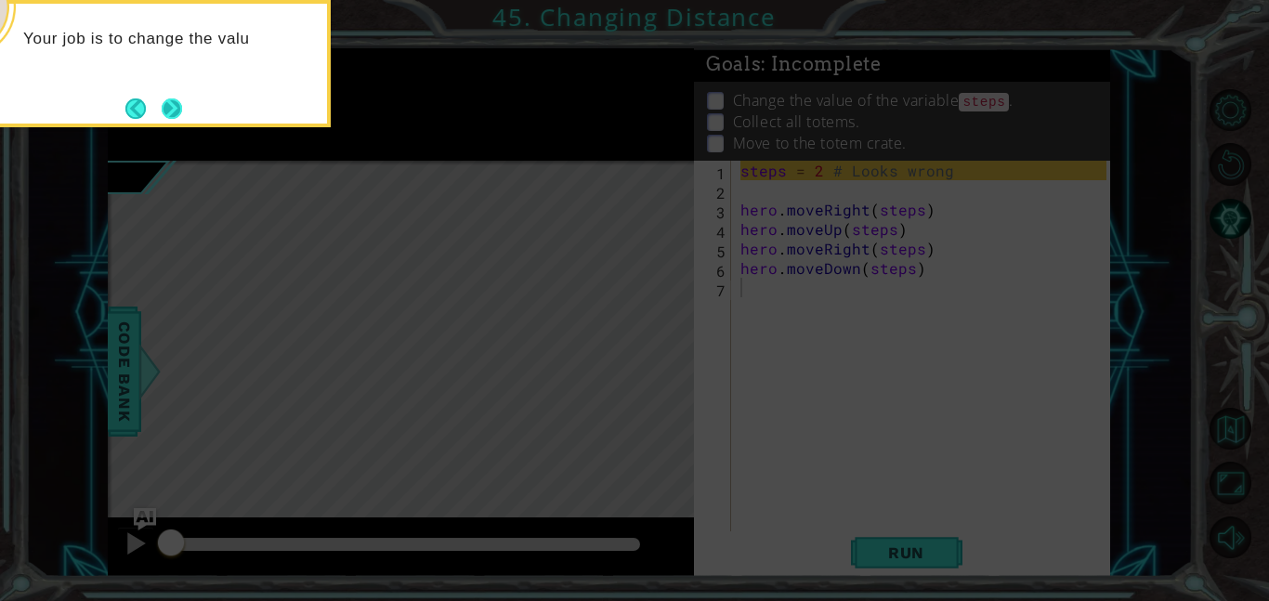
click at [176, 117] on button "Next" at bounding box center [172, 108] width 20 height 20
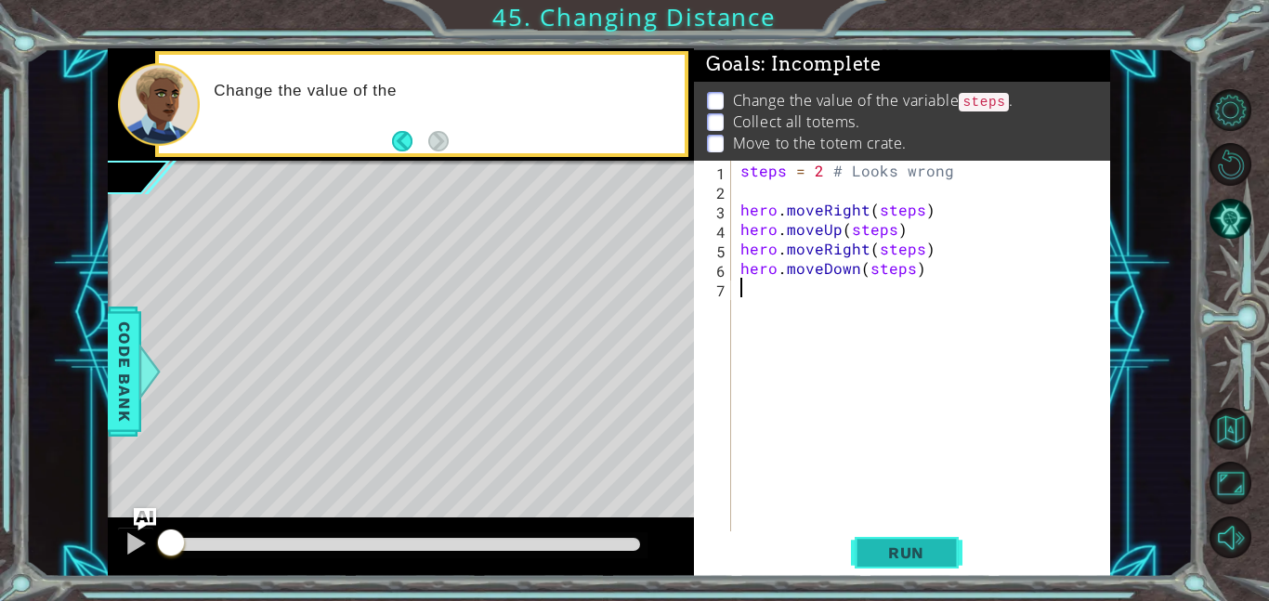
click at [929, 564] on button "Run" at bounding box center [906, 552] width 111 height 42
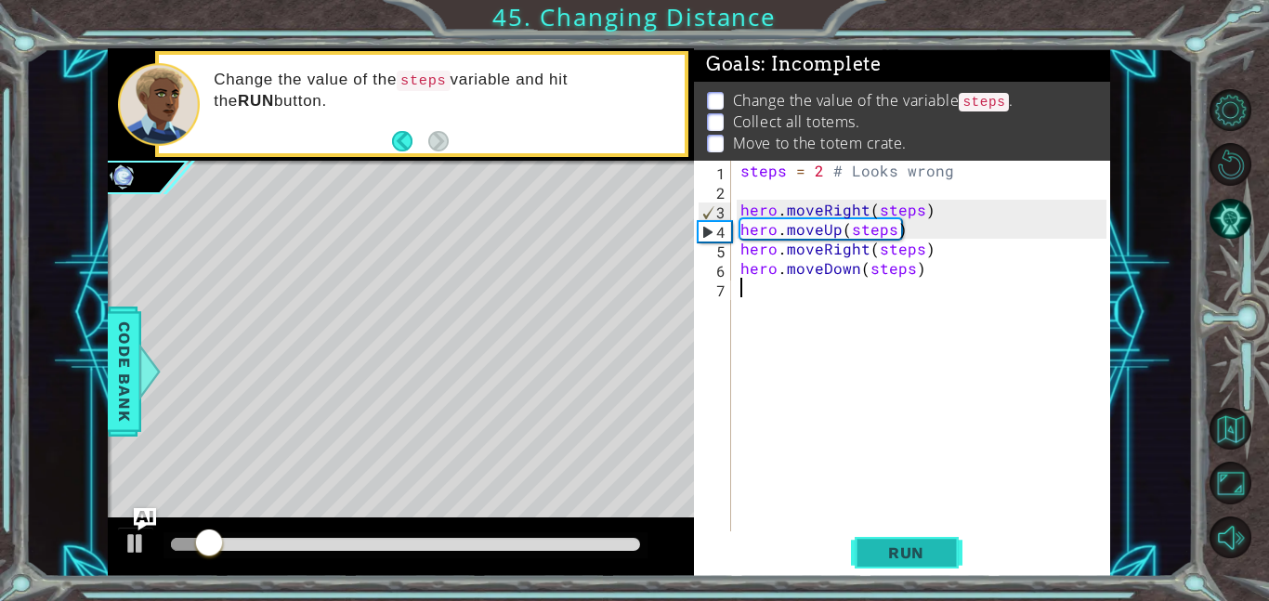
click at [909, 559] on span "Run" at bounding box center [905, 552] width 73 height 19
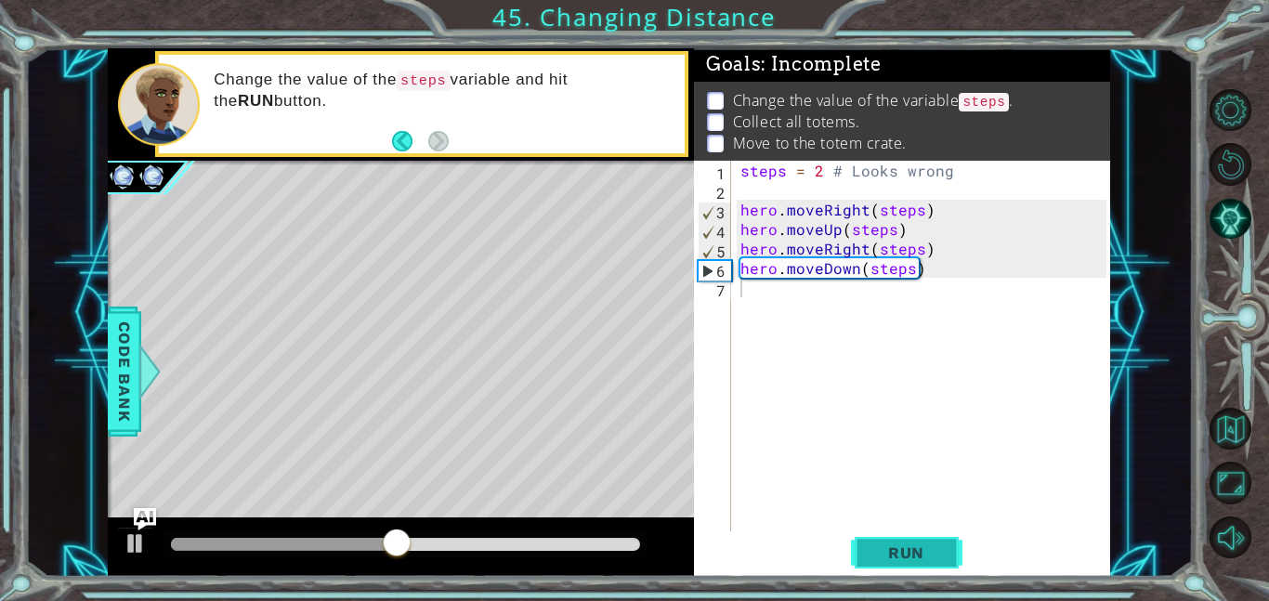
click at [914, 543] on span "Run" at bounding box center [905, 552] width 73 height 19
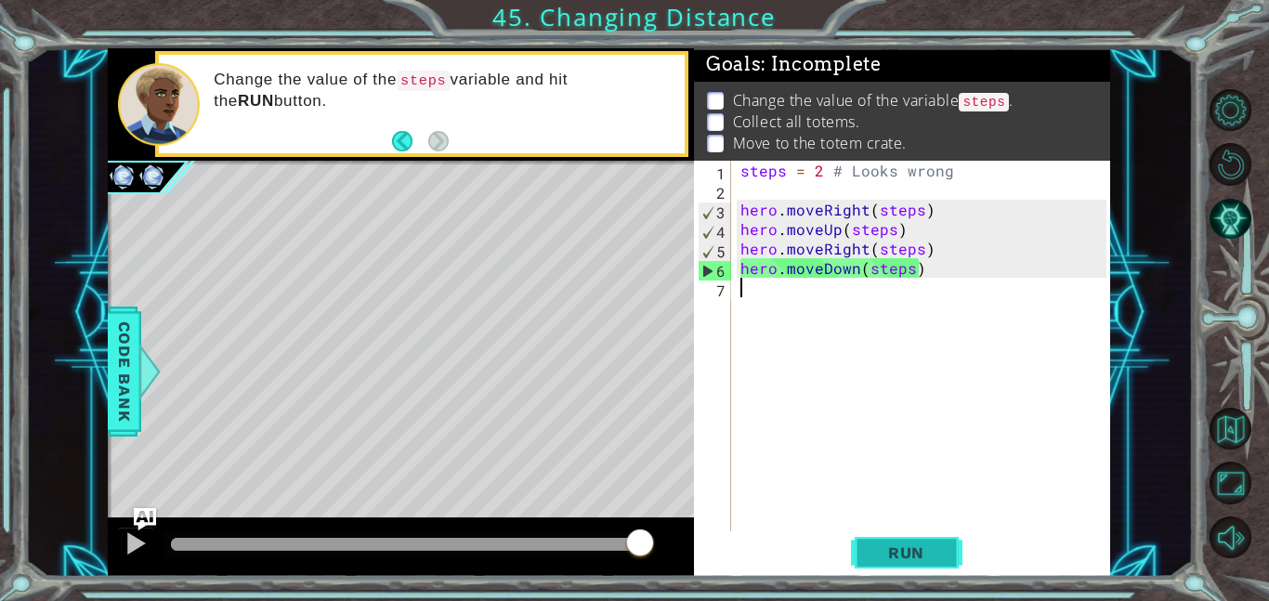
click at [926, 547] on span "Run" at bounding box center [905, 552] width 73 height 19
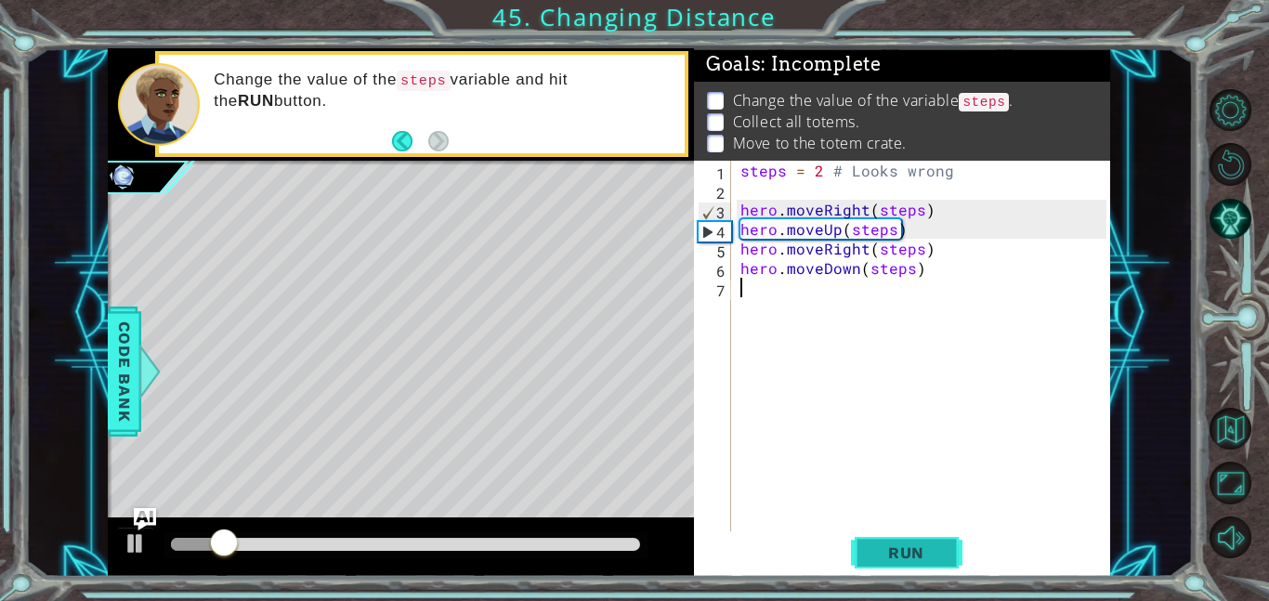
click at [926, 543] on span "Run" at bounding box center [905, 552] width 73 height 19
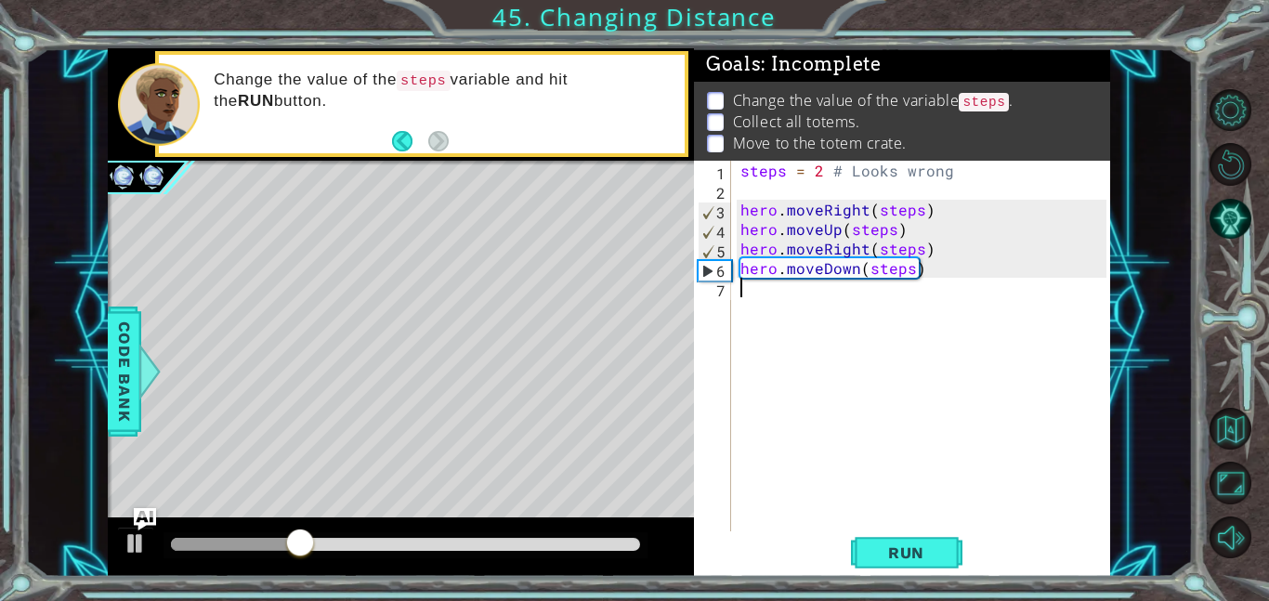
click at [856, 272] on div "steps = 2 # Looks wrong hero . moveRight ( steps ) hero . moveUp ( steps ) hero…" at bounding box center [925, 366] width 379 height 410
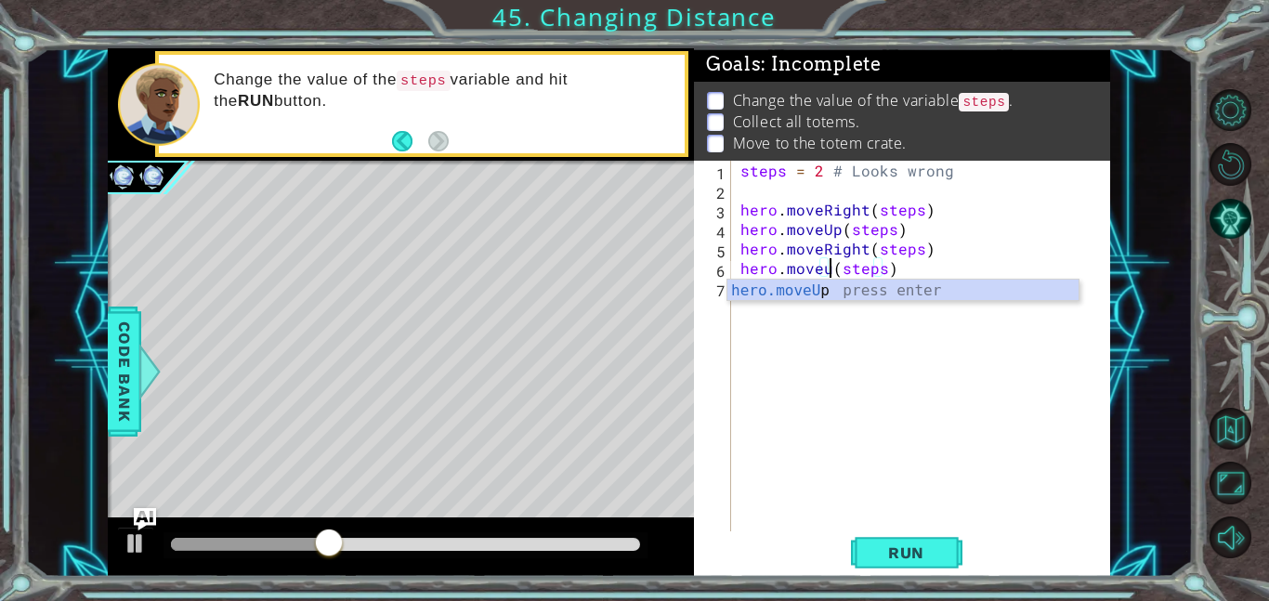
scroll to position [0, 6]
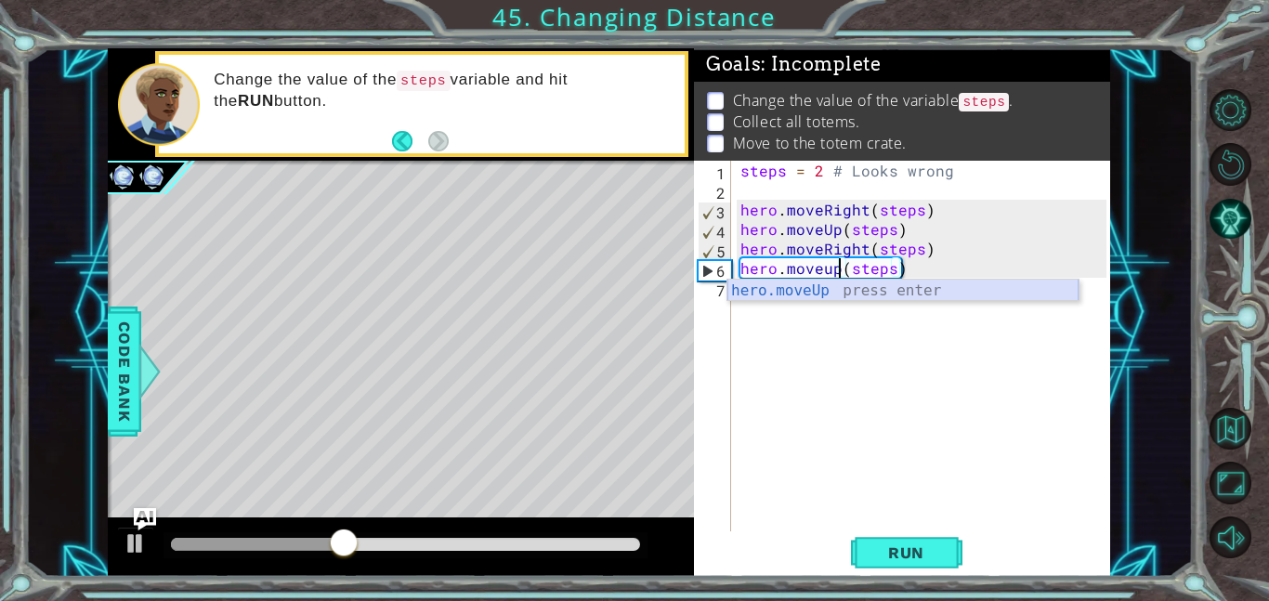
click at [862, 290] on div "hero.moveUp press enter" at bounding box center [902, 313] width 351 height 67
type textarea "hero.moveUp(1)(steps)"
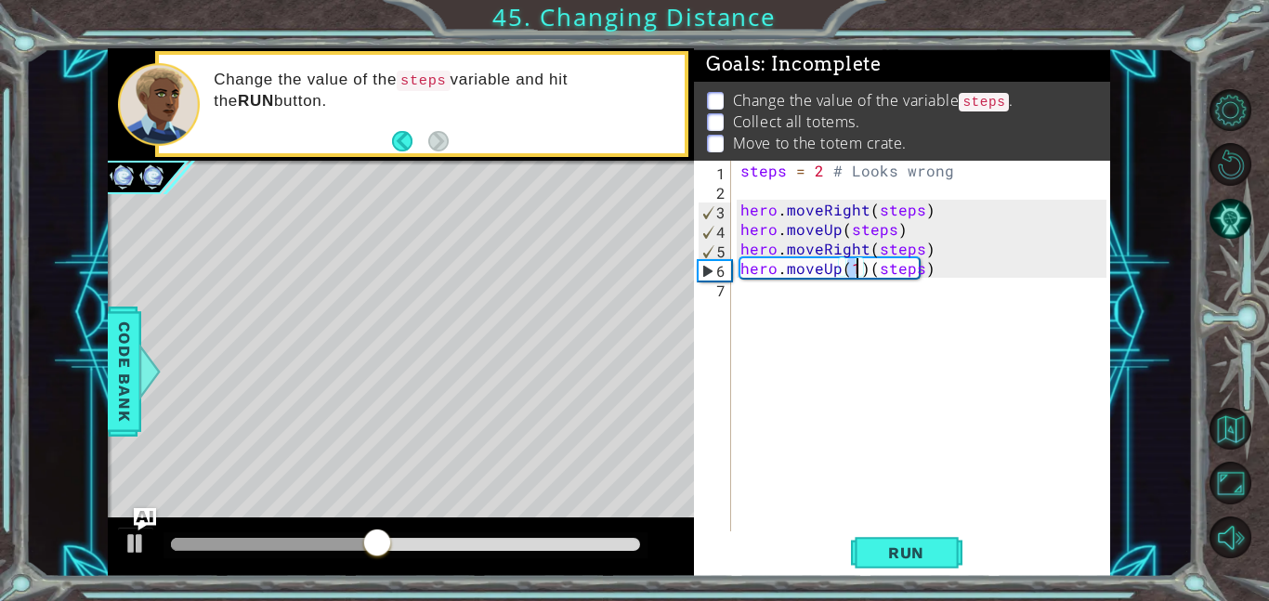
click at [926, 280] on div "steps = 2 # Looks wrong hero . moveRight ( steps ) hero . moveUp ( steps ) hero…" at bounding box center [925, 366] width 379 height 410
click at [926, 271] on div "steps = 2 # Looks wrong hero . moveRight ( steps ) hero . moveUp ( steps ) hero…" at bounding box center [925, 366] width 379 height 410
type textarea "hero.moveUp(1)"
click at [925, 548] on span "Run" at bounding box center [905, 552] width 73 height 19
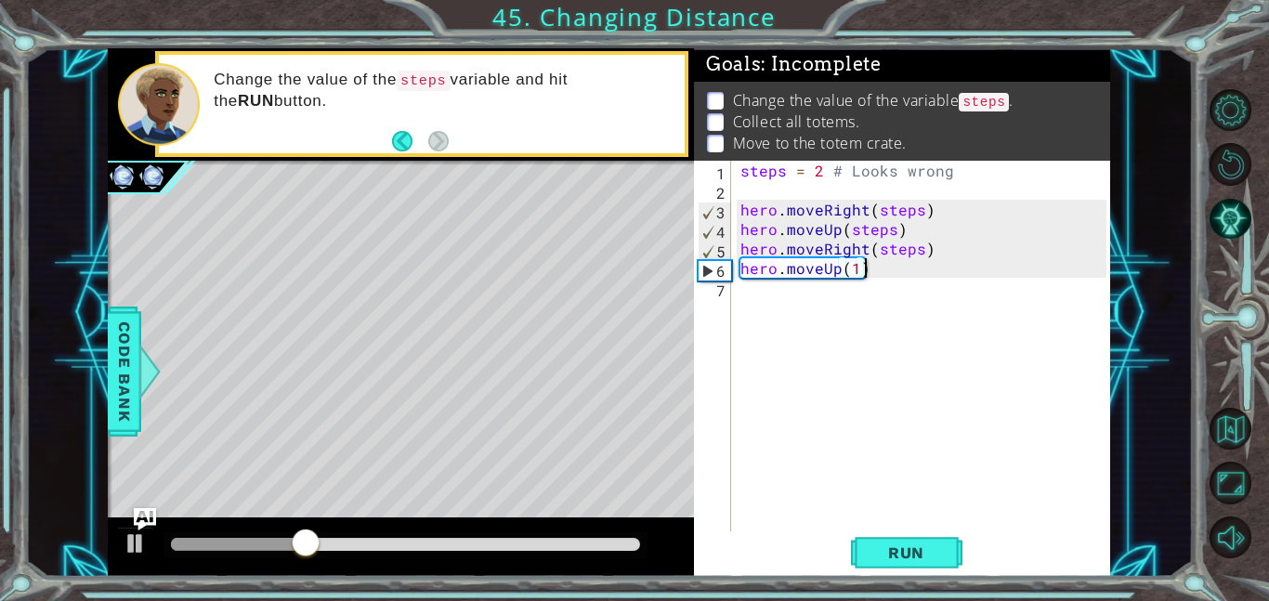
click at [912, 402] on div "steps = 2 # Looks wrong hero . moveRight ( steps ) hero . moveUp ( steps ) hero…" at bounding box center [925, 366] width 379 height 410
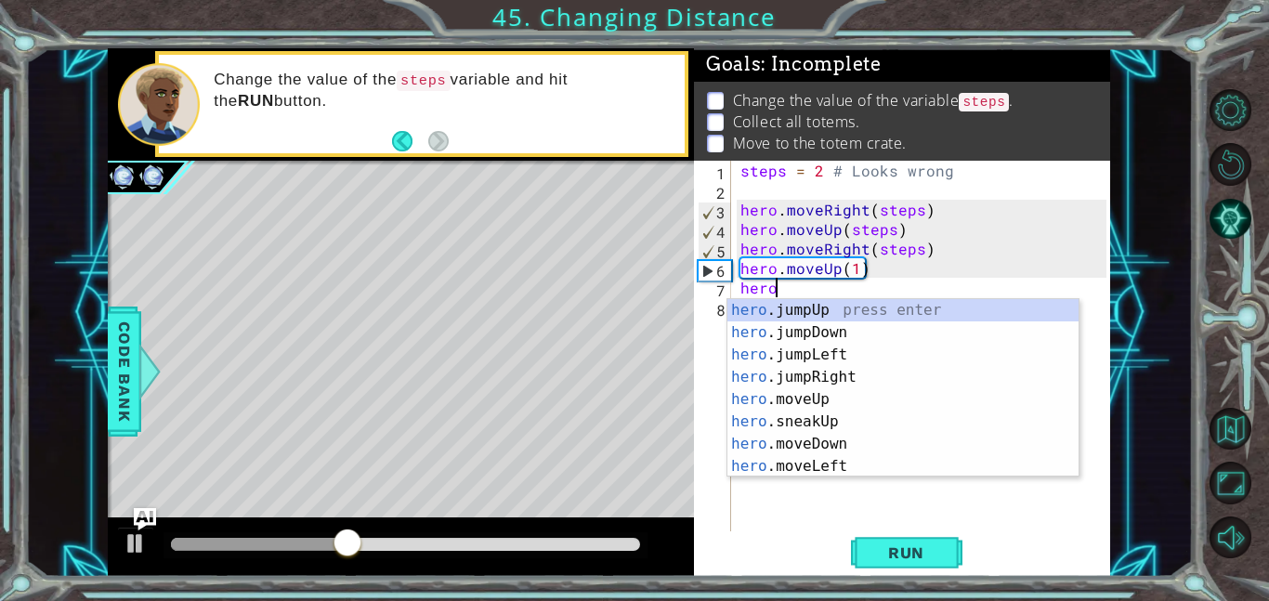
scroll to position [0, 2]
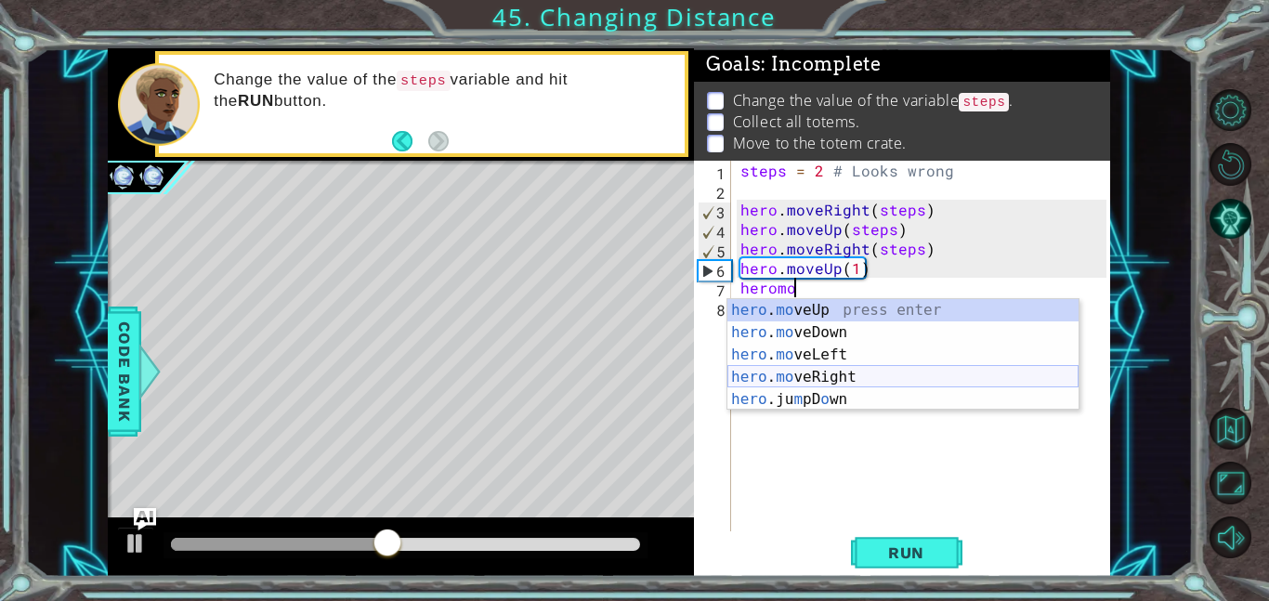
click at [869, 376] on div "hero . mo veUp press enter hero . mo veDown press enter hero . mo veLeft press …" at bounding box center [902, 377] width 351 height 156
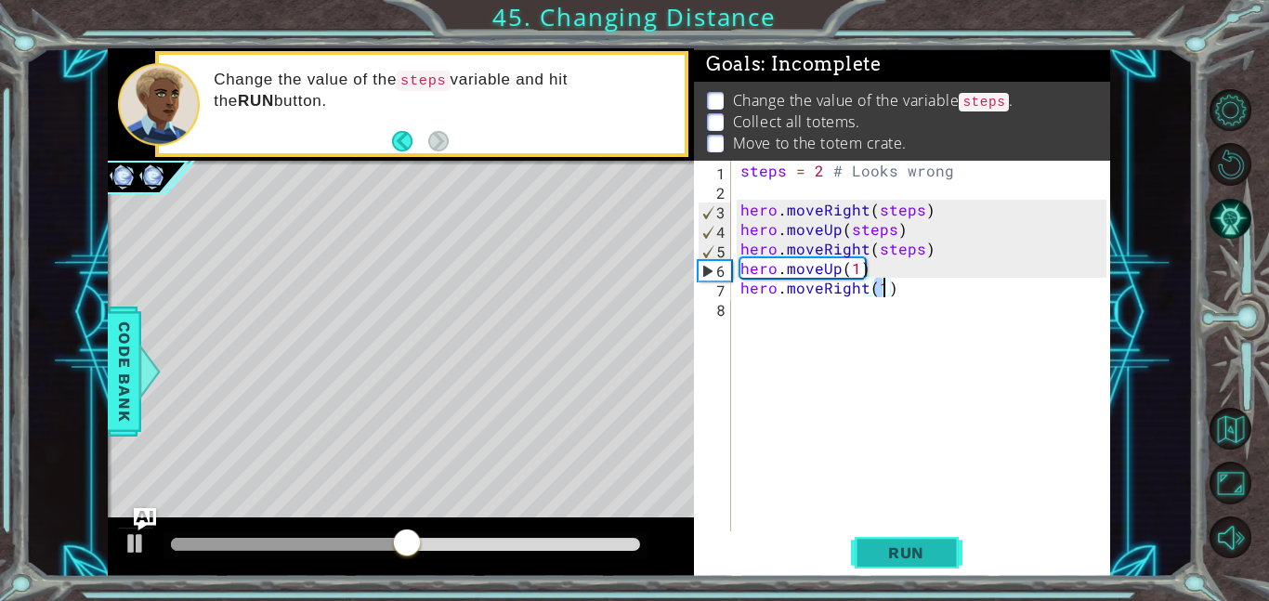
click at [929, 541] on button "Run" at bounding box center [906, 552] width 111 height 42
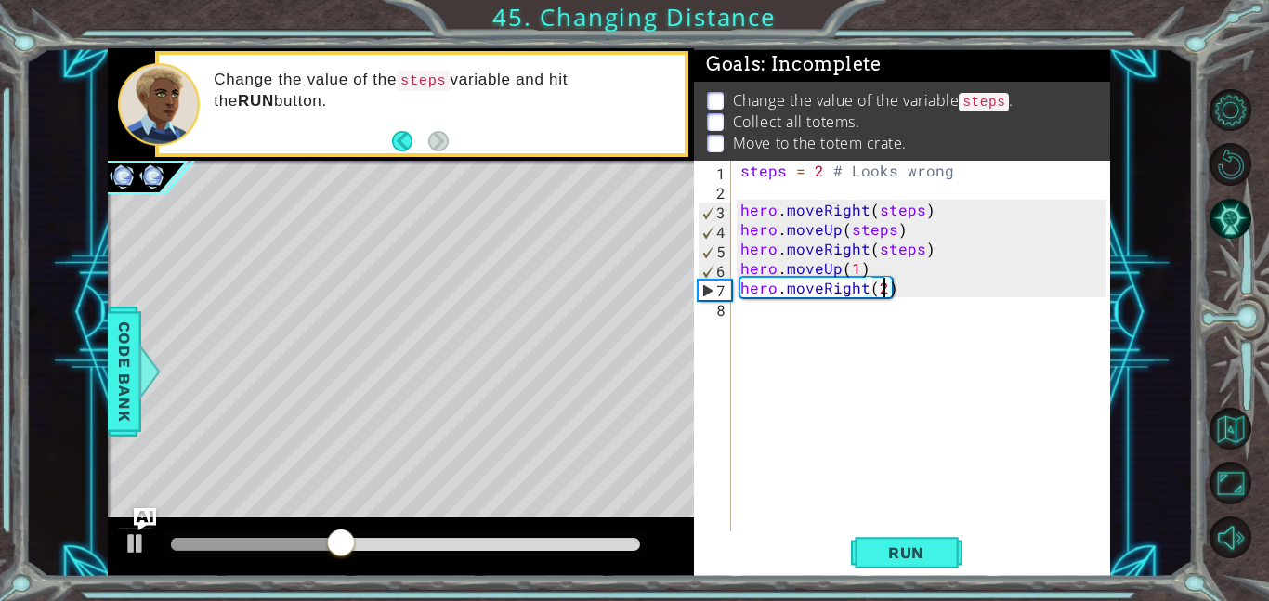
scroll to position [0, 8]
type textarea "hero.moveRight(2)"
click at [924, 546] on span "Run" at bounding box center [905, 552] width 73 height 19
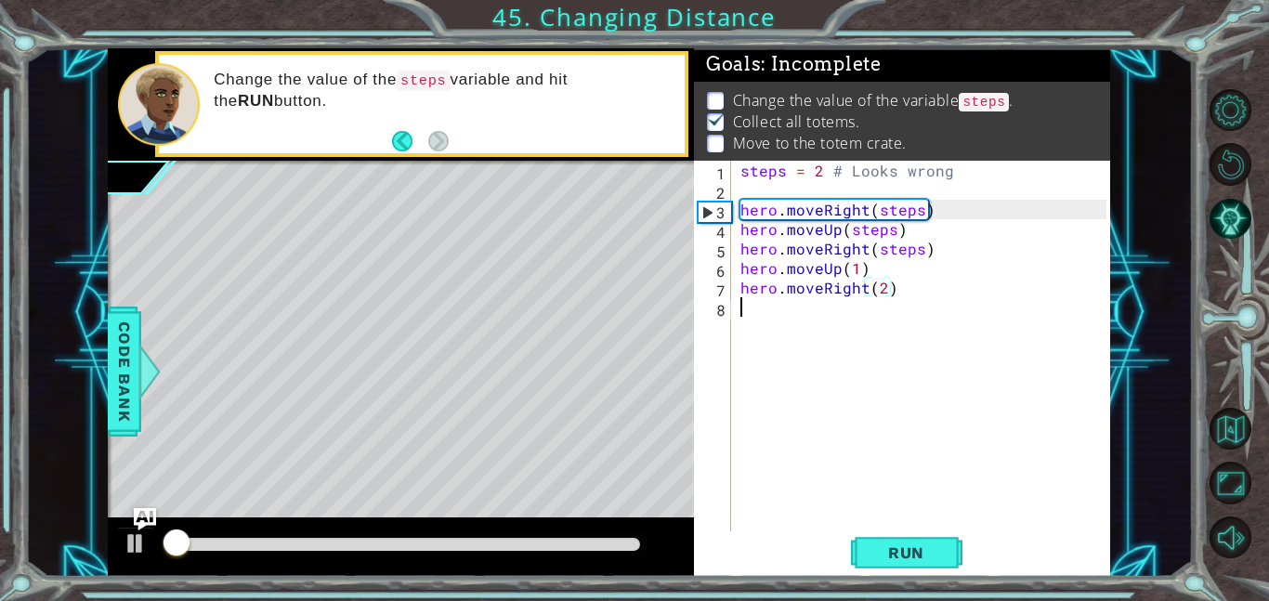
click at [843, 375] on div "steps = 2 # Looks wrong hero . moveRight ( steps ) hero . moveUp ( steps ) hero…" at bounding box center [925, 366] width 379 height 410
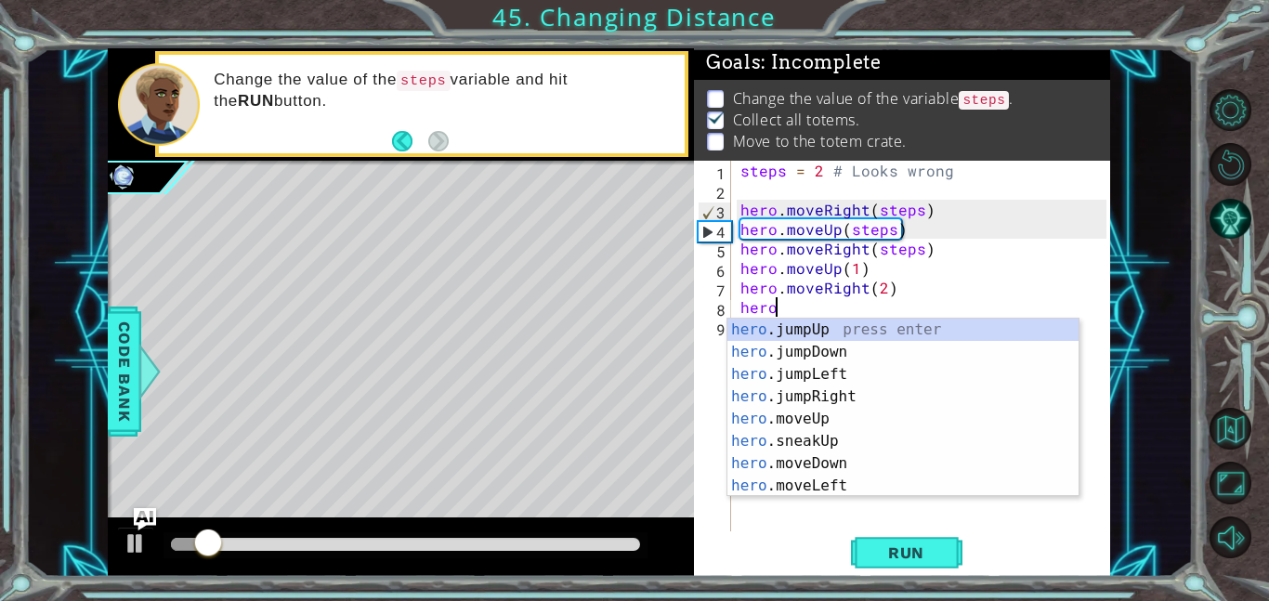
scroll to position [0, 1]
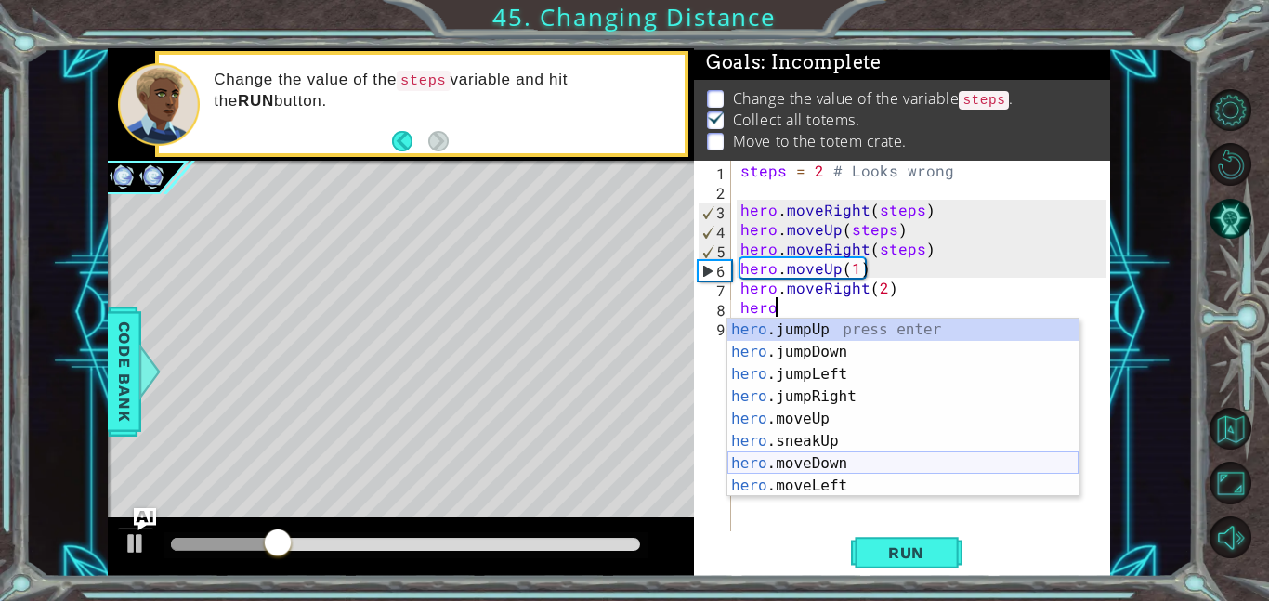
click at [836, 460] on div "hero .jumpUp press enter hero .jumpDown press enter hero .jumpLeft press enter …" at bounding box center [902, 430] width 351 height 223
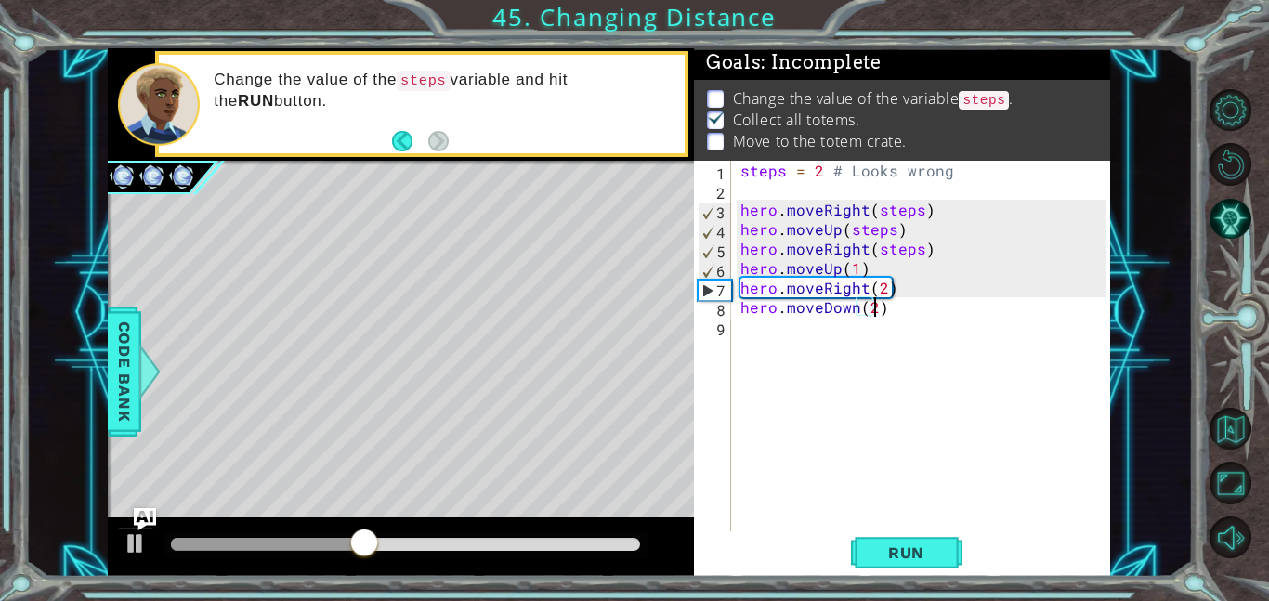
scroll to position [0, 7]
click at [920, 555] on span "Run" at bounding box center [905, 552] width 73 height 19
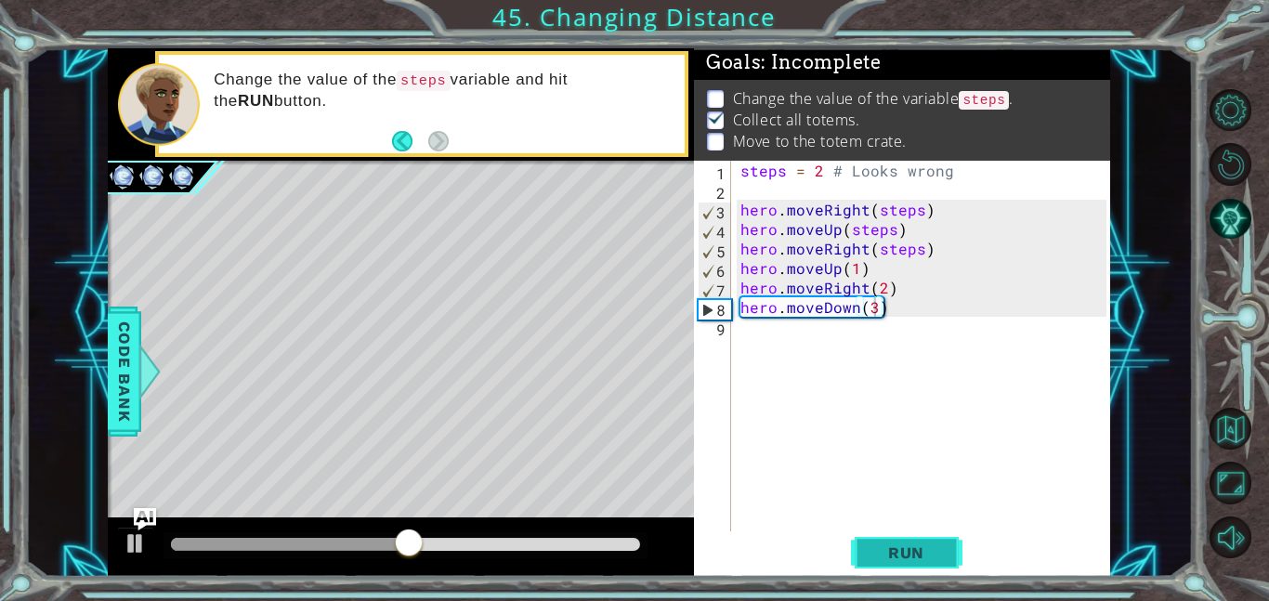
click at [918, 546] on span "Run" at bounding box center [905, 552] width 73 height 19
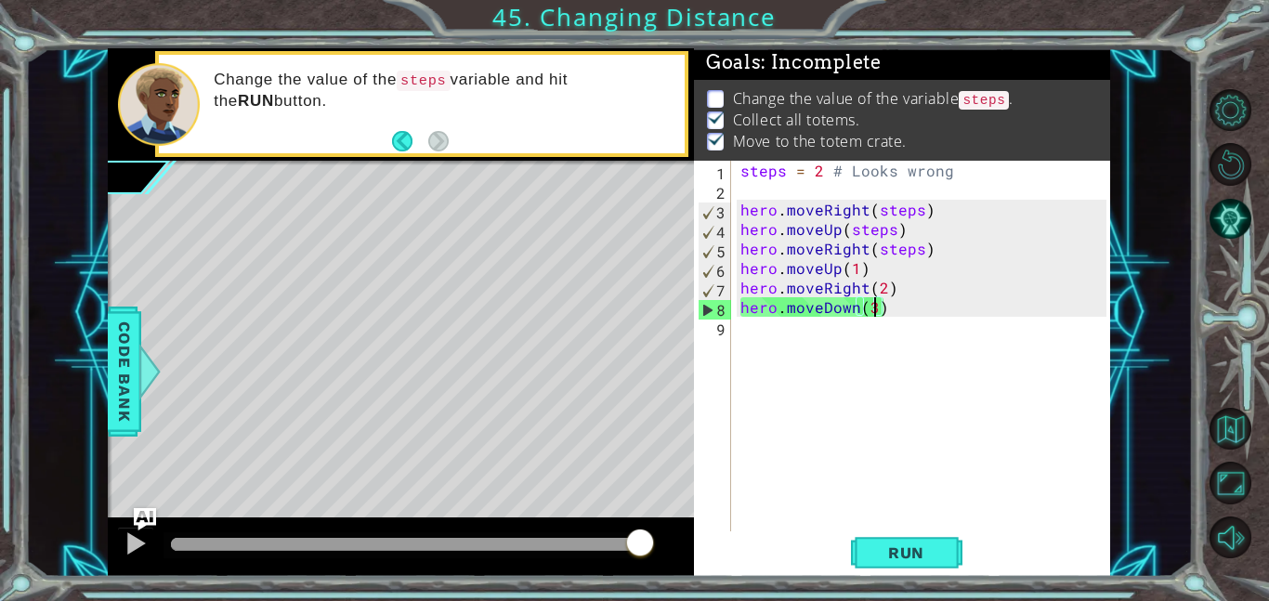
click at [918, 248] on div "steps = 2 # Looks wrong hero . moveRight ( steps ) hero . moveUp ( steps ) hero…" at bounding box center [925, 366] width 379 height 410
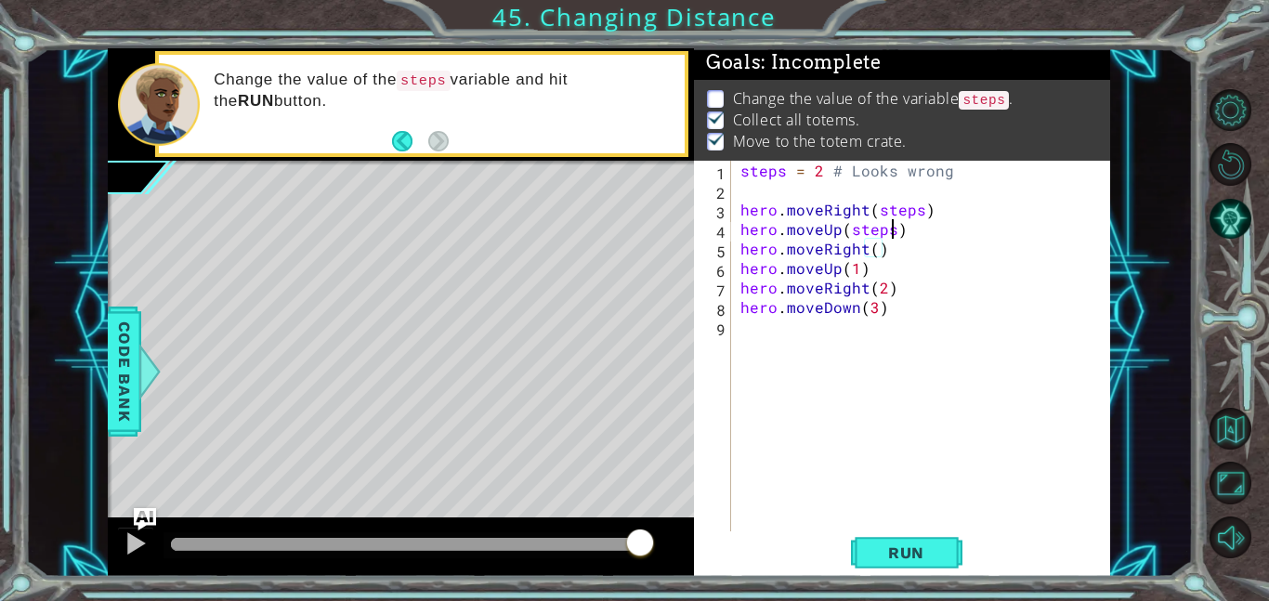
click at [890, 230] on div "steps = 2 # Looks wrong hero . moveRight ( steps ) hero . moveUp ( steps ) hero…" at bounding box center [925, 366] width 379 height 410
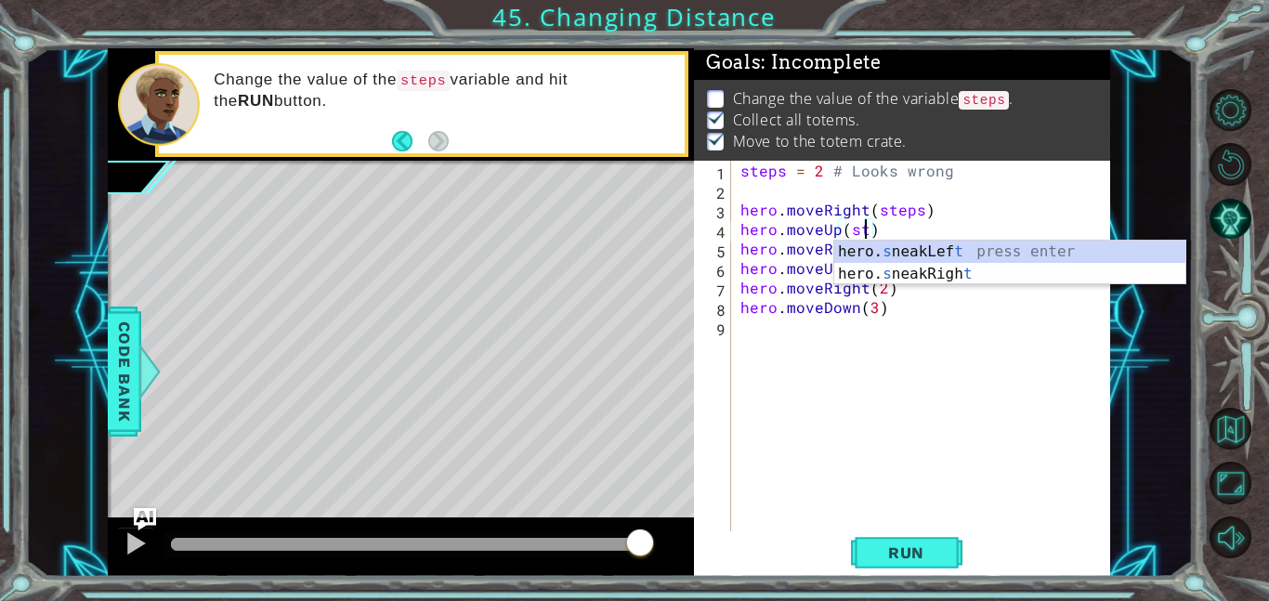
scroll to position [0, 7]
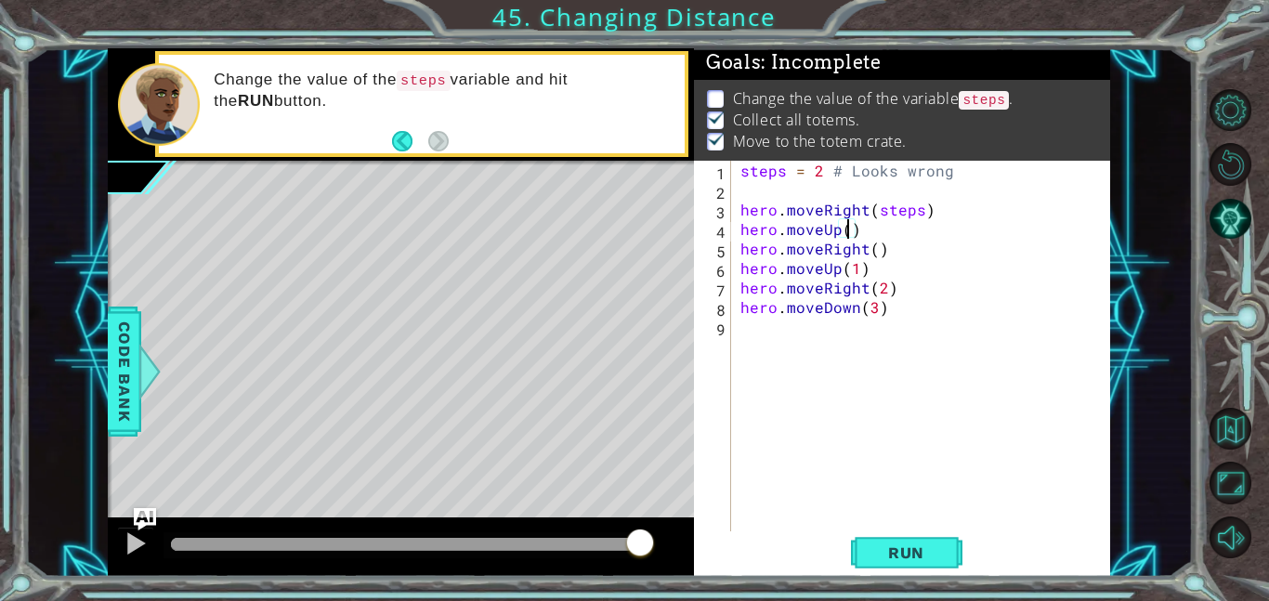
click at [919, 208] on div "steps = 2 # Looks wrong hero . moveRight ( steps ) hero . moveUp ( ) hero . mov…" at bounding box center [925, 366] width 379 height 410
click at [950, 562] on button "Run" at bounding box center [906, 552] width 111 height 42
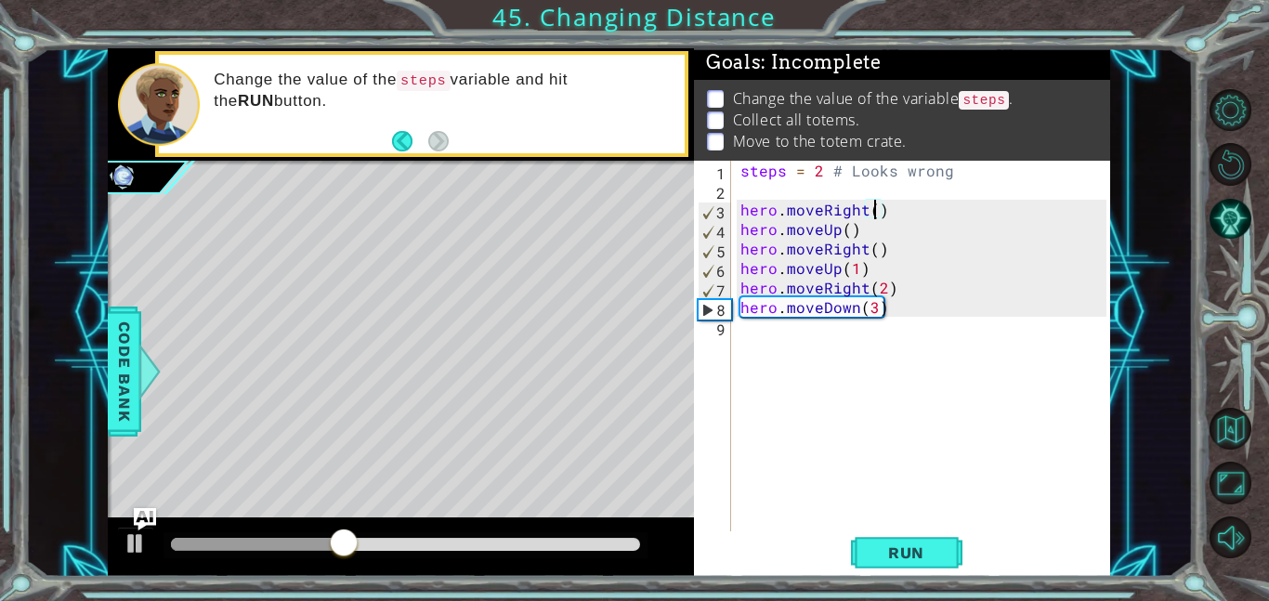
click at [918, 305] on div "steps = 2 # Looks wrong hero . moveRight ( ) hero . moveUp ( ) hero . moveRight…" at bounding box center [925, 366] width 379 height 410
click at [892, 257] on div "steps = 2 # Looks wrong hero . moveRight ( ) hero . moveUp ( ) hero . moveRight…" at bounding box center [925, 366] width 379 height 410
click at [877, 550] on span "Run" at bounding box center [905, 552] width 73 height 19
click at [955, 556] on button "Run" at bounding box center [906, 552] width 111 height 42
click at [905, 313] on div "steps = 2 # Looks wrong hero . moveRight ( ) hero . moveUp ( ) hero . moveRight…" at bounding box center [925, 366] width 379 height 410
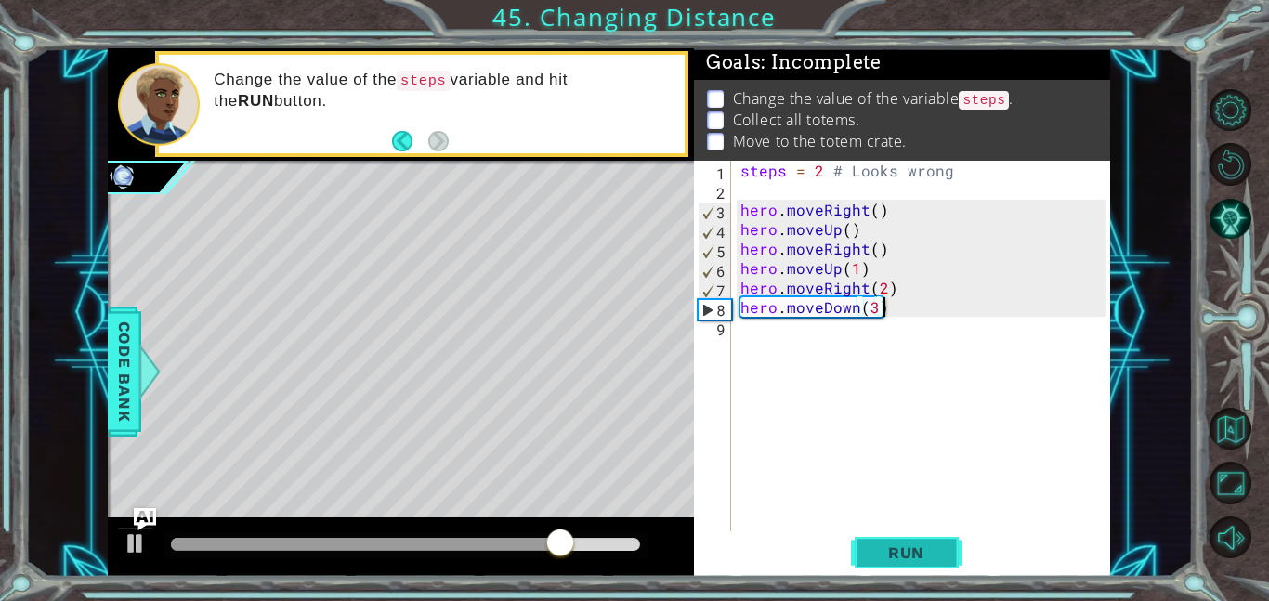
click at [882, 548] on span "Run" at bounding box center [905, 552] width 73 height 19
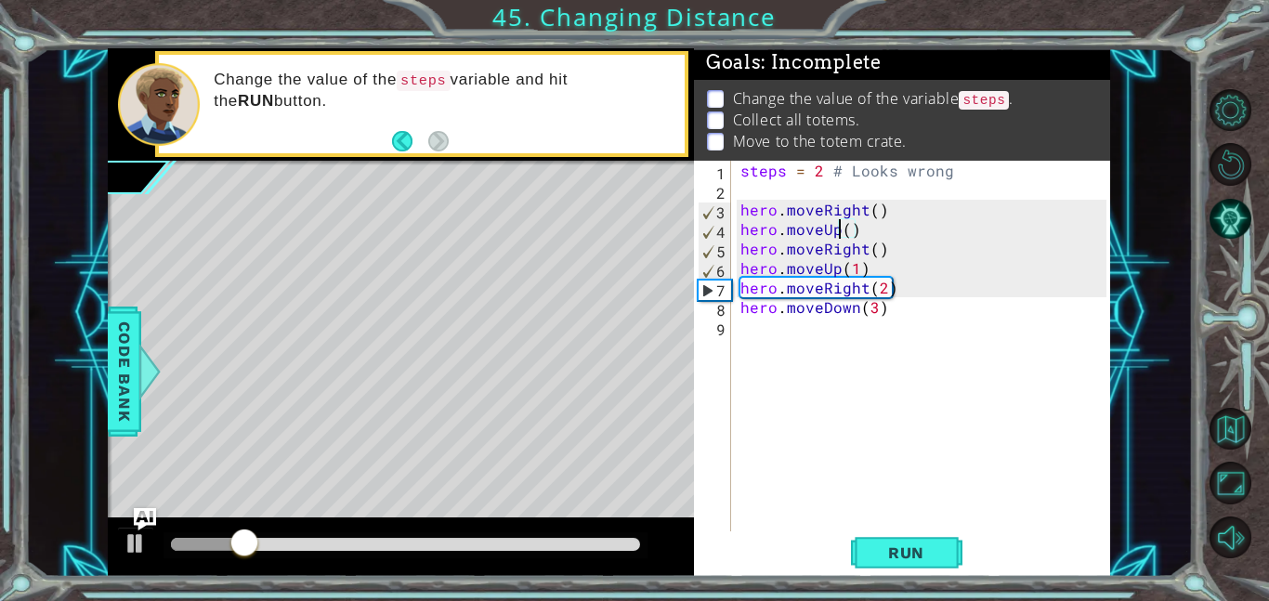
click at [840, 226] on div "steps = 2 # Looks wrong hero . moveRight ( ) hero . moveUp ( ) hero . moveRight…" at bounding box center [925, 366] width 379 height 410
click at [850, 228] on div "steps = 2 # Looks wrong hero . moveRight ( ) hero . moveUp ( ) hero . moveRight…" at bounding box center [925, 366] width 379 height 410
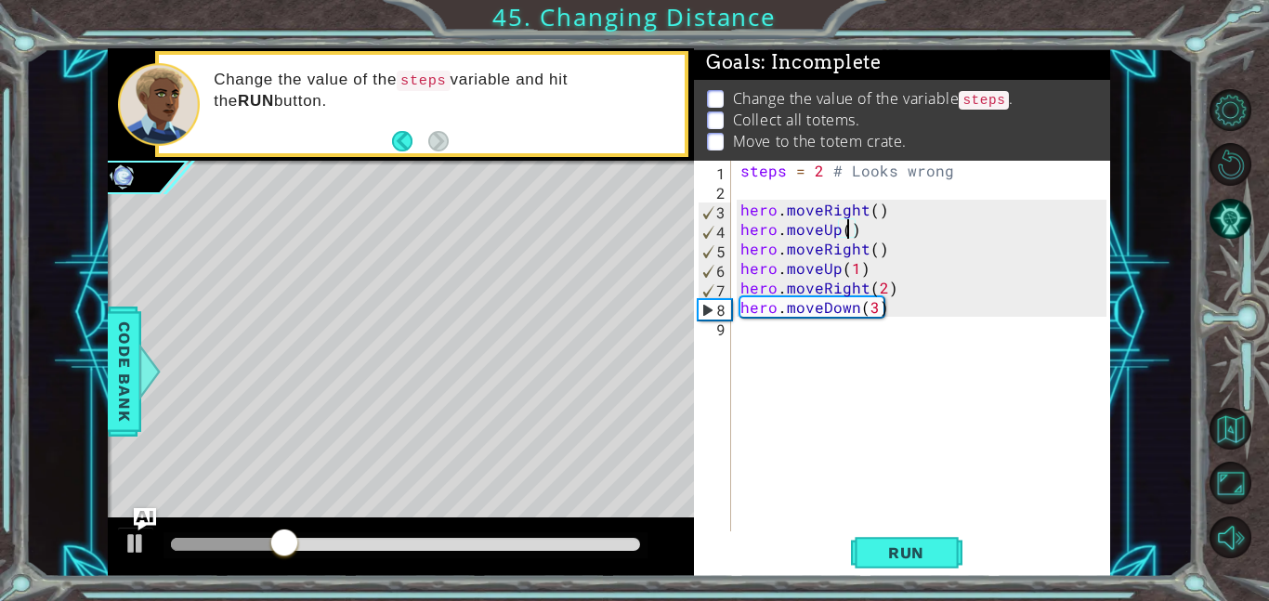
click at [867, 213] on div "steps = 2 # Looks wrong hero . moveRight ( ) hero . moveUp ( ) hero . moveRight…" at bounding box center [925, 366] width 379 height 410
click at [848, 229] on div "steps = 2 # Looks wrong hero . moveRight3 ( ) hero . moveUp ( ) hero . moveRigh…" at bounding box center [925, 366] width 379 height 410
type textarea "hero.moveUp(1)"
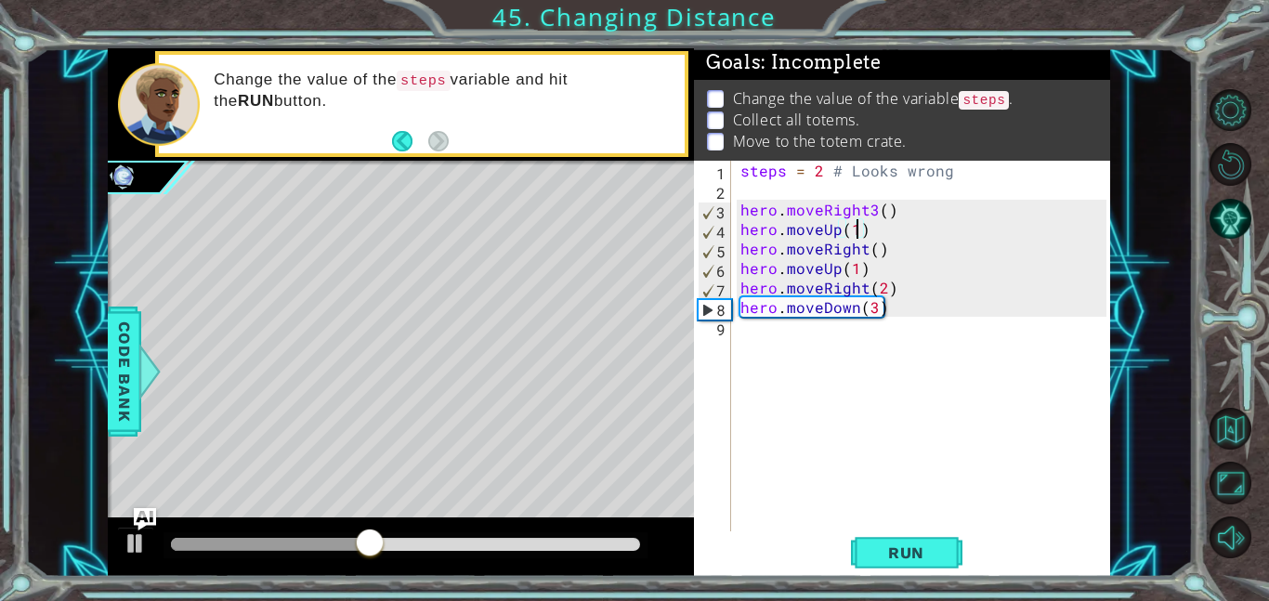
click at [905, 527] on div "steps = 2 # Looks wrong hero . moveRight3 ( ) hero . moveUp ( 1 ) hero . moveRi…" at bounding box center [925, 366] width 379 height 410
click at [874, 211] on div "steps = 2 # Looks wrong hero . moveRight3 ( ) hero . moveUp ( 1 ) hero . moveRi…" at bounding box center [925, 366] width 379 height 410
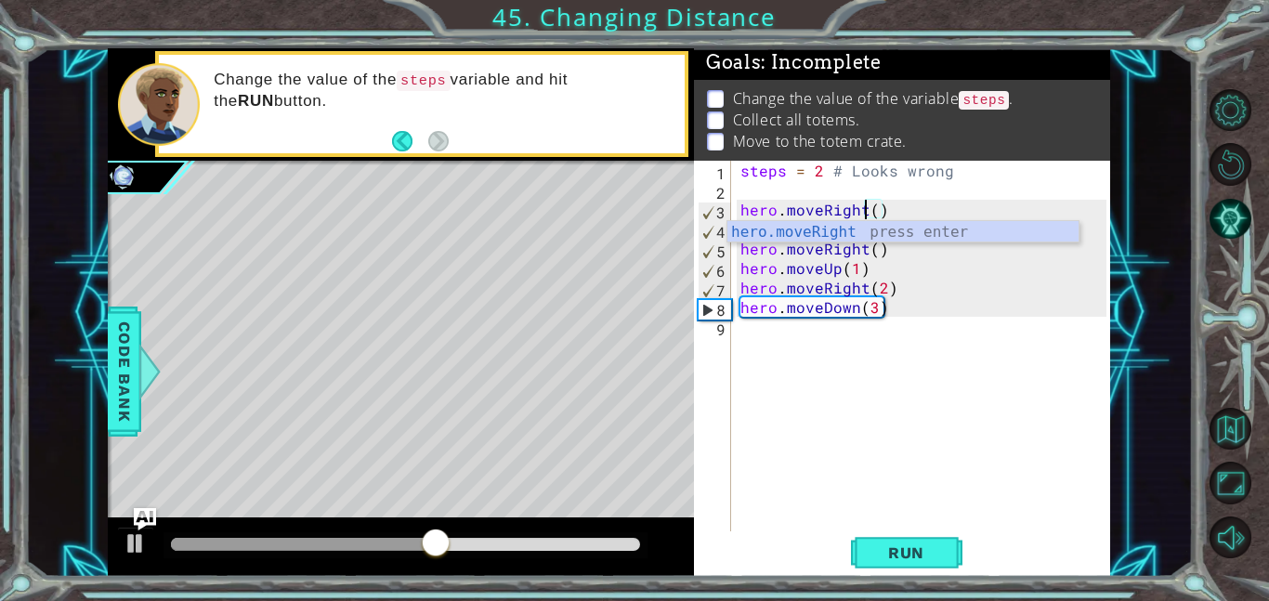
click at [878, 214] on div "steps = 2 # Looks wrong hero . moveRight ( ) hero . moveUp ( 1 ) hero . moveRig…" at bounding box center [925, 366] width 379 height 410
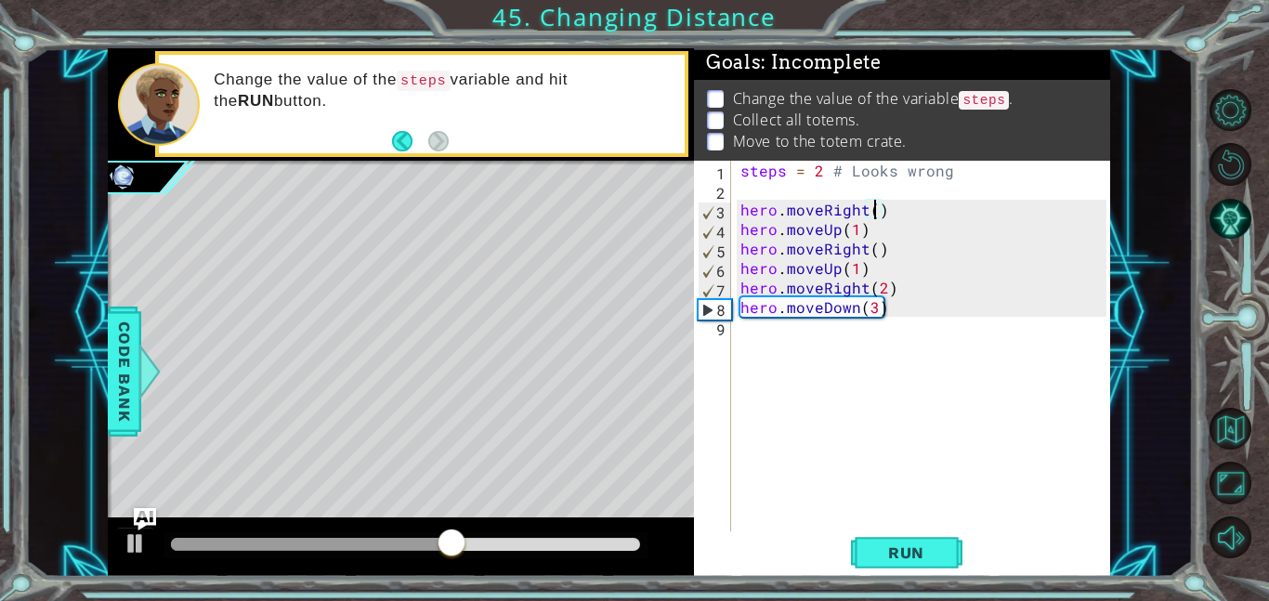
scroll to position [0, 8]
type textarea "hero.moveRight(3)"
click at [916, 548] on span "Run" at bounding box center [905, 552] width 73 height 19
click at [898, 551] on span "Run" at bounding box center [905, 552] width 73 height 19
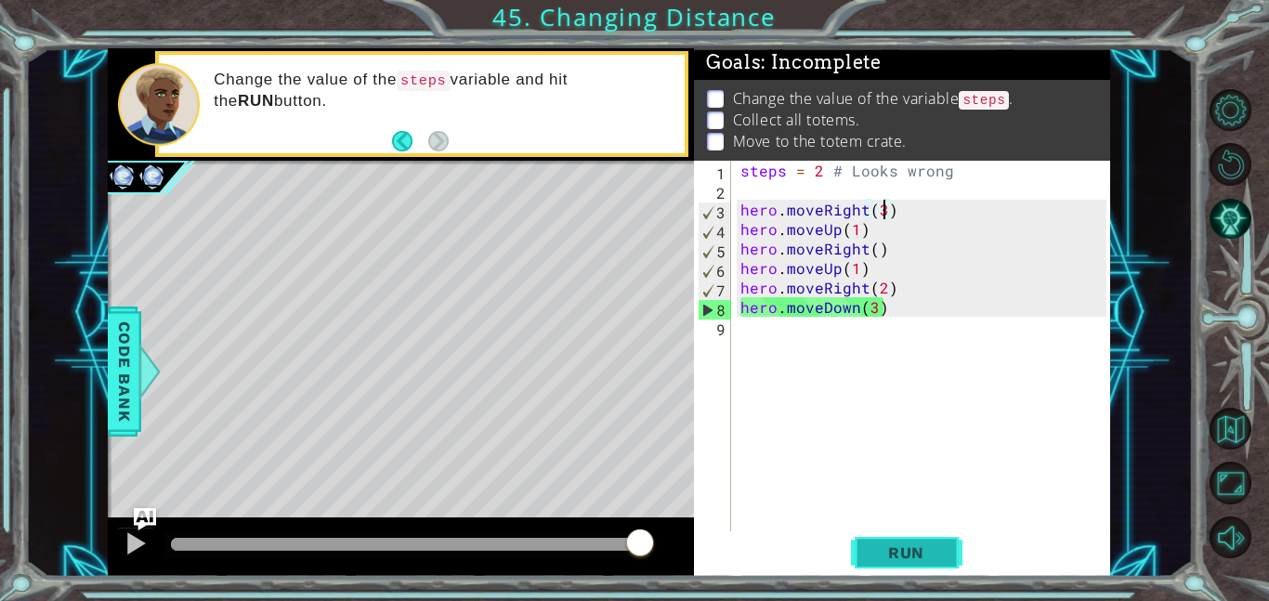
click at [928, 546] on span "Run" at bounding box center [905, 552] width 73 height 19
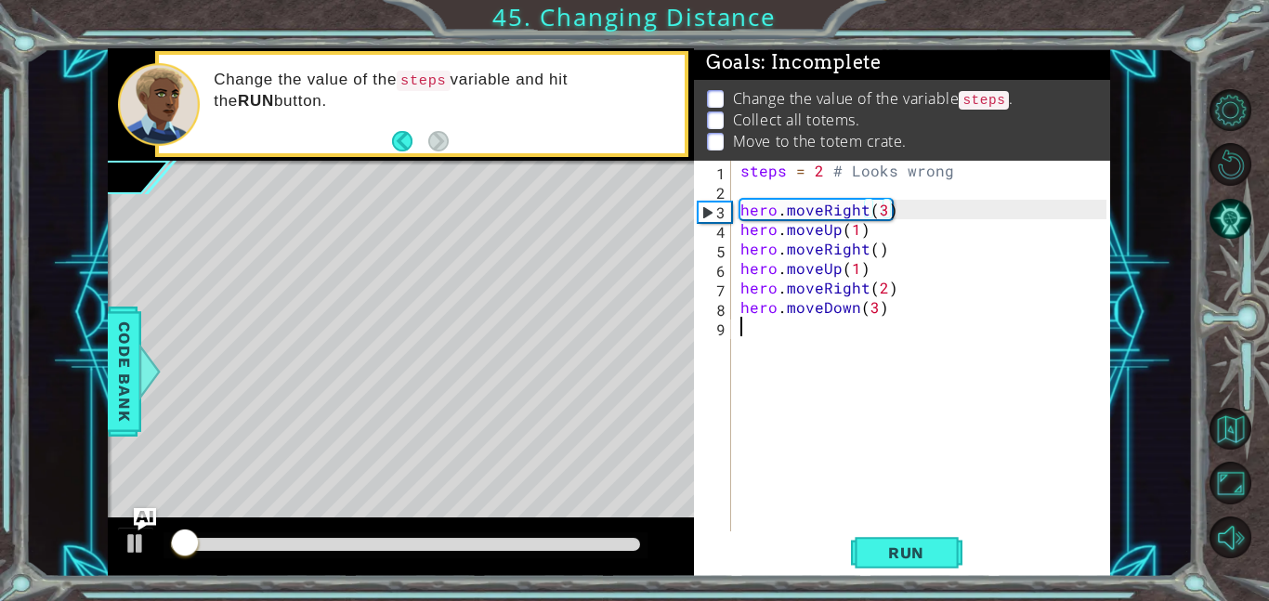
click at [932, 330] on div "steps = 2 # Looks wrong hero . moveRight ( 3 ) hero . moveUp ( 1 ) hero . moveR…" at bounding box center [925, 366] width 379 height 410
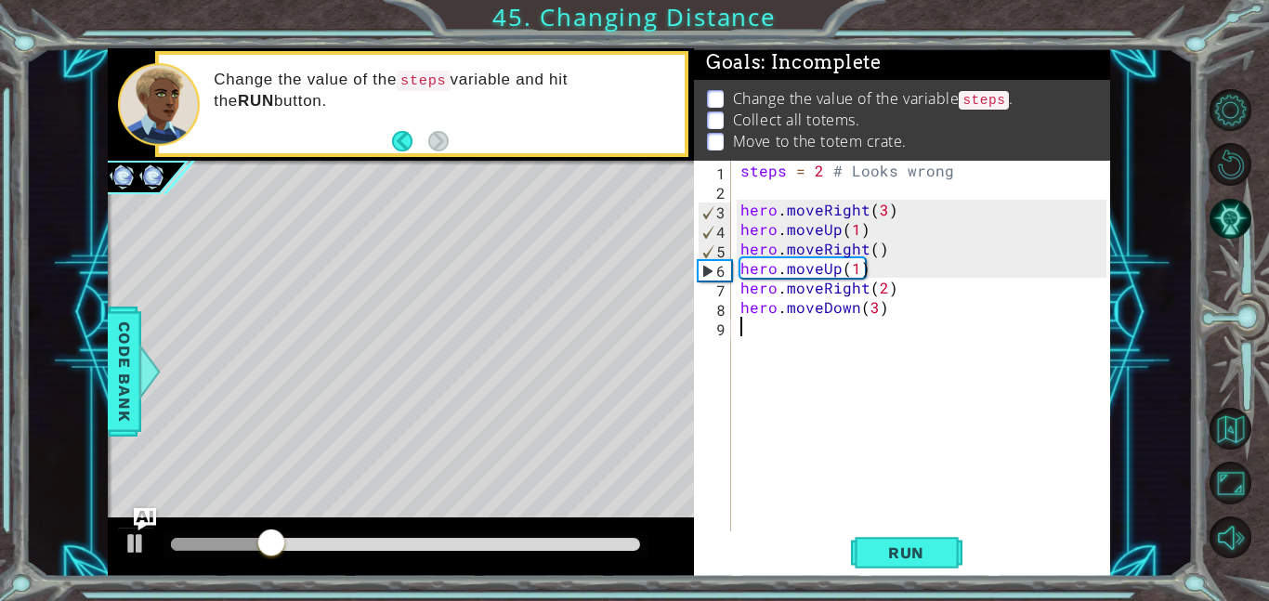
click at [879, 224] on div "steps = 2 # Looks wrong hero . moveRight ( 3 ) hero . moveUp ( 1 ) hero . moveR…" at bounding box center [925, 366] width 379 height 410
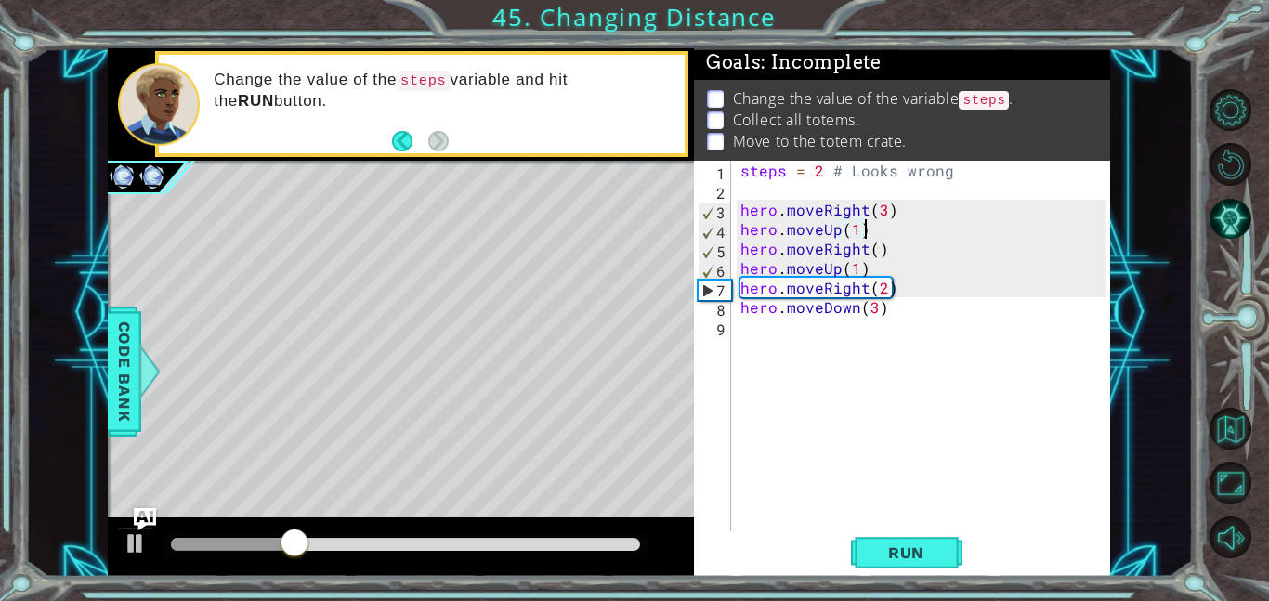
click at [857, 229] on div "steps = 2 # Looks wrong hero . moveRight ( 3 ) hero . moveUp ( 1 ) hero . moveR…" at bounding box center [925, 366] width 379 height 410
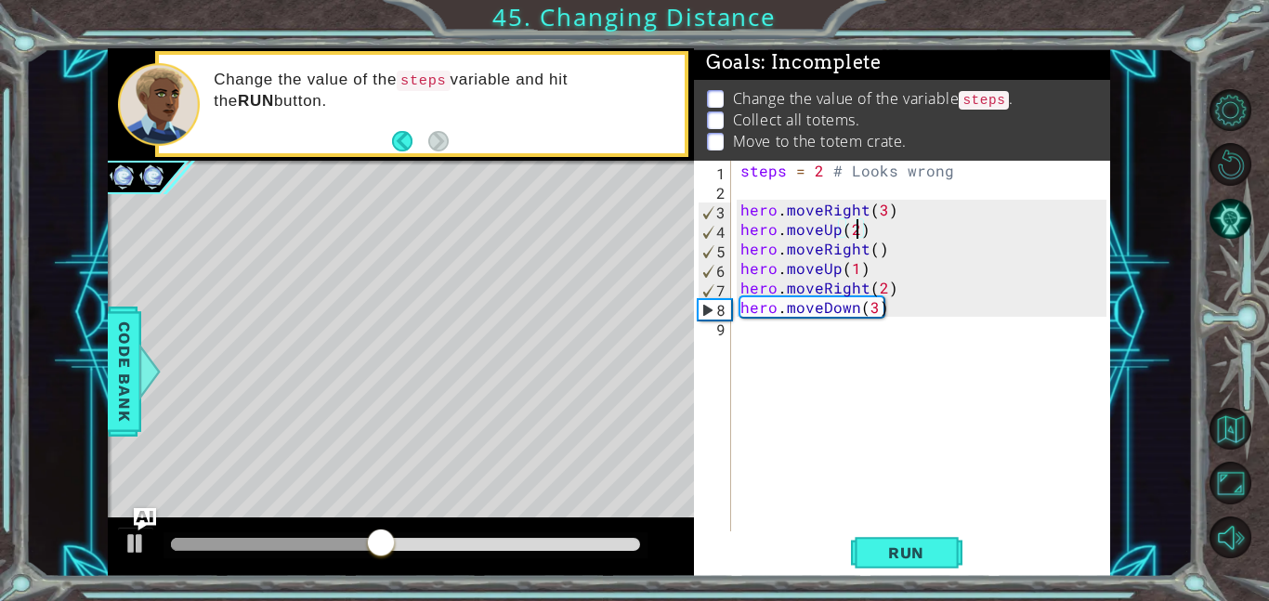
scroll to position [0, 7]
click at [894, 243] on div "steps = 2 # Looks wrong hero . moveRight ( 3 ) hero . moveUp ( 2 ) hero . moveR…" at bounding box center [925, 366] width 379 height 410
click at [872, 249] on div "steps = 2 # Looks wrong hero . moveRight ( 3 ) hero . moveUp ( 2 ) hero . moveR…" at bounding box center [925, 366] width 379 height 410
click at [924, 555] on span "Run" at bounding box center [905, 552] width 73 height 19
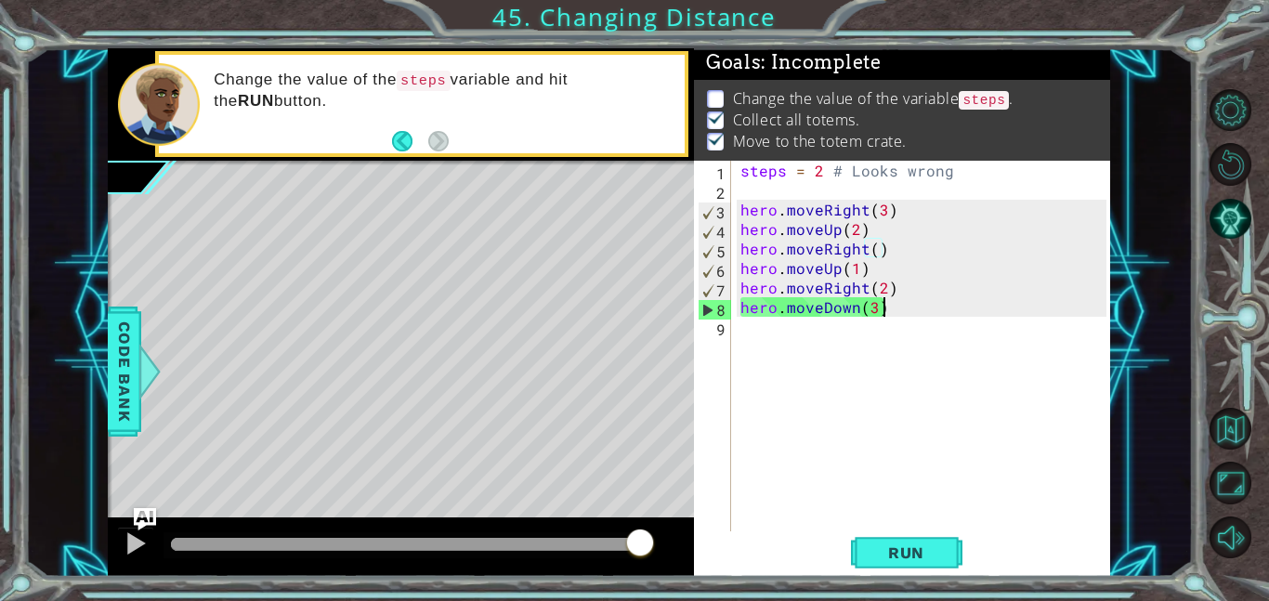
click at [952, 314] on div "steps = 2 # Looks wrong hero . moveRight ( 3 ) hero . moveUp ( 2 ) hero . moveR…" at bounding box center [925, 366] width 379 height 410
type textarea "hero.moveDown(3)"
click at [1230, 162] on button "Restart Level" at bounding box center [1230, 164] width 42 height 42
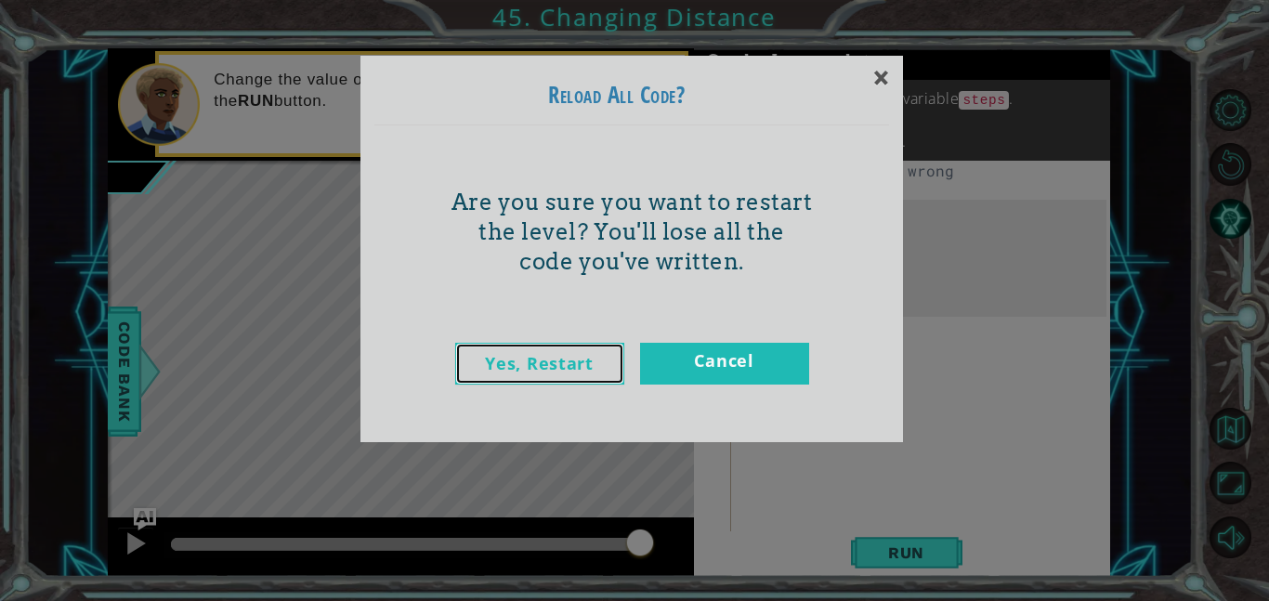
click at [560, 371] on link "Yes, Restart" at bounding box center [539, 364] width 169 height 42
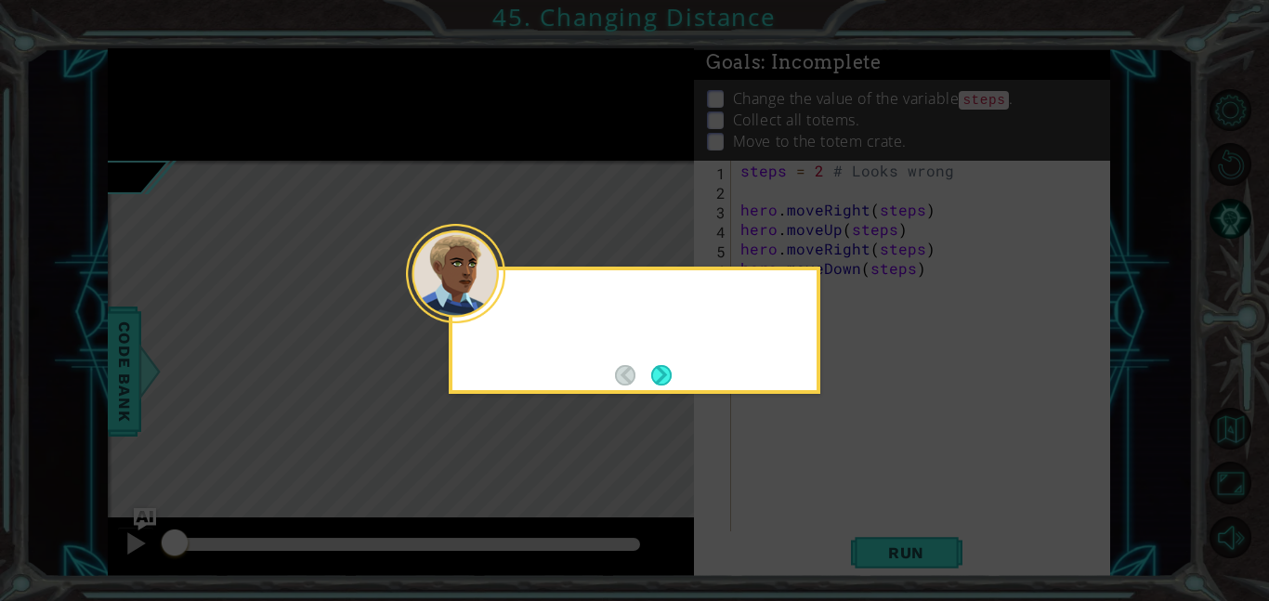
scroll to position [0, 0]
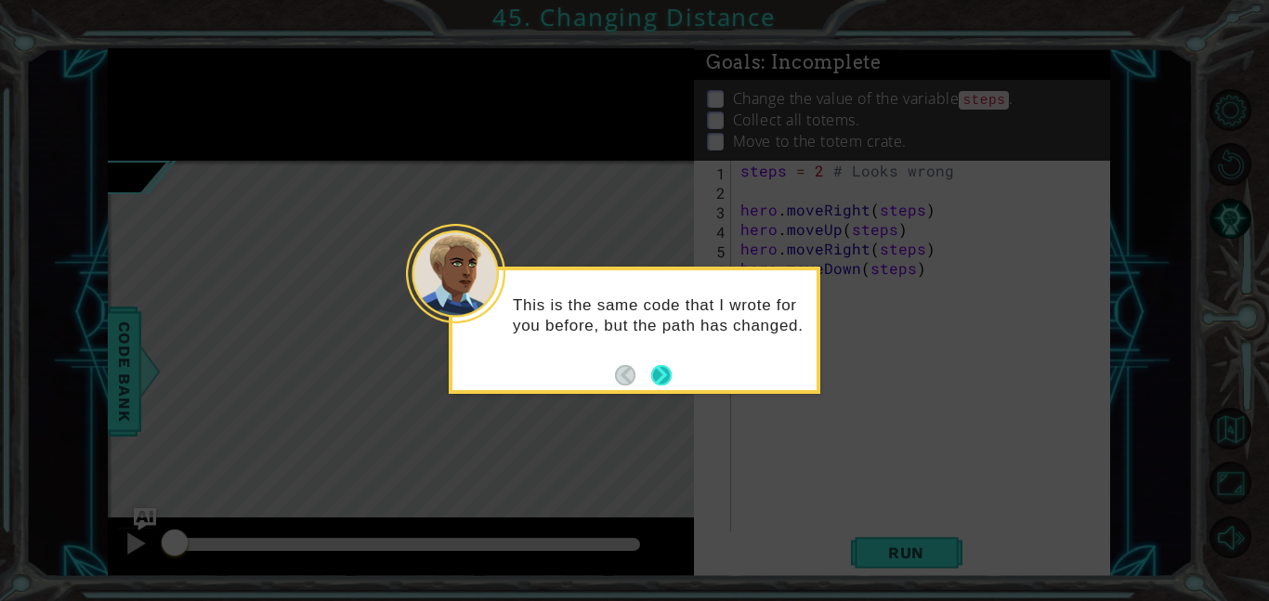
click at [659, 380] on button "Next" at bounding box center [661, 375] width 20 height 20
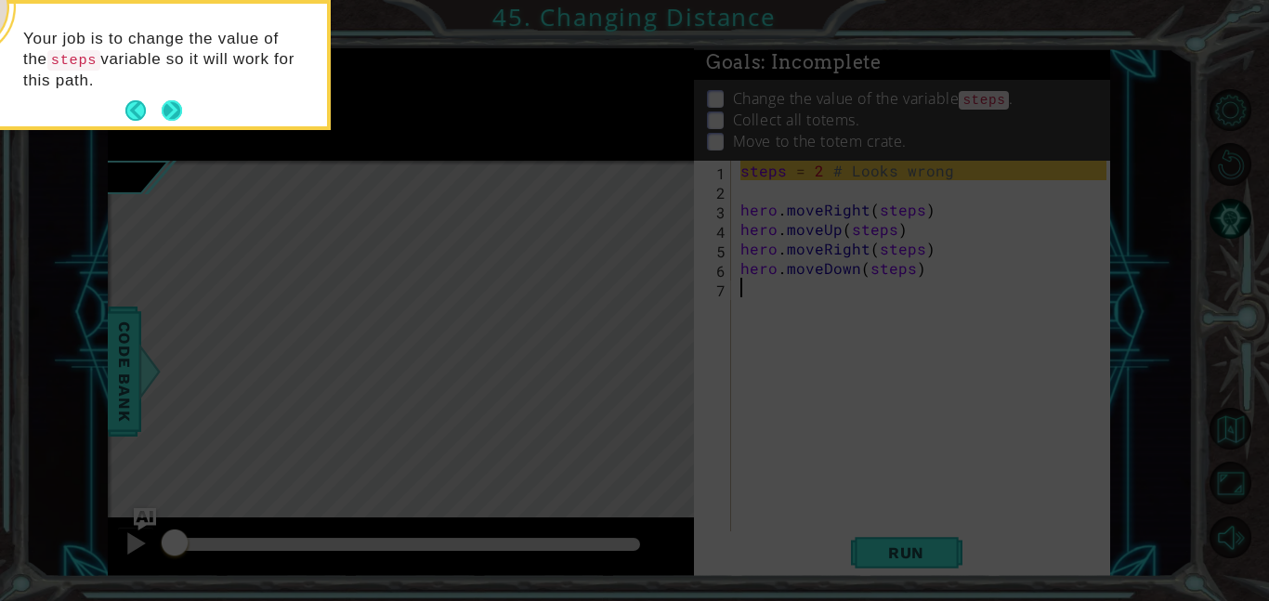
click at [169, 111] on button "Next" at bounding box center [172, 110] width 21 height 21
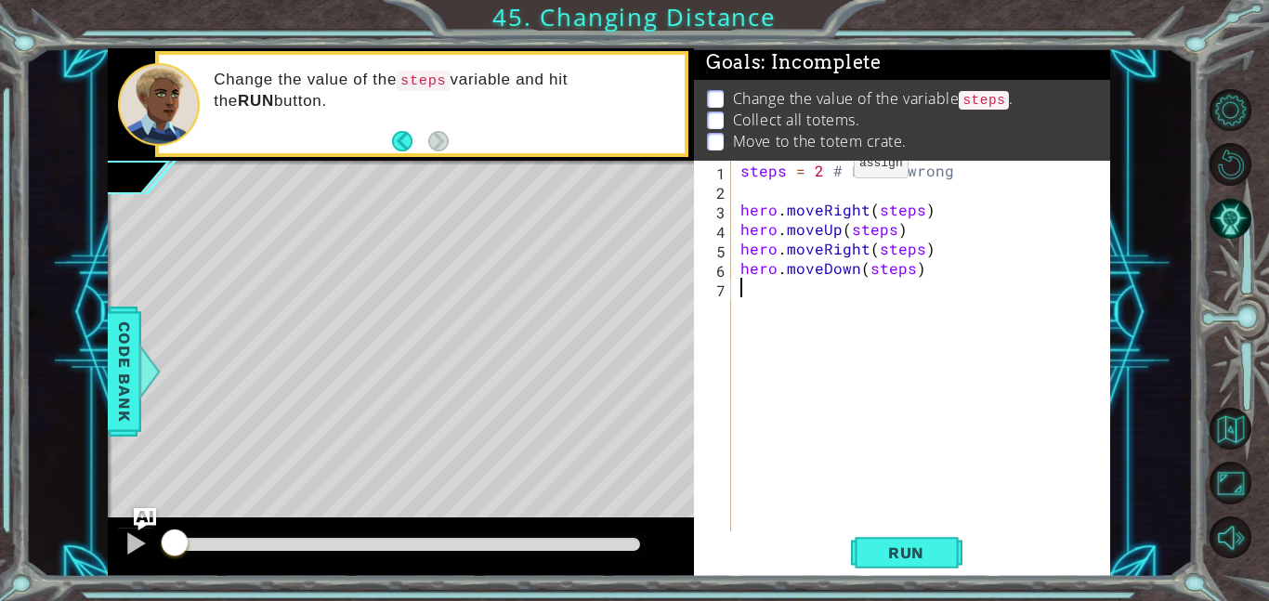
click at [821, 167] on div "steps = 2 # Looks wrong hero . moveRight ( steps ) hero . moveUp ( steps ) hero…" at bounding box center [925, 366] width 379 height 410
type textarea "steps = 3 # Looks wrong"
click at [884, 553] on span "Run" at bounding box center [905, 552] width 73 height 19
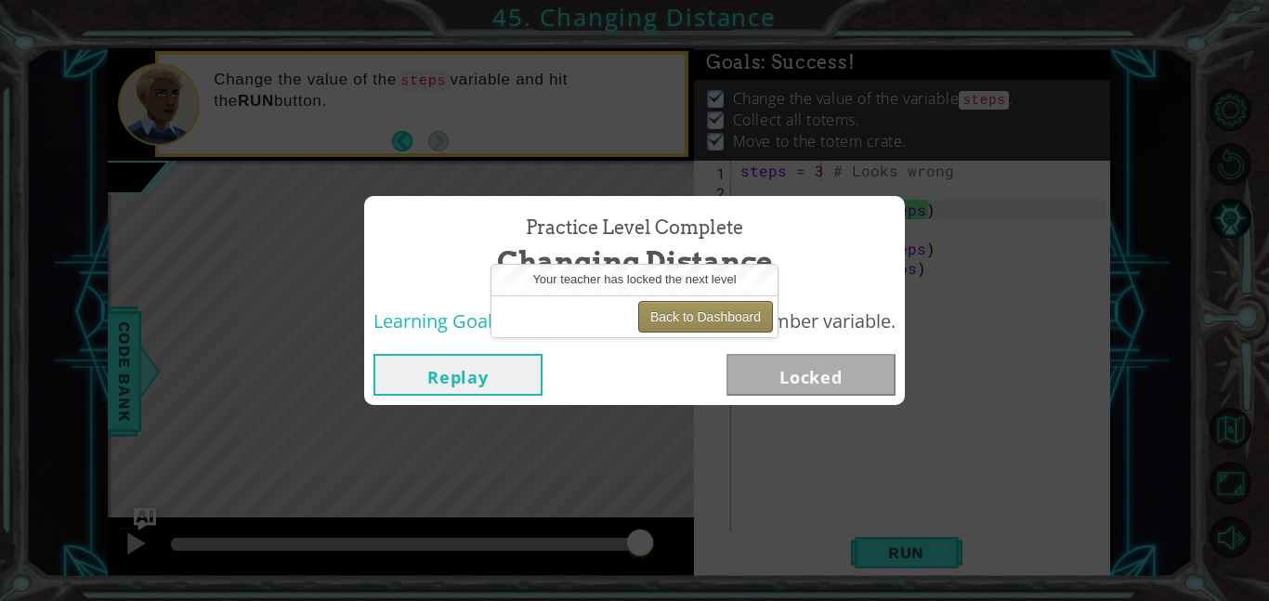
click at [685, 315] on button "Back to Dashboard" at bounding box center [705, 317] width 135 height 32
click at [687, 314] on button "Back to Dashboard" at bounding box center [705, 317] width 135 height 32
